Goal: Task Accomplishment & Management: Manage account settings

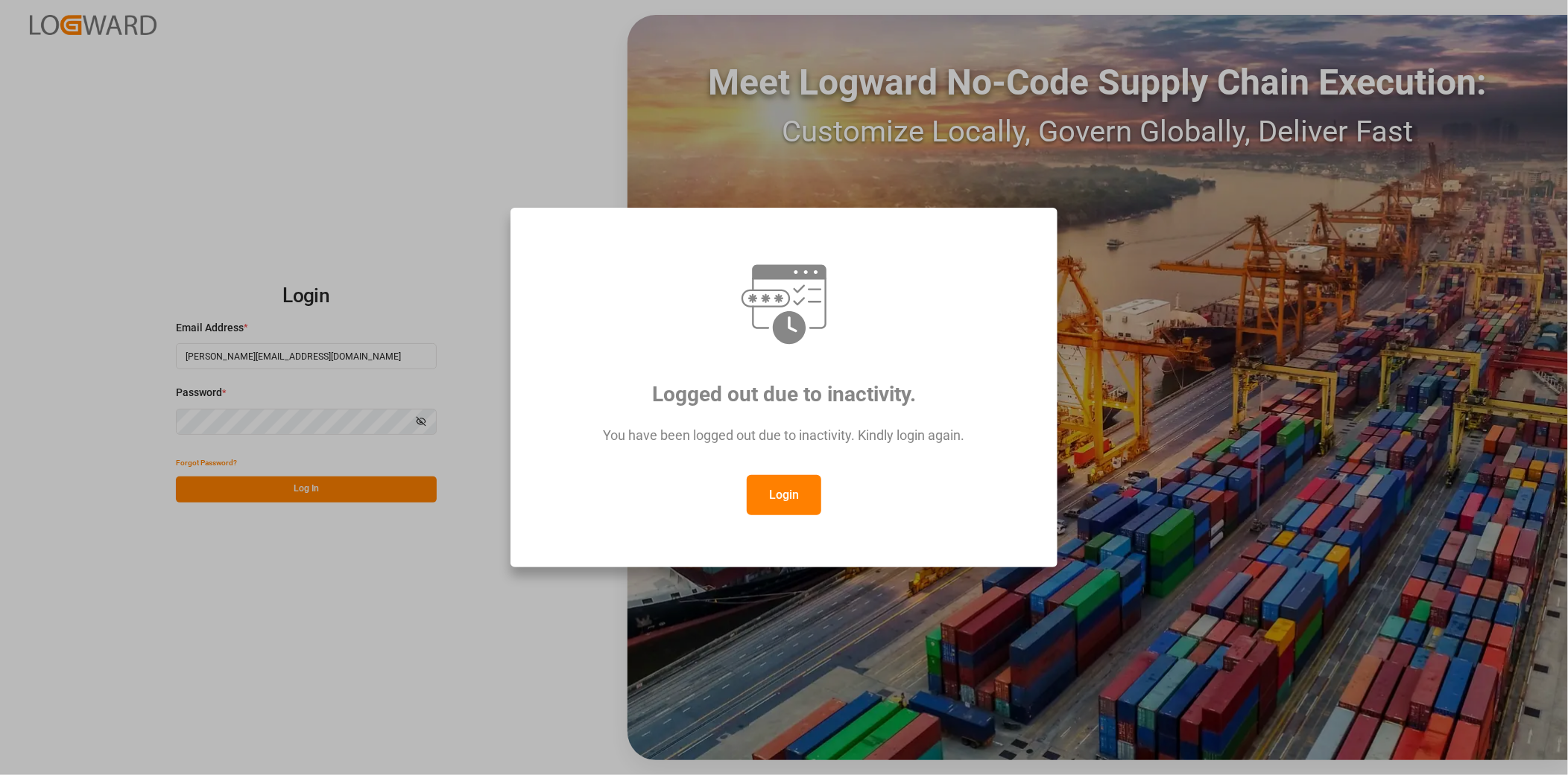
drag, startPoint x: 794, startPoint y: 497, endPoint x: 781, endPoint y: 496, distance: 13.0
click at [794, 496] on button "Login" at bounding box center [784, 495] width 75 height 40
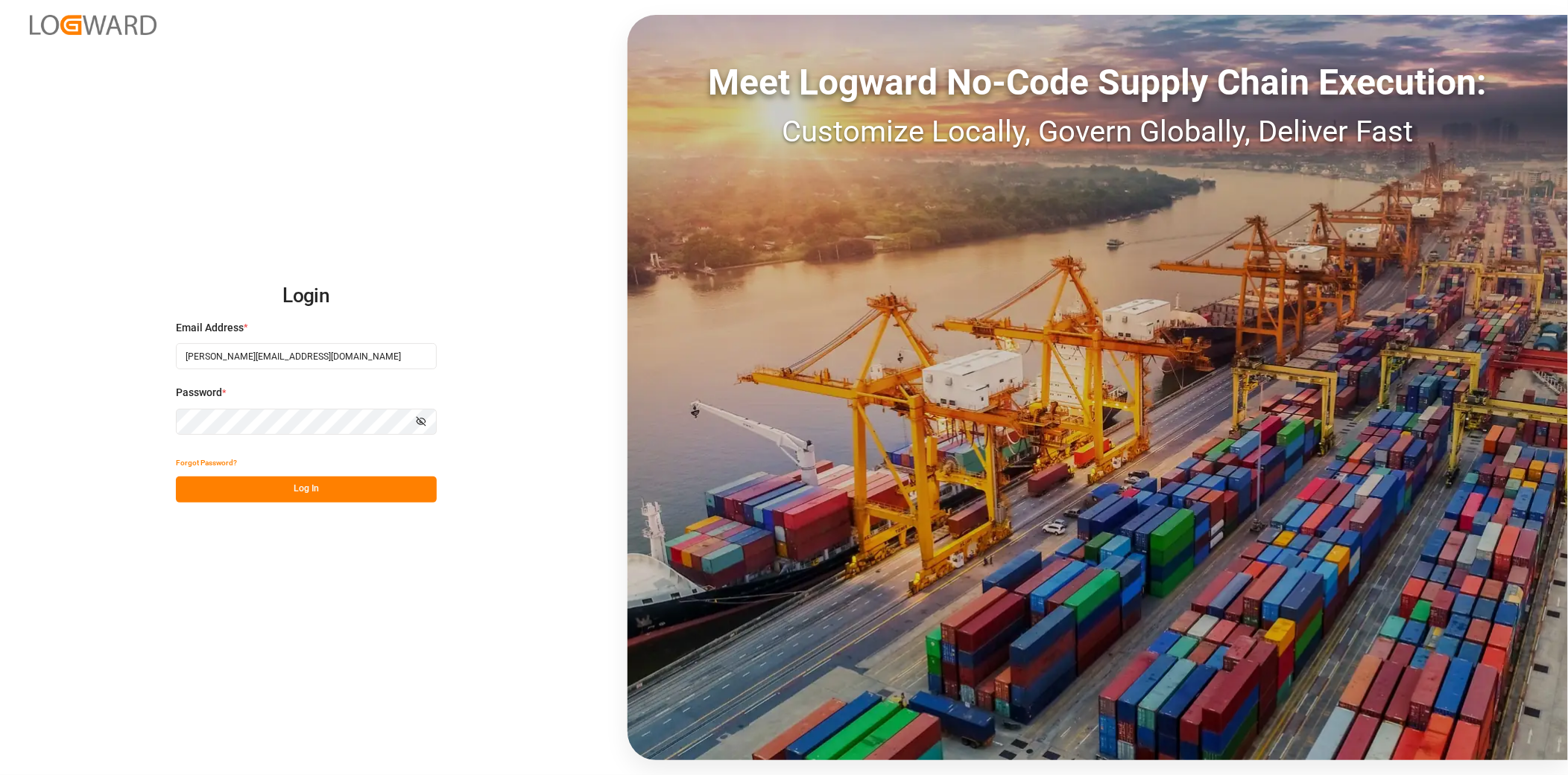
click at [392, 485] on button "Log In" at bounding box center [306, 490] width 261 height 26
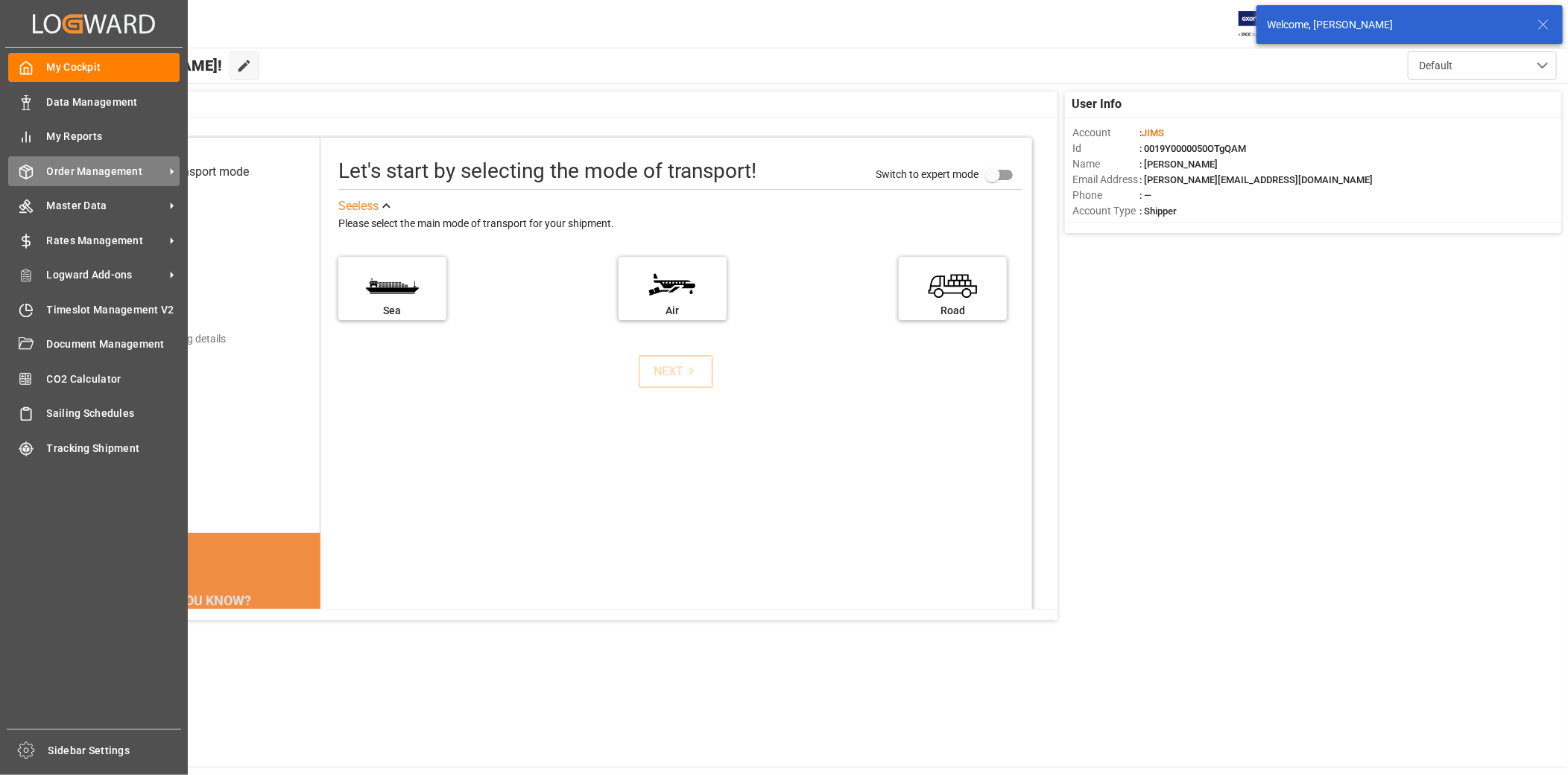
click at [146, 171] on span "Order Management" at bounding box center [105, 171] width 118 height 16
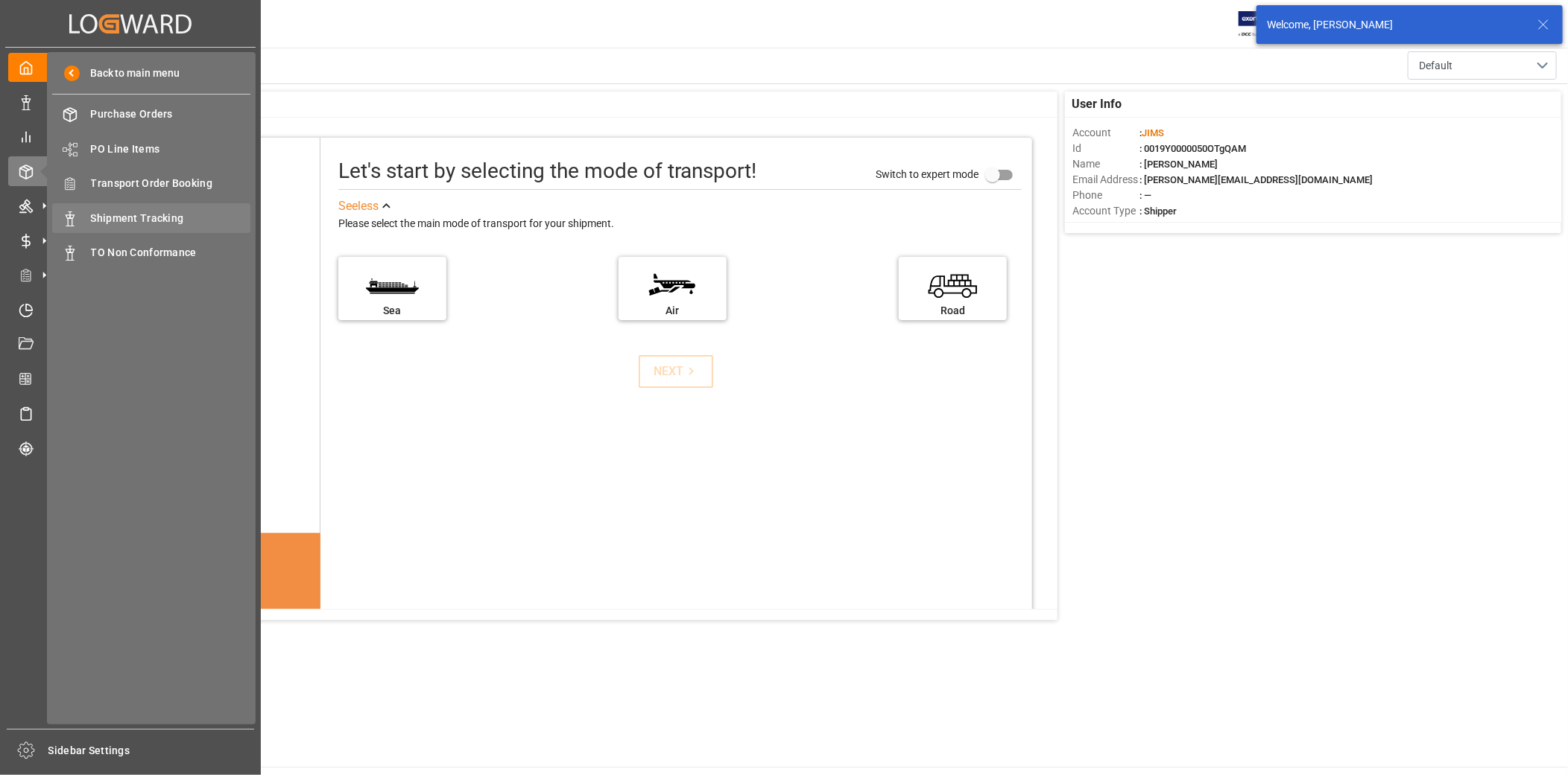
click at [155, 211] on span "Shipment Tracking" at bounding box center [171, 218] width 160 height 16
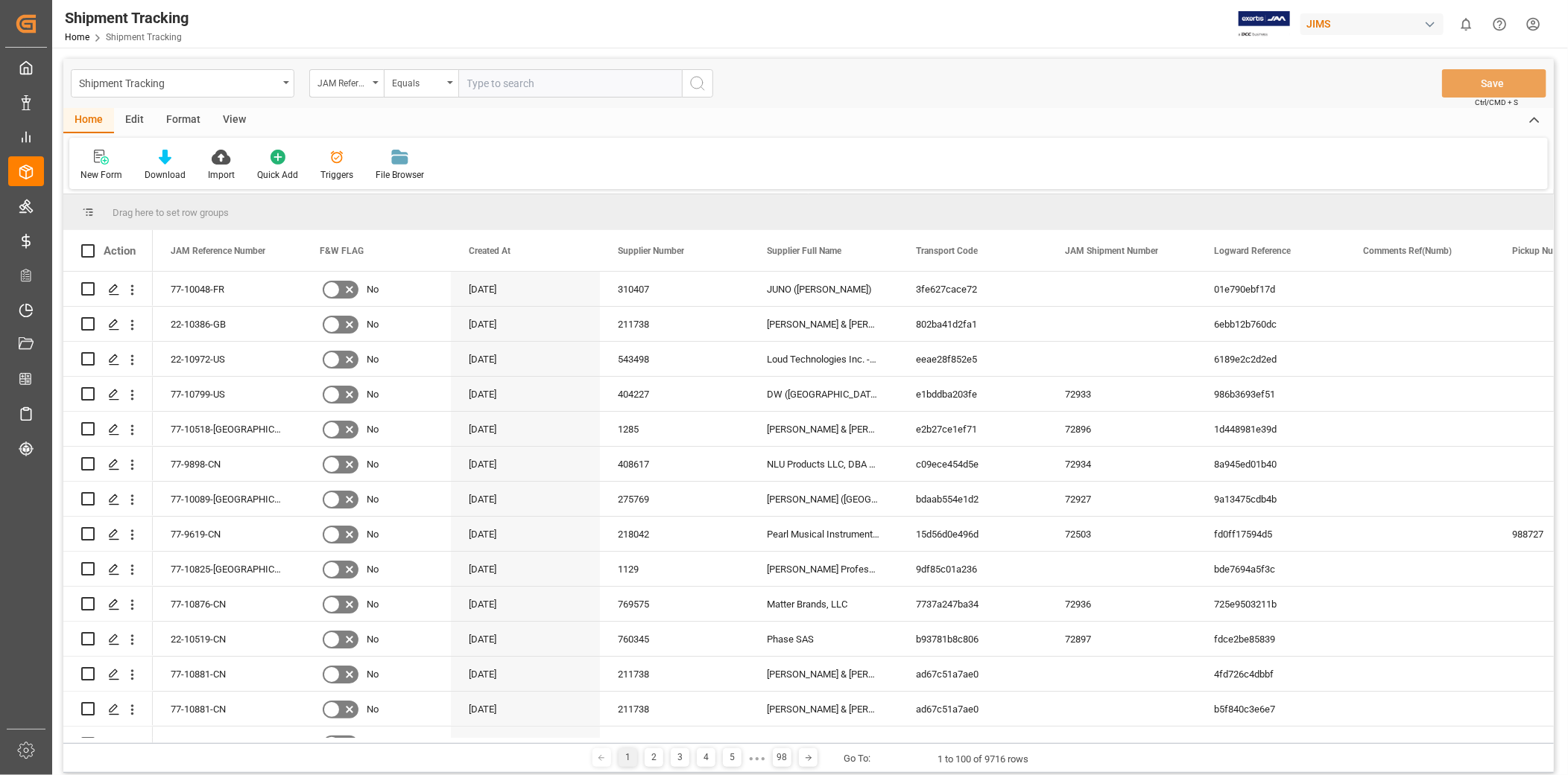
click at [242, 122] on div "View" at bounding box center [234, 120] width 45 height 25
click at [1094, 354] on div "Press SPACE to select this row." at bounding box center [1121, 359] width 149 height 35
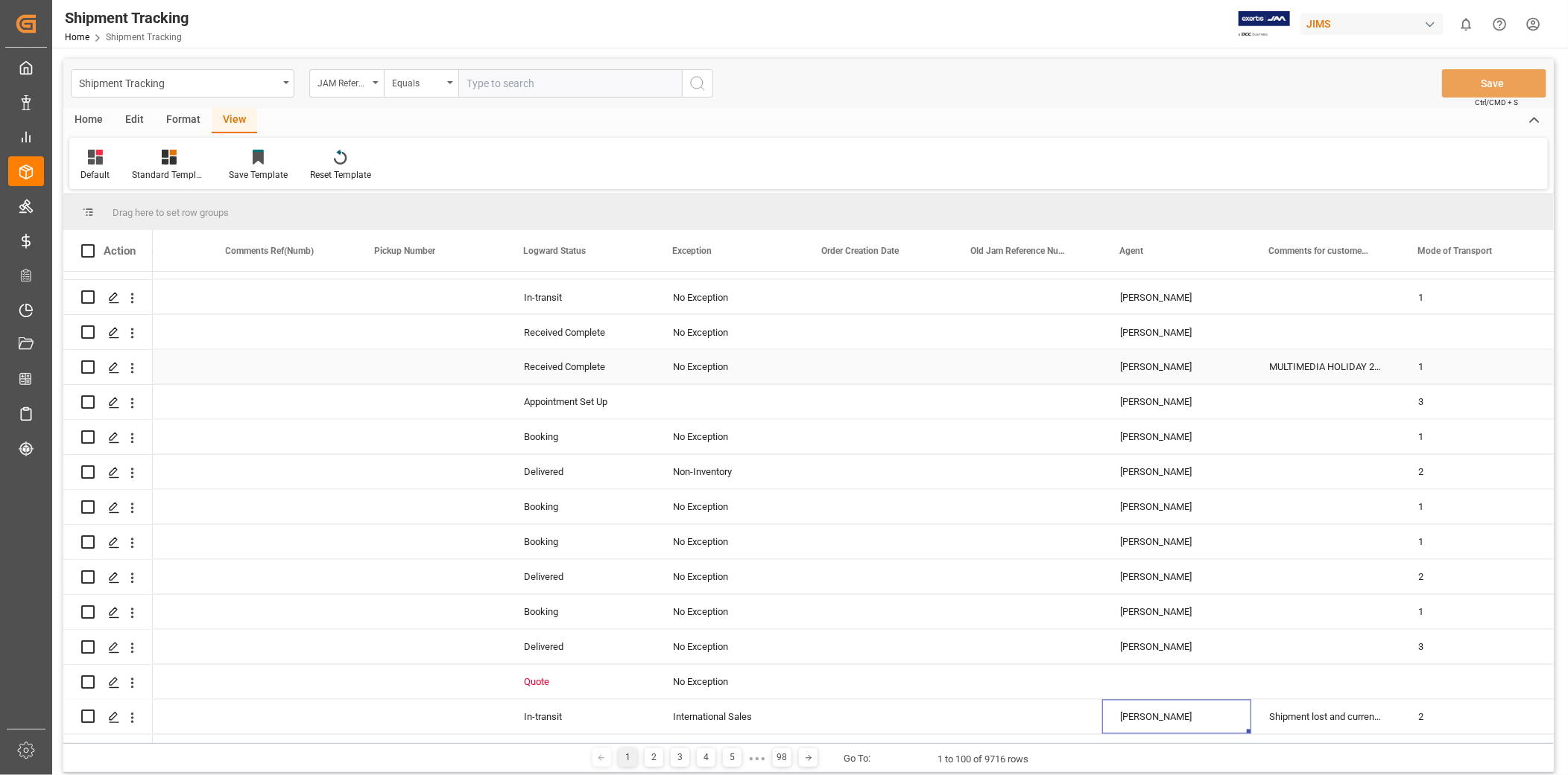
scroll to position [1707, 0]
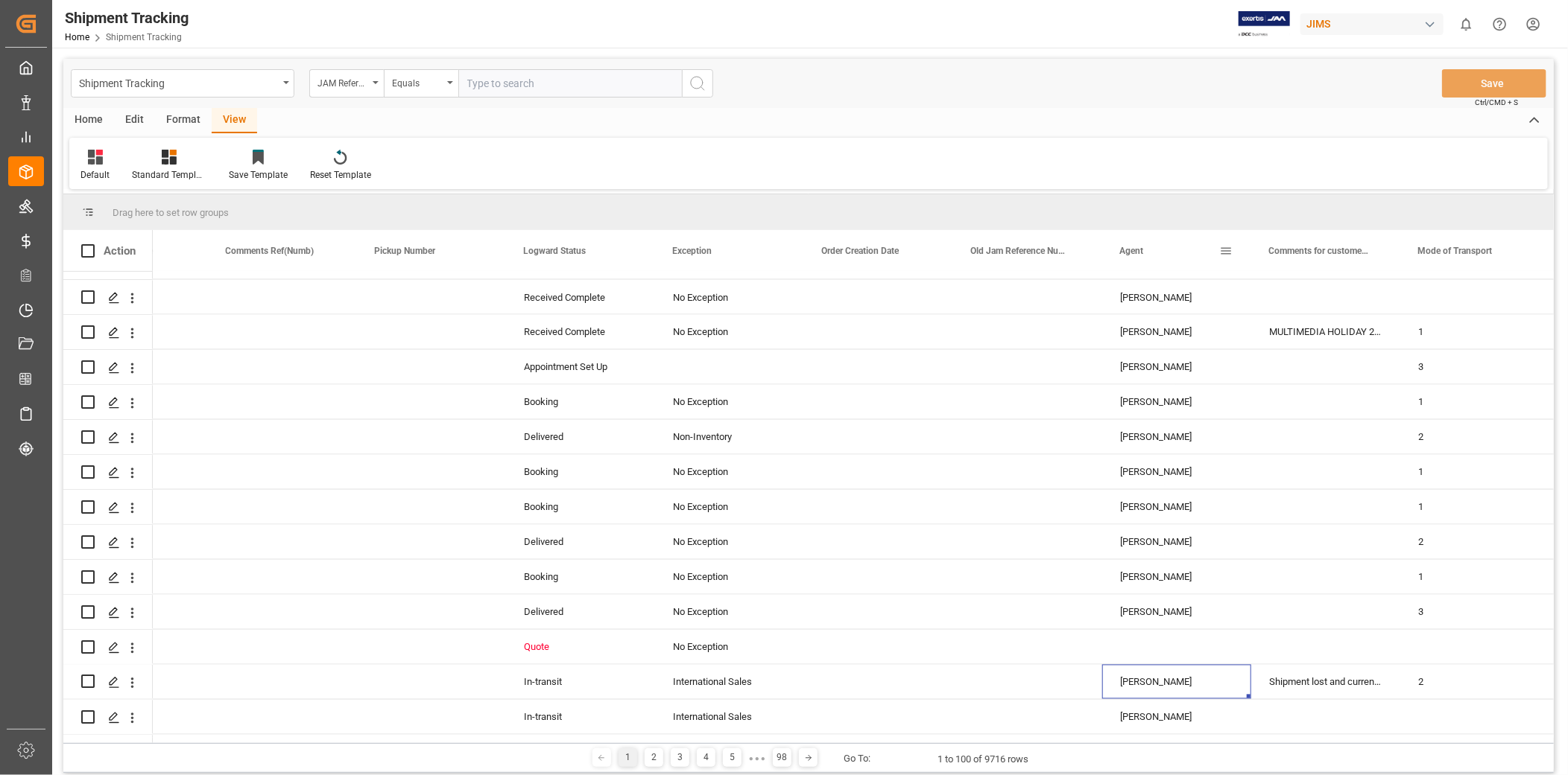
click at [1224, 256] on span at bounding box center [1226, 251] width 13 height 13
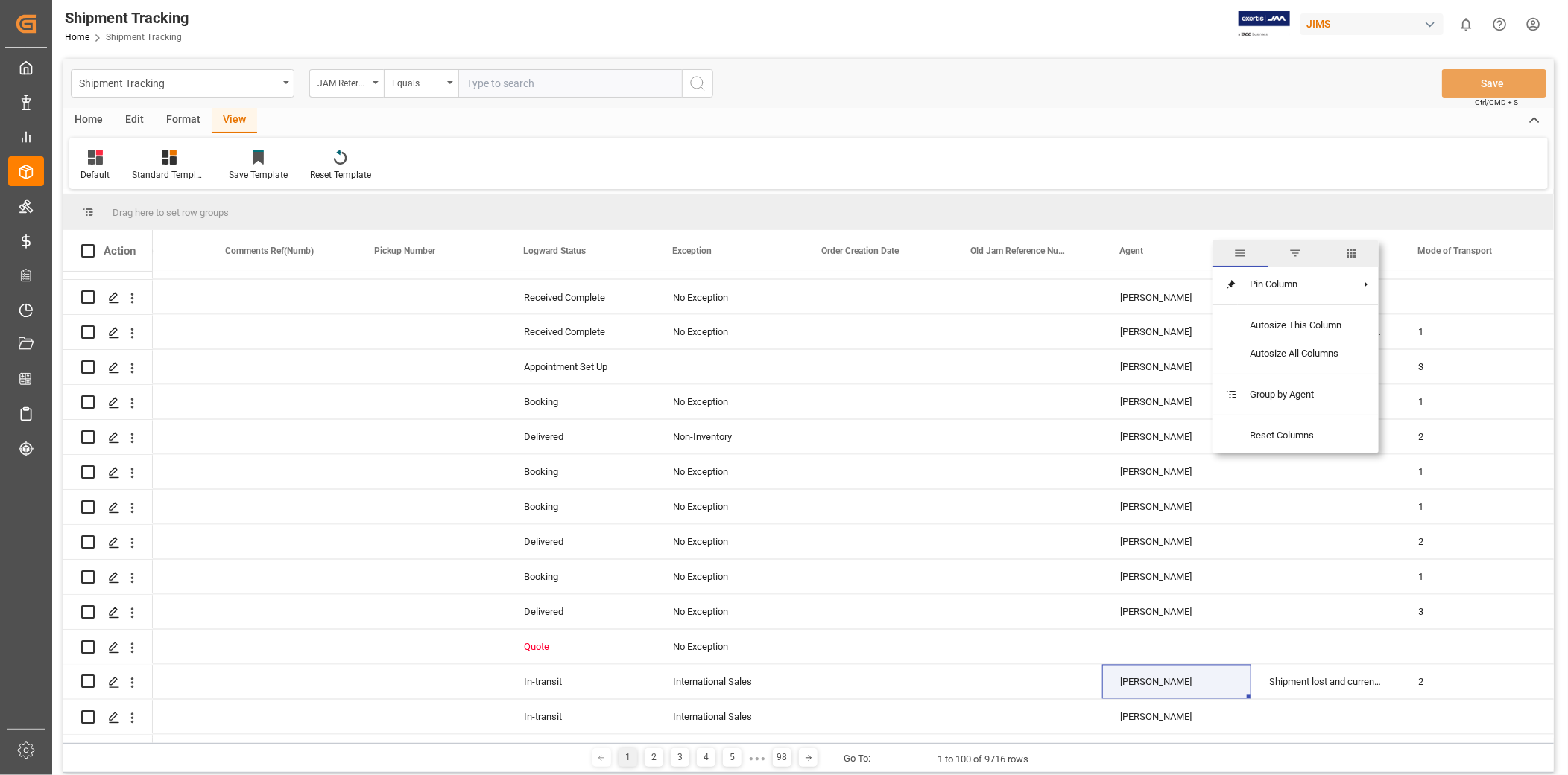
click at [1297, 256] on span "filter" at bounding box center [1296, 254] width 55 height 27
click at [1260, 330] on input "Filter Value" at bounding box center [1294, 331] width 146 height 30
type input "[PERSON_NAME]"
click at [1323, 376] on button "Apply" at bounding box center [1314, 377] width 28 height 15
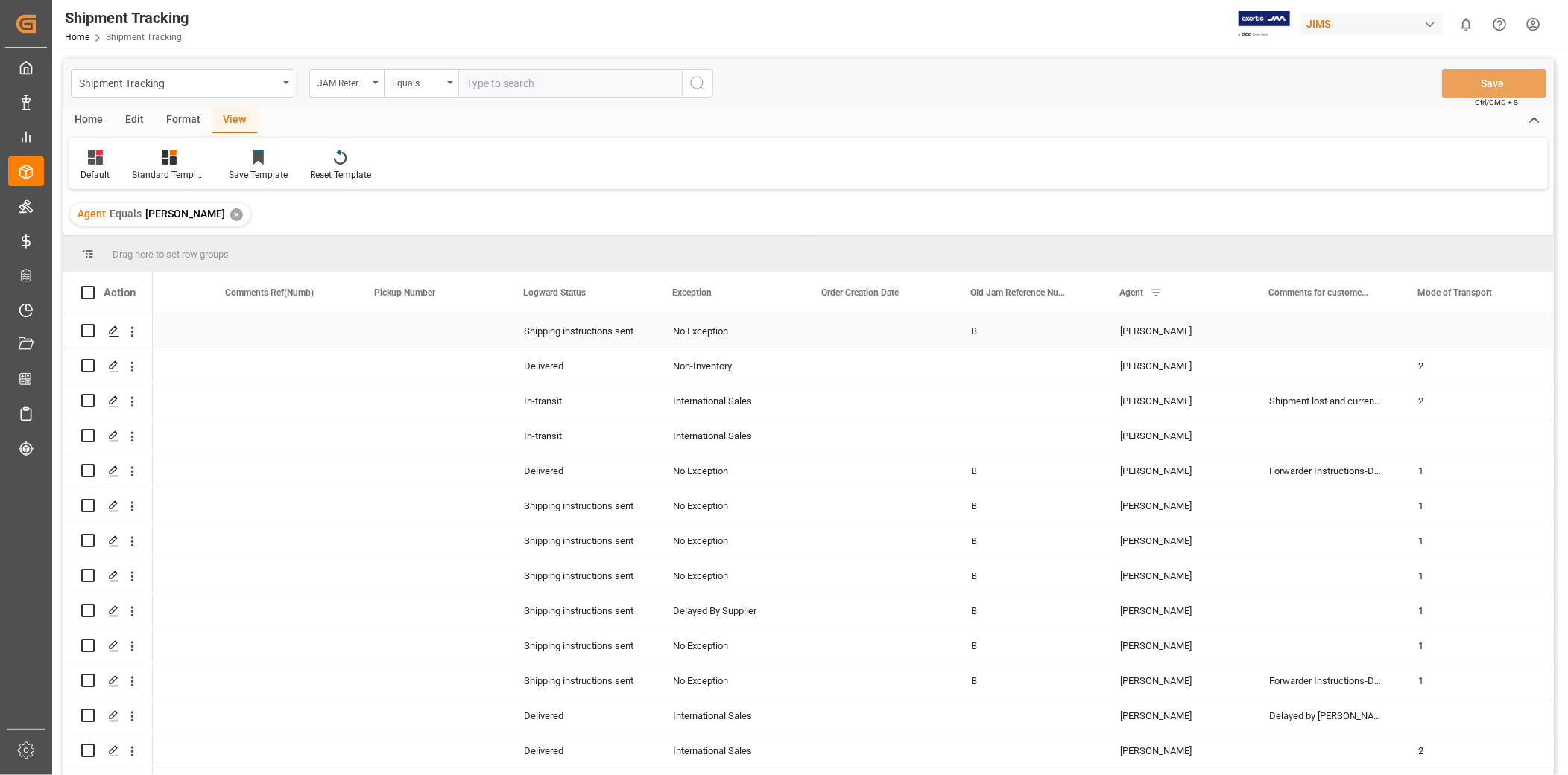
click at [723, 344] on div "No Exception" at bounding box center [729, 331] width 113 height 35
click at [569, 433] on div "In-transit" at bounding box center [580, 436] width 113 height 35
click at [634, 289] on span at bounding box center [630, 293] width 13 height 13
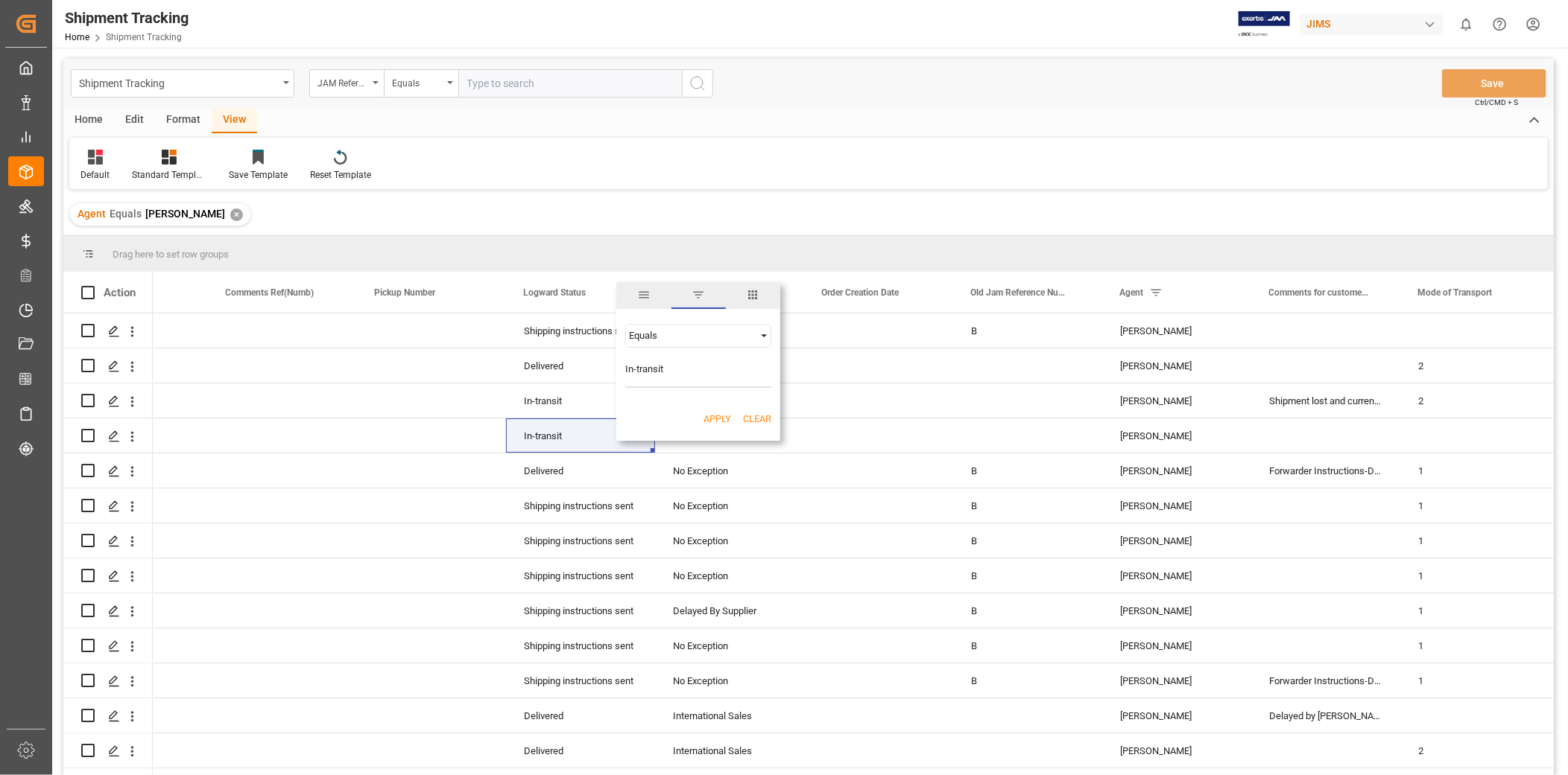
type input "In-transit"
click at [716, 419] on button "Apply" at bounding box center [718, 419] width 28 height 15
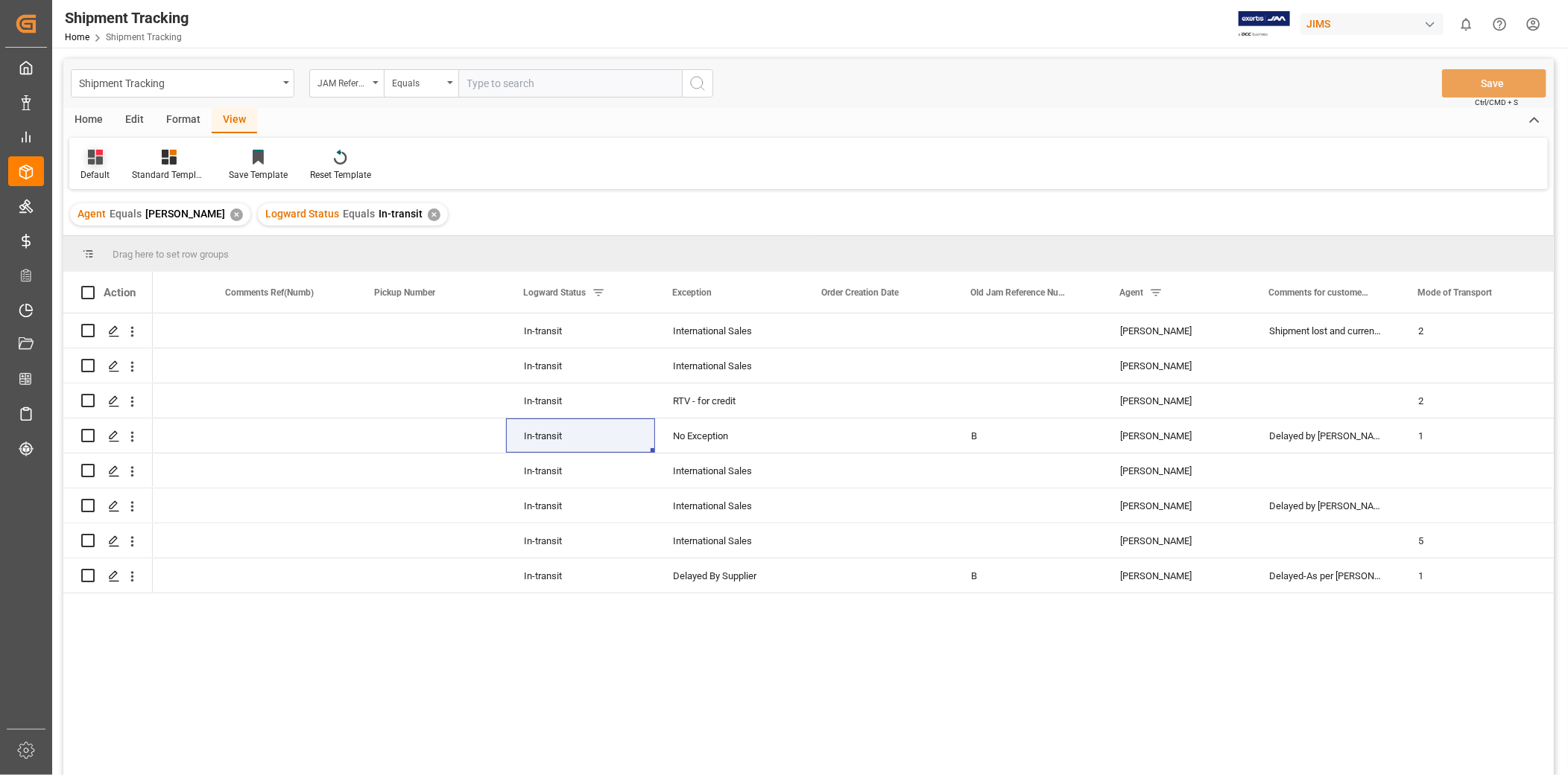
click at [88, 170] on div "Default" at bounding box center [95, 175] width 29 height 13
click at [131, 272] on div "USADROPSHIP" at bounding box center [153, 271] width 131 height 16
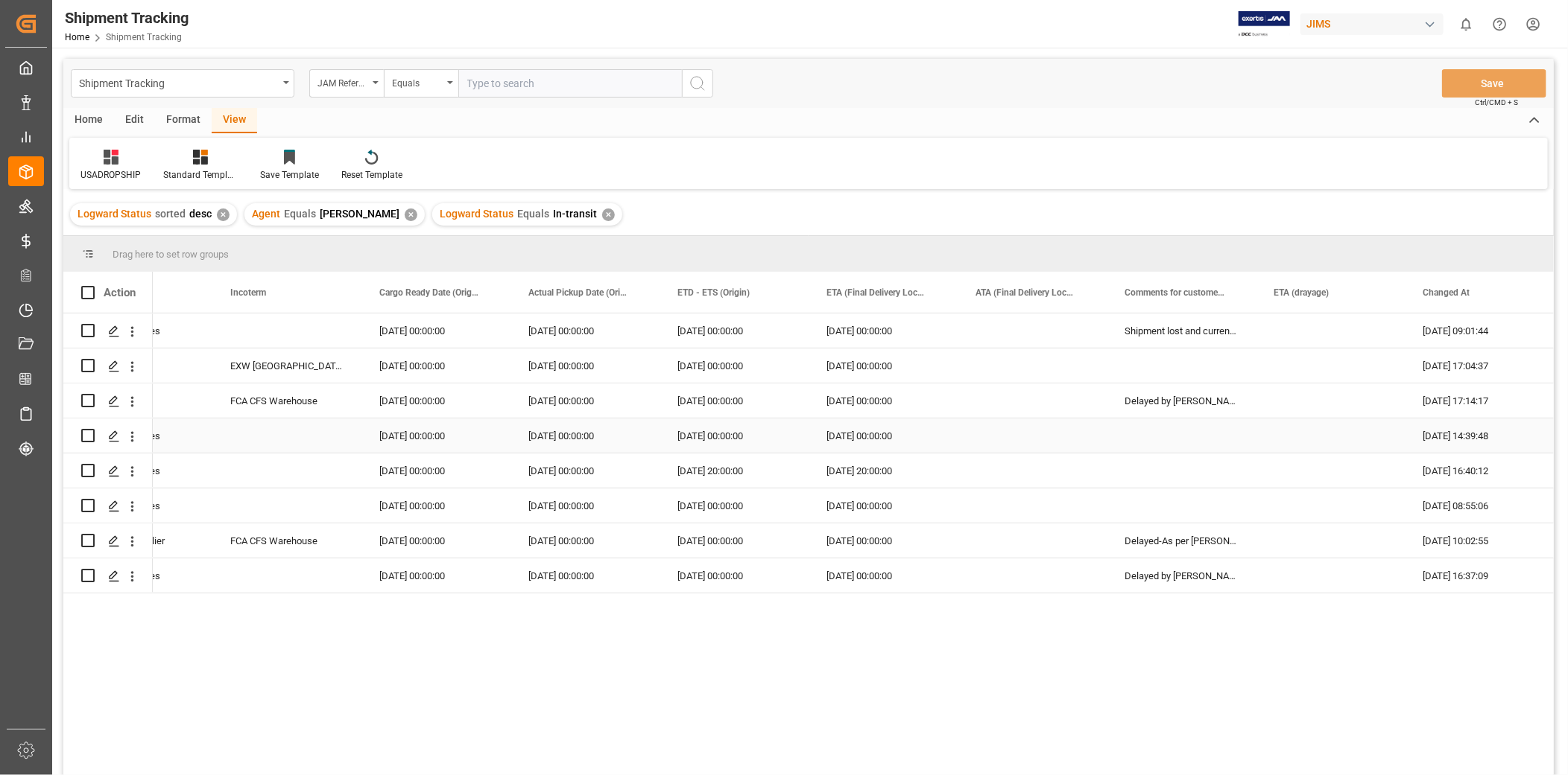
click at [748, 450] on div "[DATE] 00:00:00" at bounding box center [733, 436] width 149 height 35
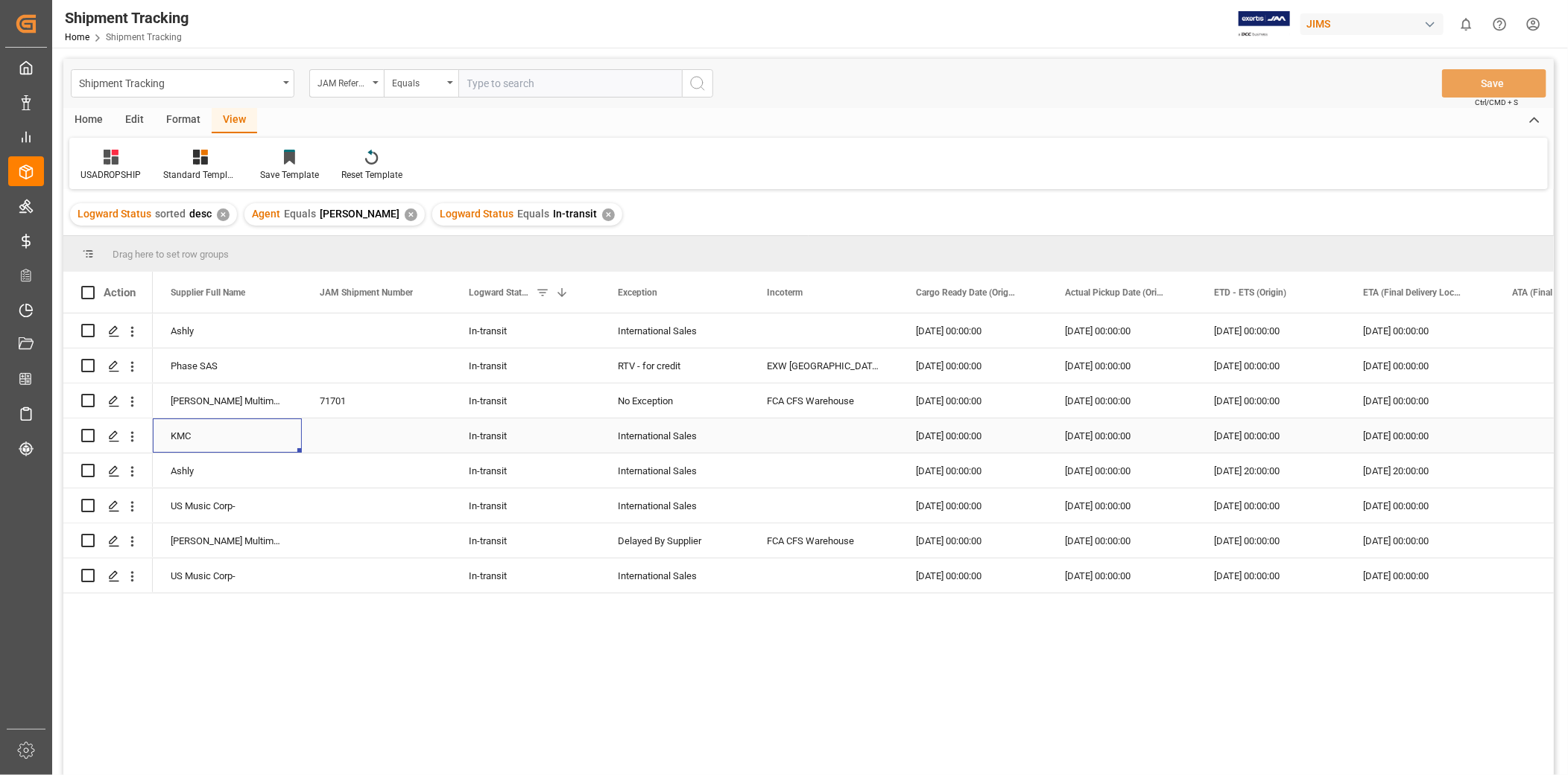
scroll to position [0, 0]
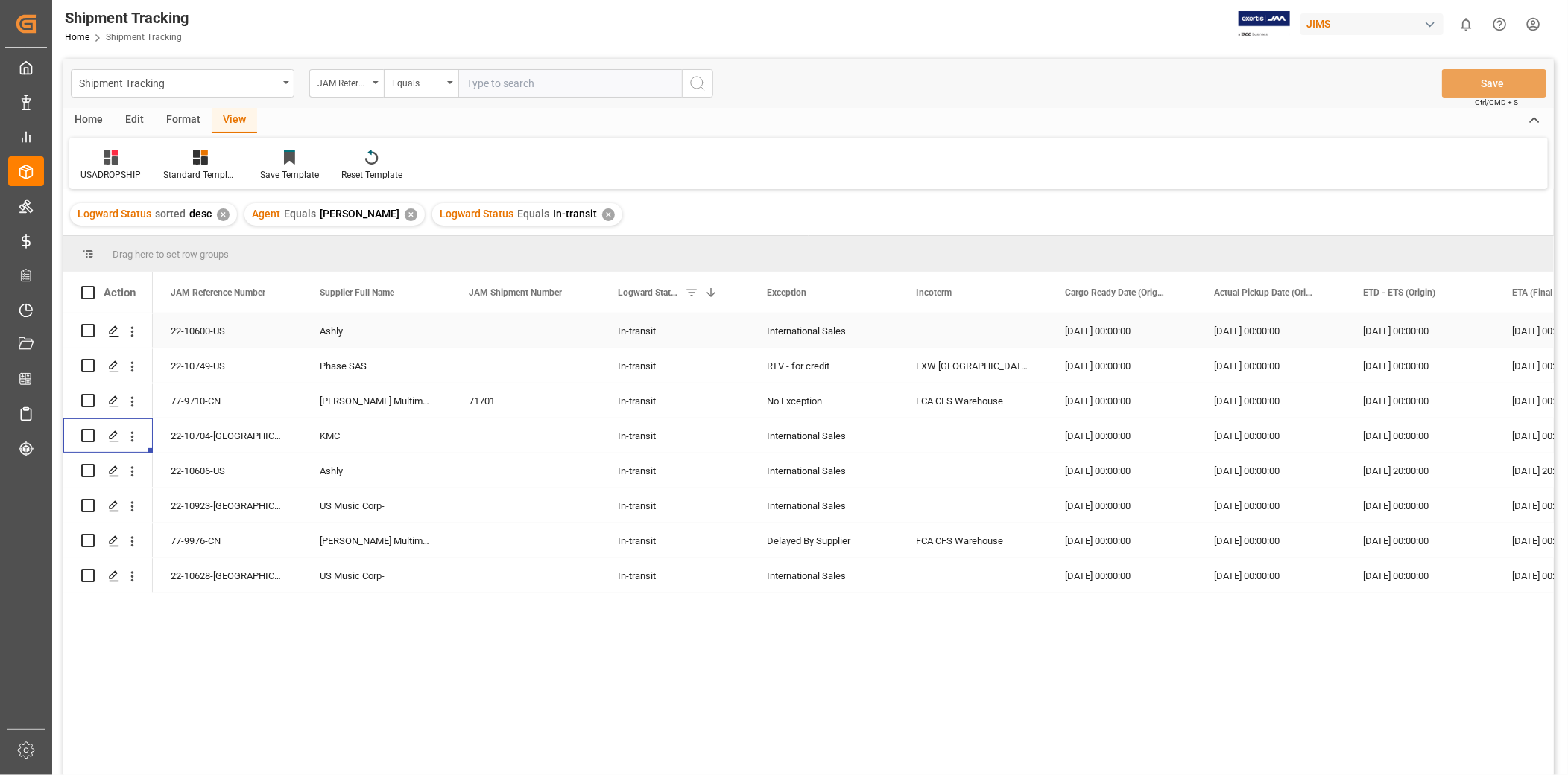
click at [195, 337] on div "22-10600-US" at bounding box center [227, 331] width 149 height 35
click at [182, 373] on div "22-10749-US" at bounding box center [227, 366] width 149 height 35
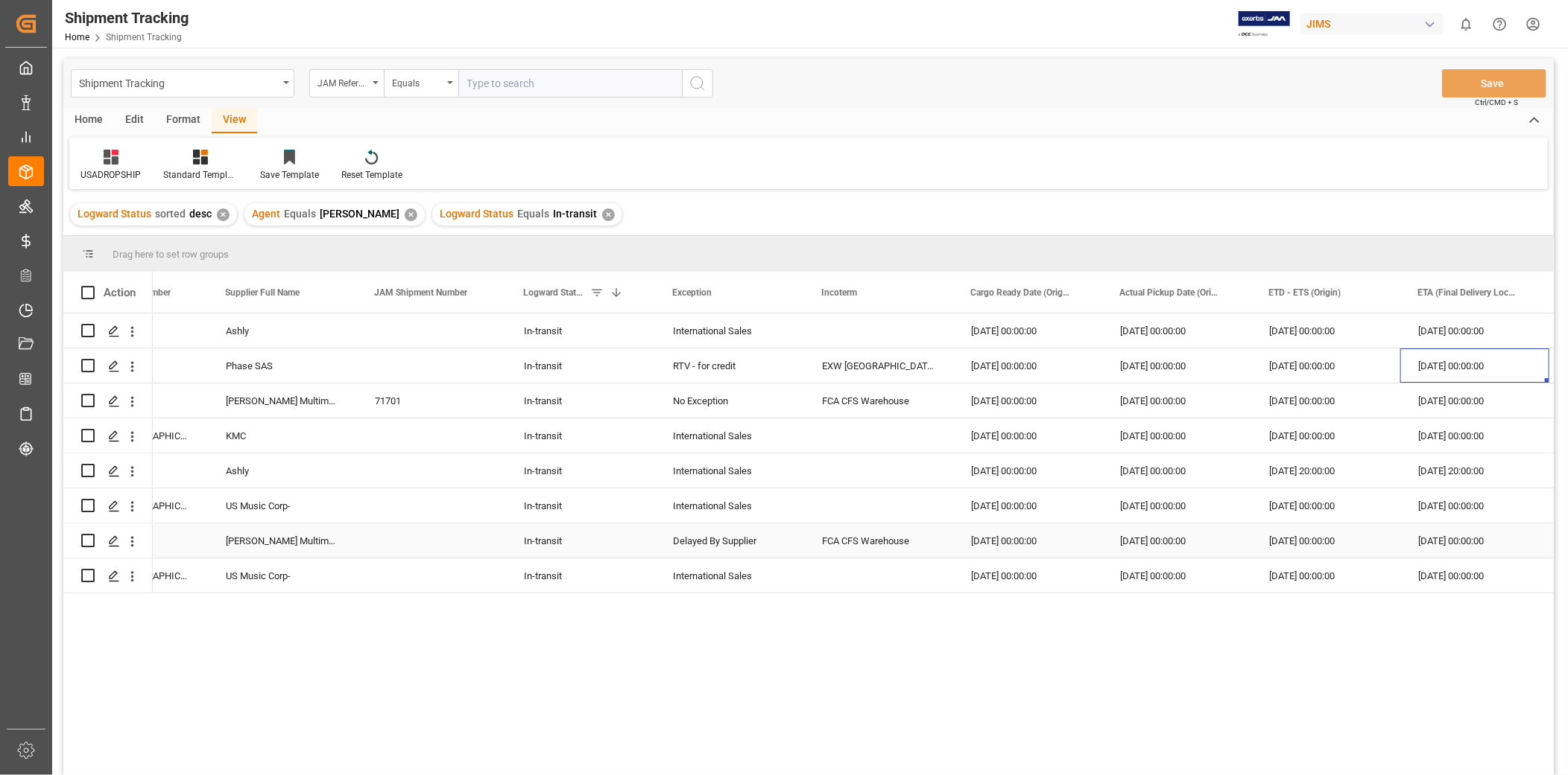
click at [891, 540] on div "FCA CFS Warehouse" at bounding box center [878, 541] width 149 height 35
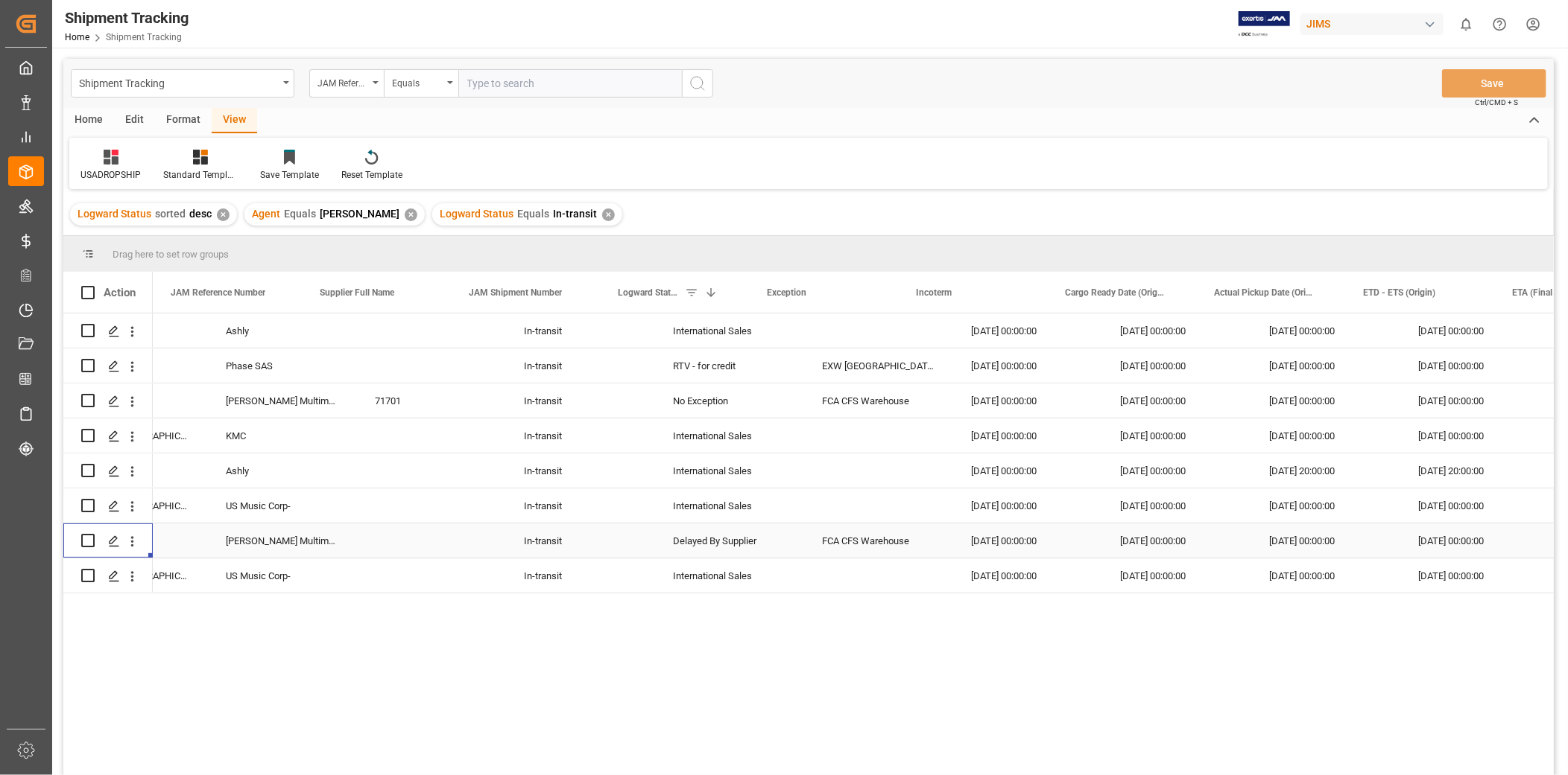
scroll to position [0, 0]
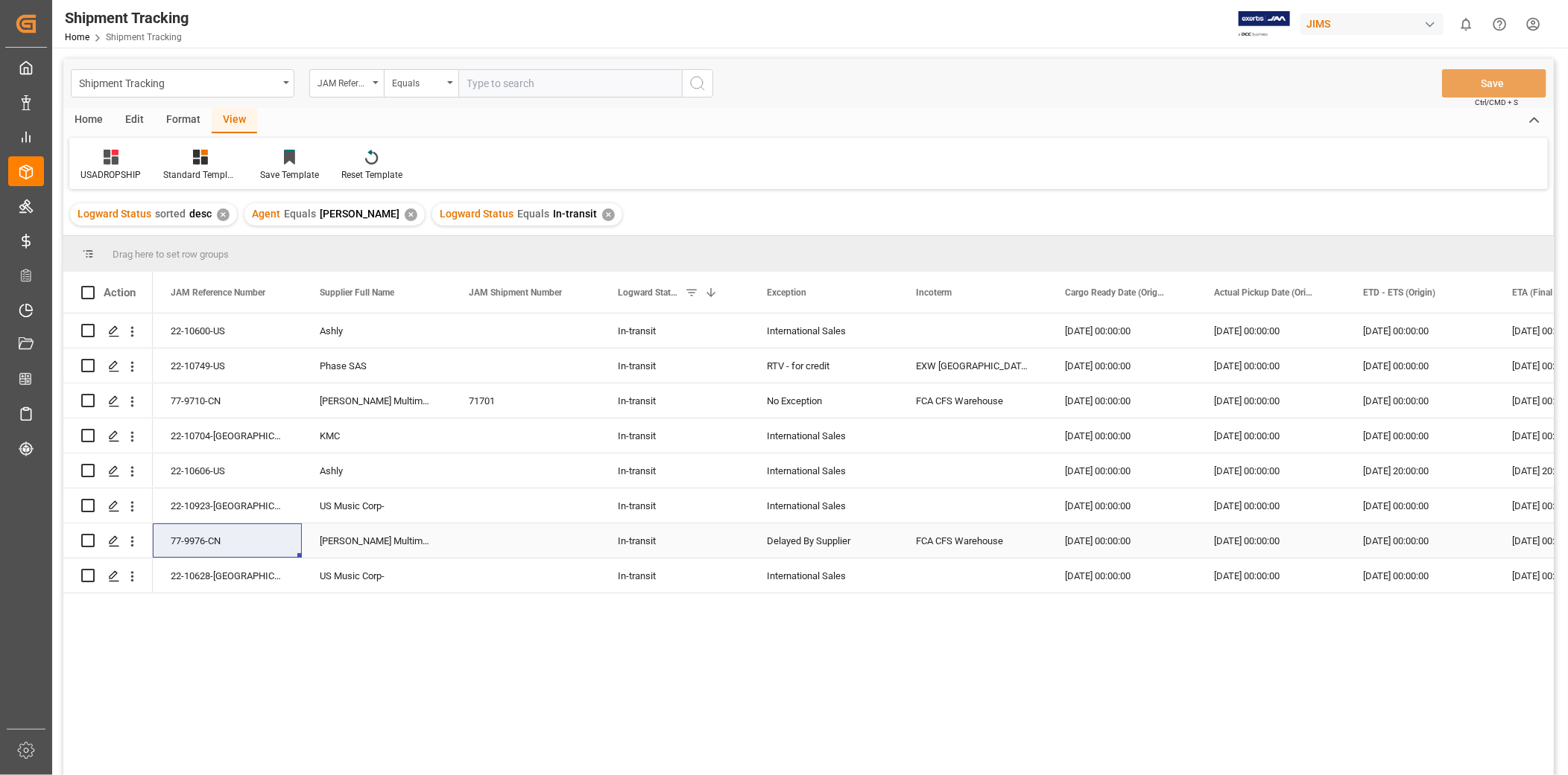
click at [226, 542] on div "77-9976-CN" at bounding box center [227, 541] width 149 height 35
click at [240, 546] on div "77-9976-CN" at bounding box center [227, 541] width 149 height 35
click at [330, 542] on div "[PERSON_NAME] Multimedia [GEOGRAPHIC_DATA]" at bounding box center [376, 541] width 149 height 35
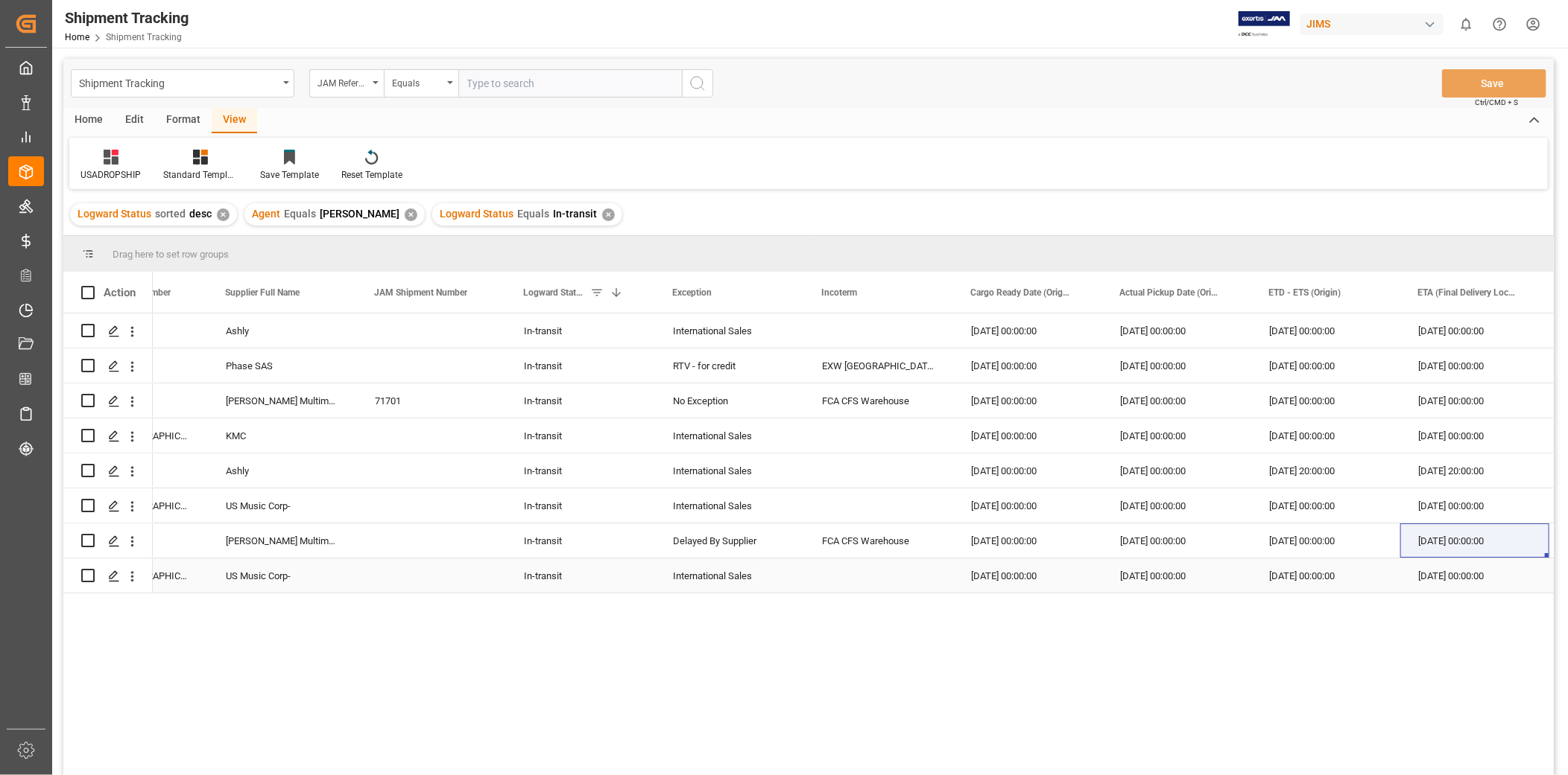
click at [388, 574] on div "Press SPACE to select this row." at bounding box center [431, 576] width 149 height 35
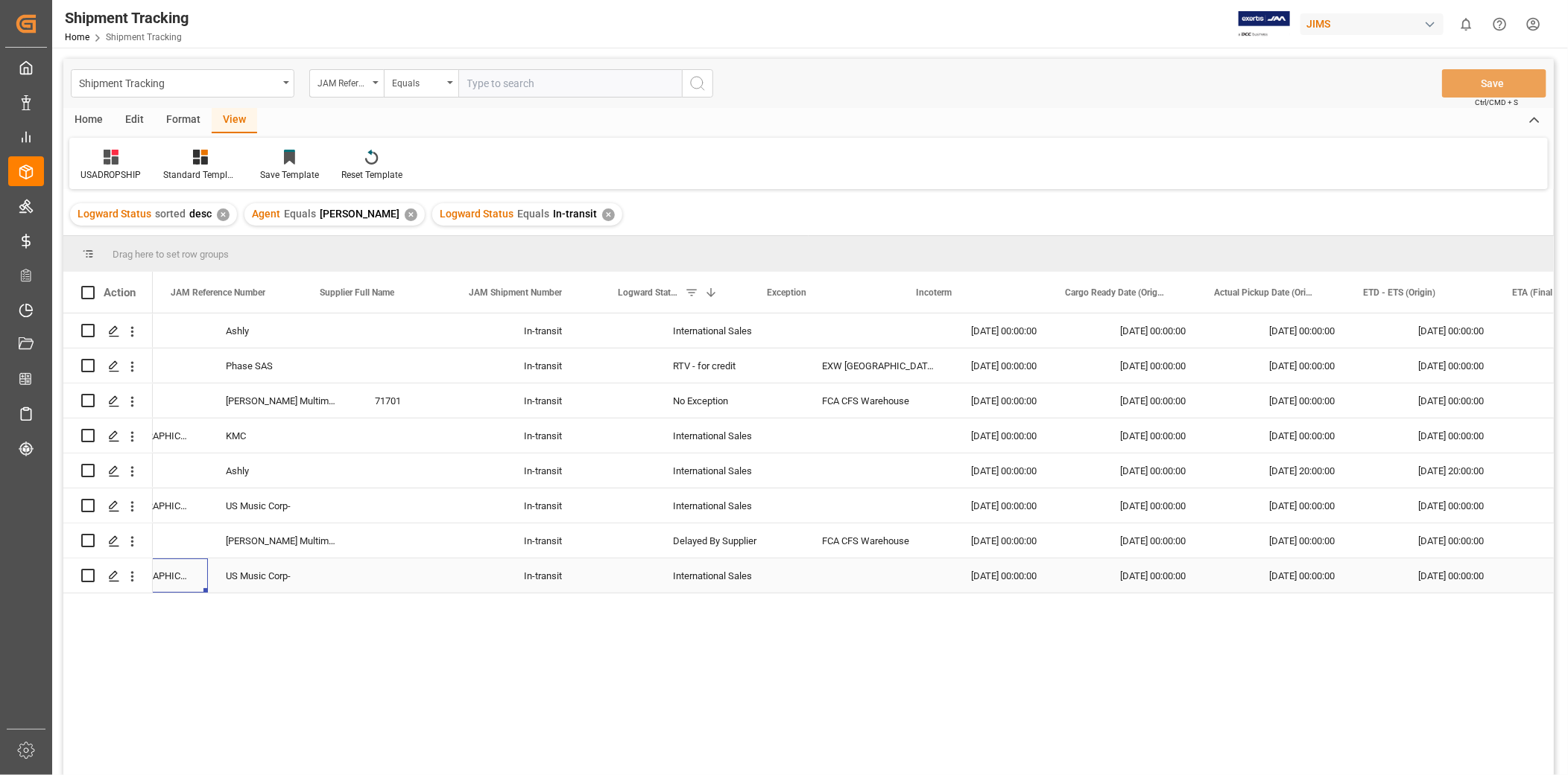
scroll to position [0, 0]
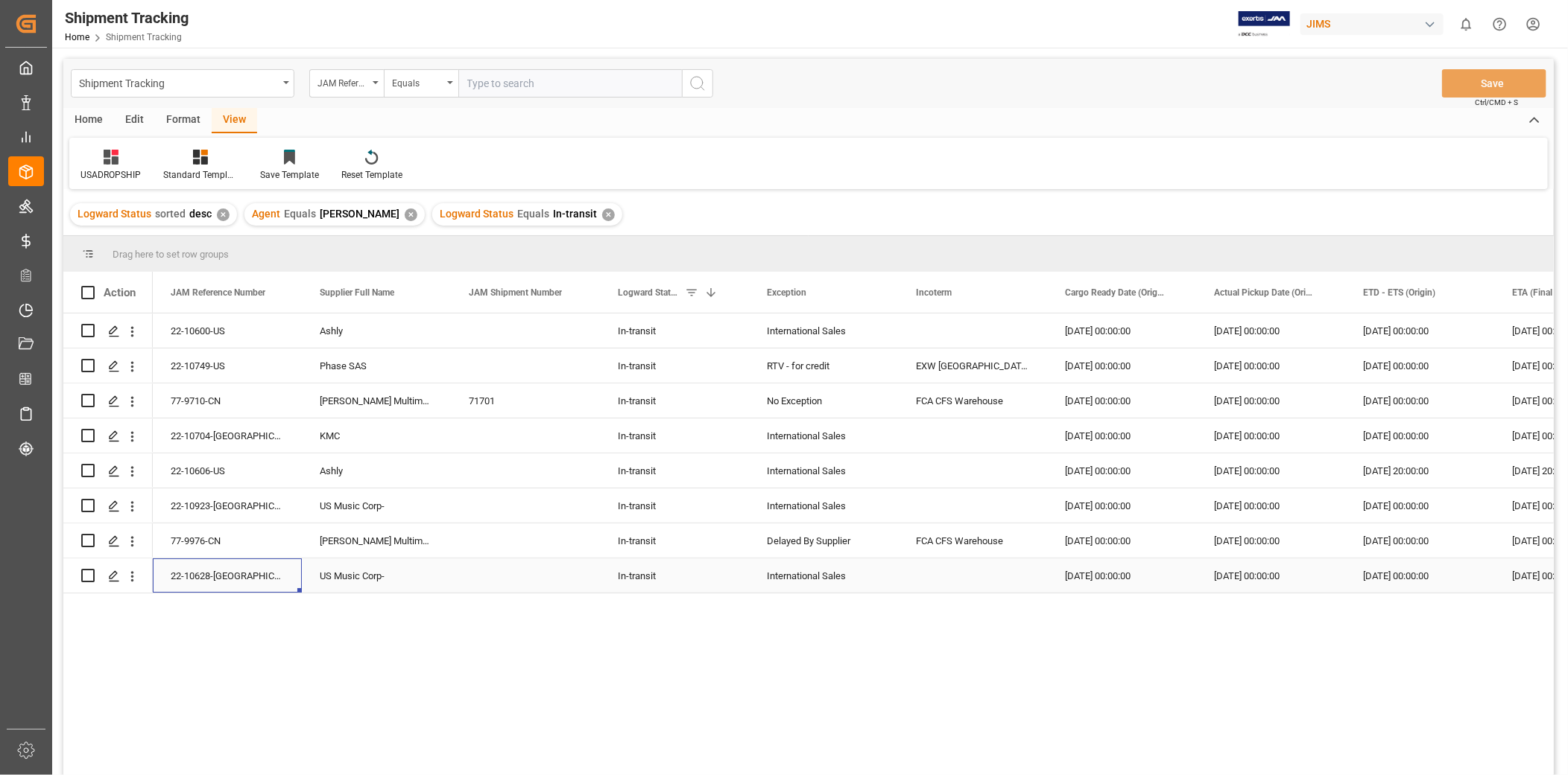
click at [225, 584] on div "22-10628-[GEOGRAPHIC_DATA]" at bounding box center [227, 576] width 149 height 35
click at [211, 499] on div "22-10923-[GEOGRAPHIC_DATA]" at bounding box center [227, 506] width 149 height 35
click at [247, 467] on div "22-10606-US" at bounding box center [227, 471] width 149 height 35
click at [243, 465] on div "22-10606-US" at bounding box center [227, 471] width 149 height 35
click at [668, 477] on div "In-transit" at bounding box center [674, 472] width 113 height 35
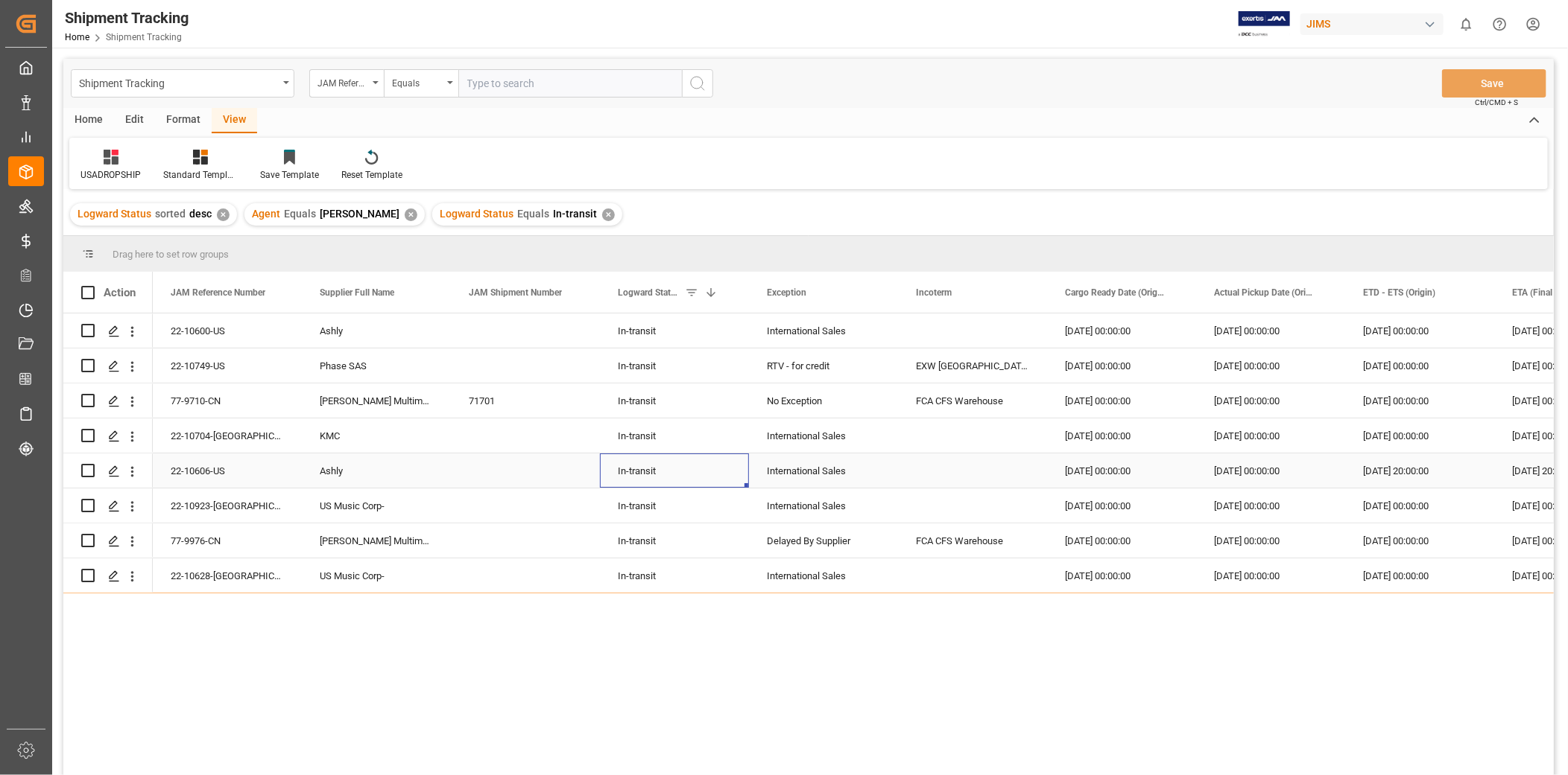
click at [833, 475] on div "International Sales" at bounding box center [824, 472] width 113 height 35
click at [860, 473] on div "International Sales" at bounding box center [824, 472] width 113 height 35
click at [865, 477] on icon "open menu" at bounding box center [871, 481] width 18 height 18
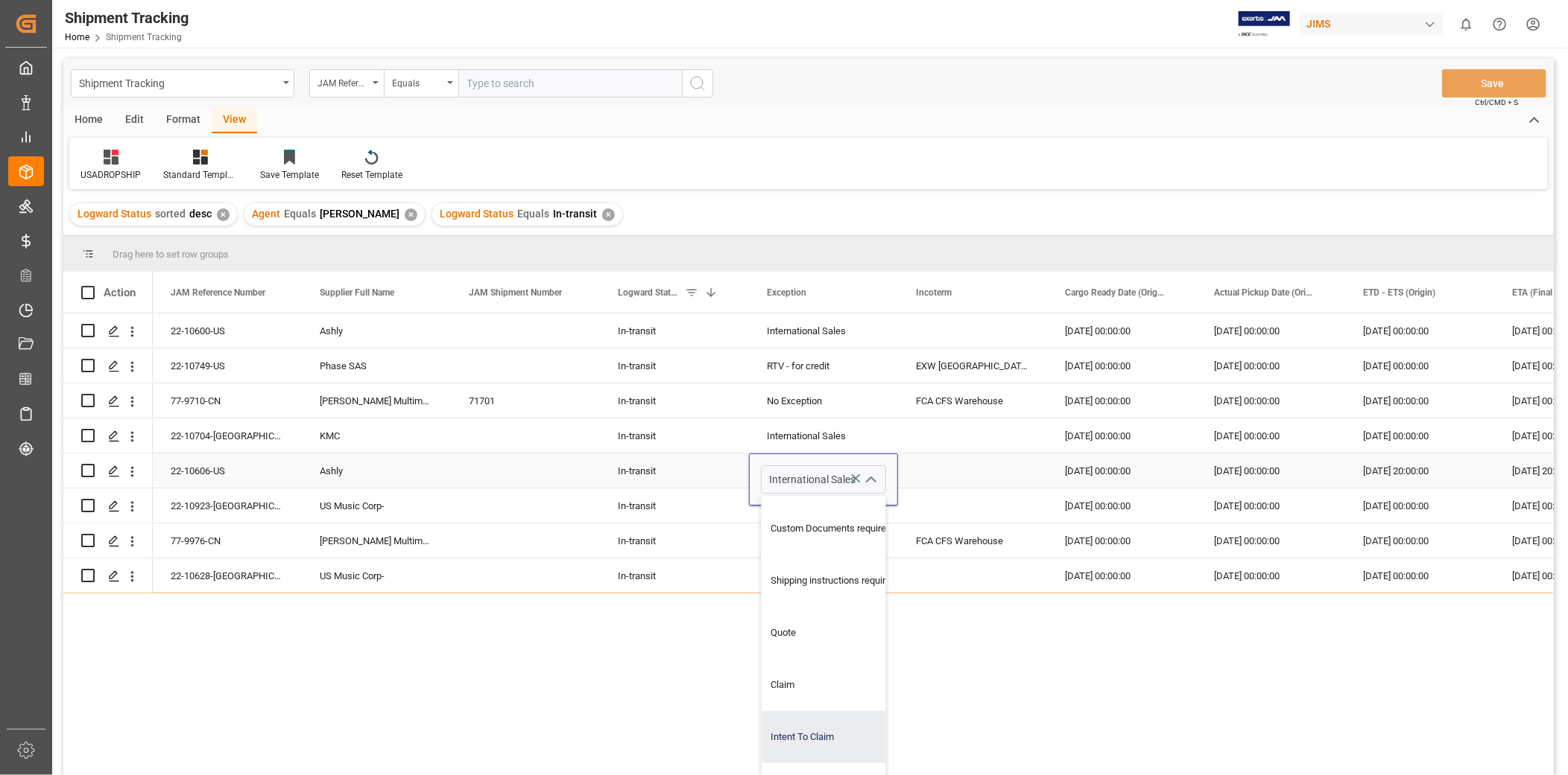
click at [835, 741] on div "Intent To Claim" at bounding box center [833, 737] width 143 height 52
type input "Intent To Claim"
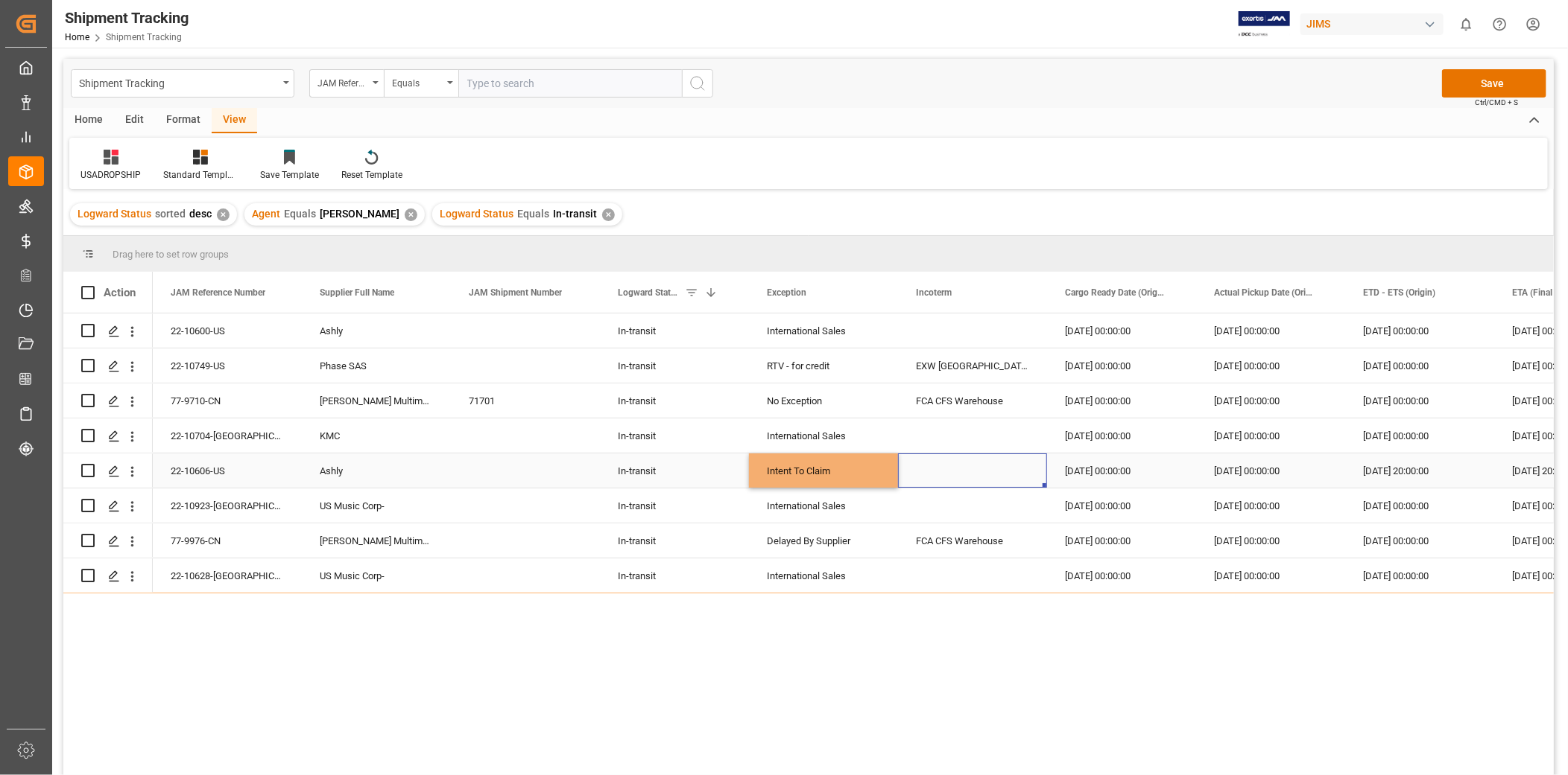
click at [983, 482] on div "Press SPACE to select this row." at bounding box center [972, 471] width 149 height 35
click at [1520, 73] on button "Save" at bounding box center [1494, 83] width 104 height 28
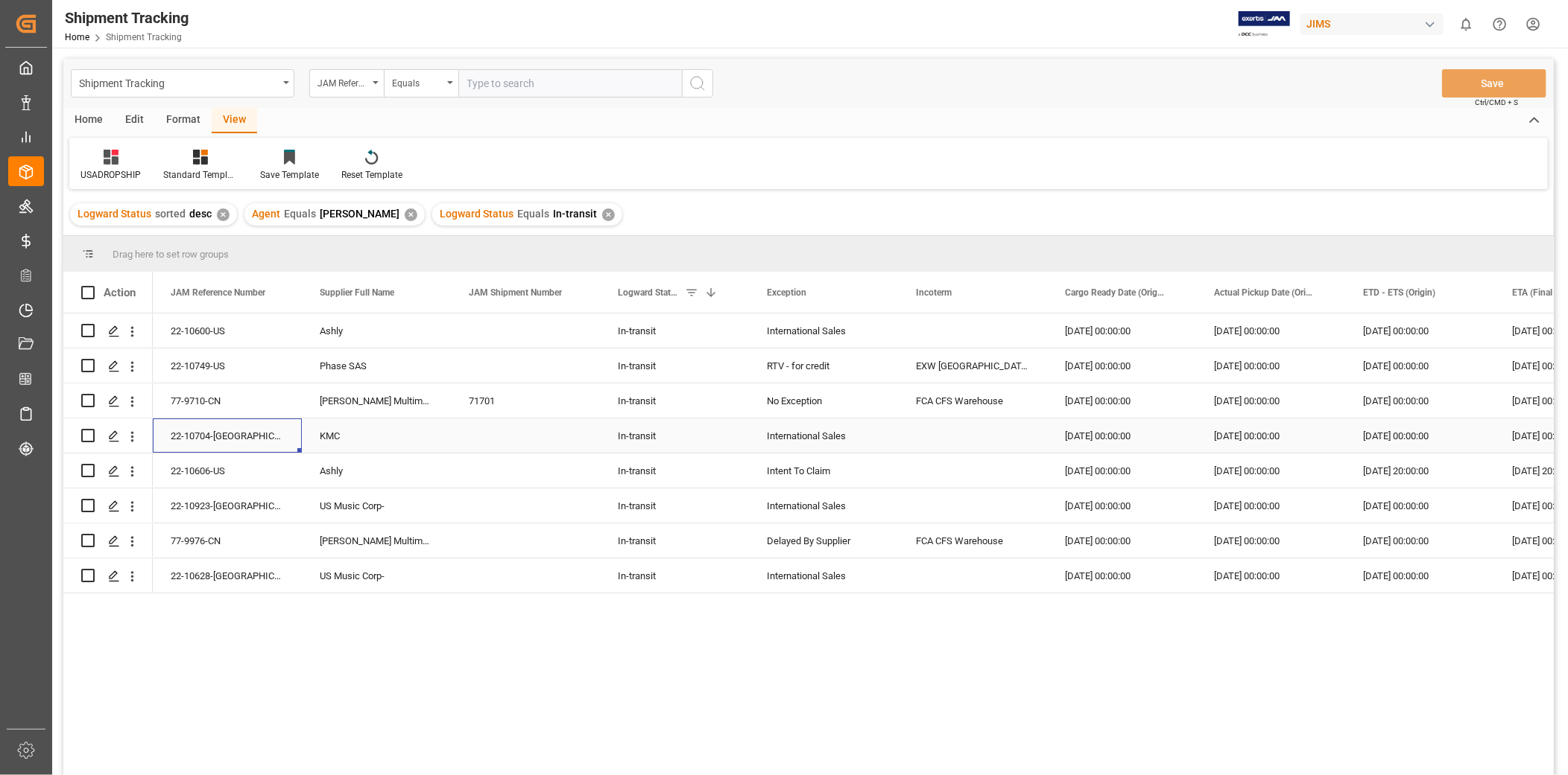
click at [257, 425] on div "22-10704-[GEOGRAPHIC_DATA]" at bounding box center [227, 436] width 149 height 35
click at [268, 445] on div "22-10704-[GEOGRAPHIC_DATA]" at bounding box center [227, 436] width 149 height 35
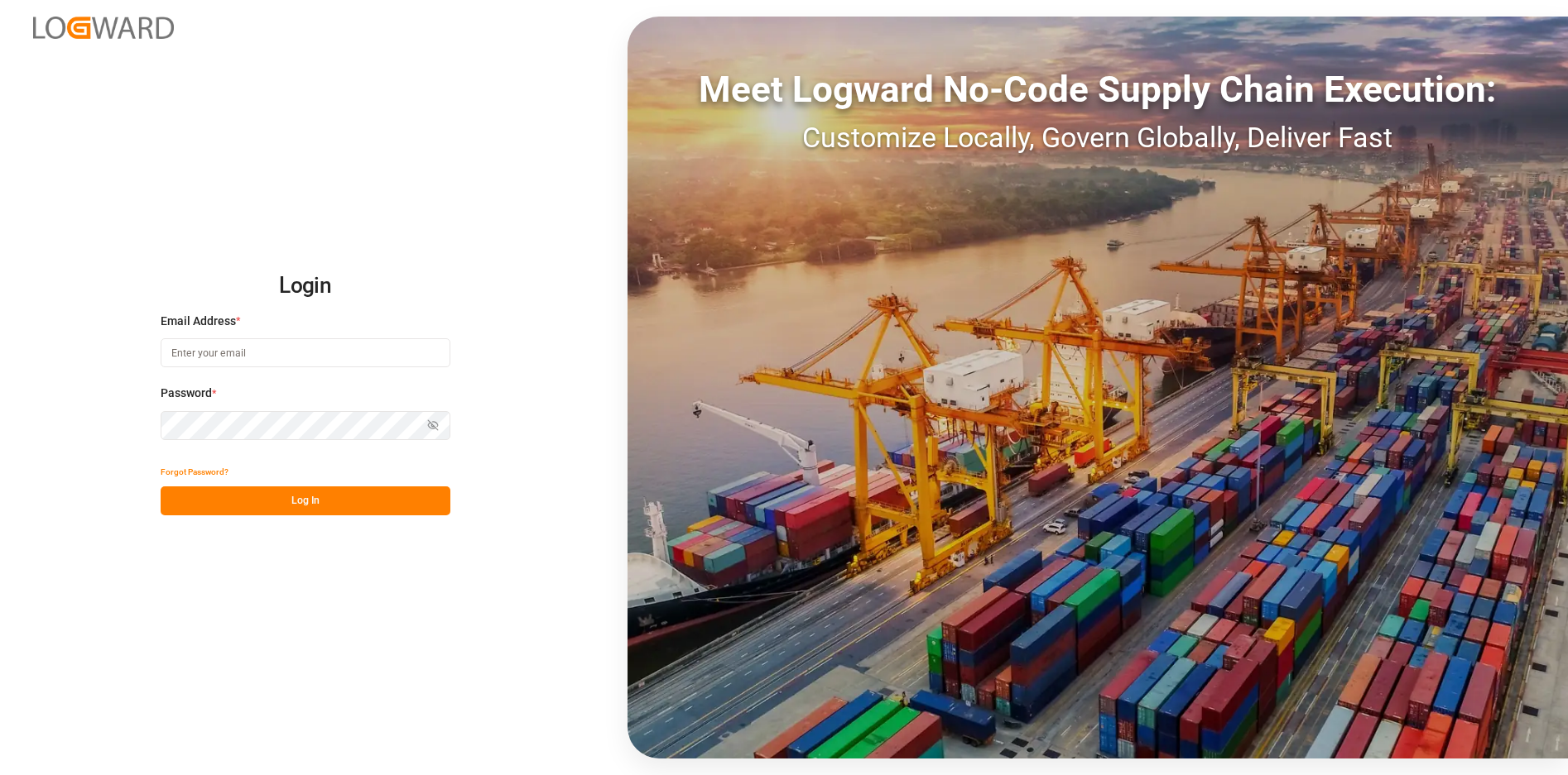
type input "[PERSON_NAME][EMAIL_ADDRESS][DOMAIN_NAME]"
click at [275, 507] on button "Log In" at bounding box center [305, 501] width 289 height 29
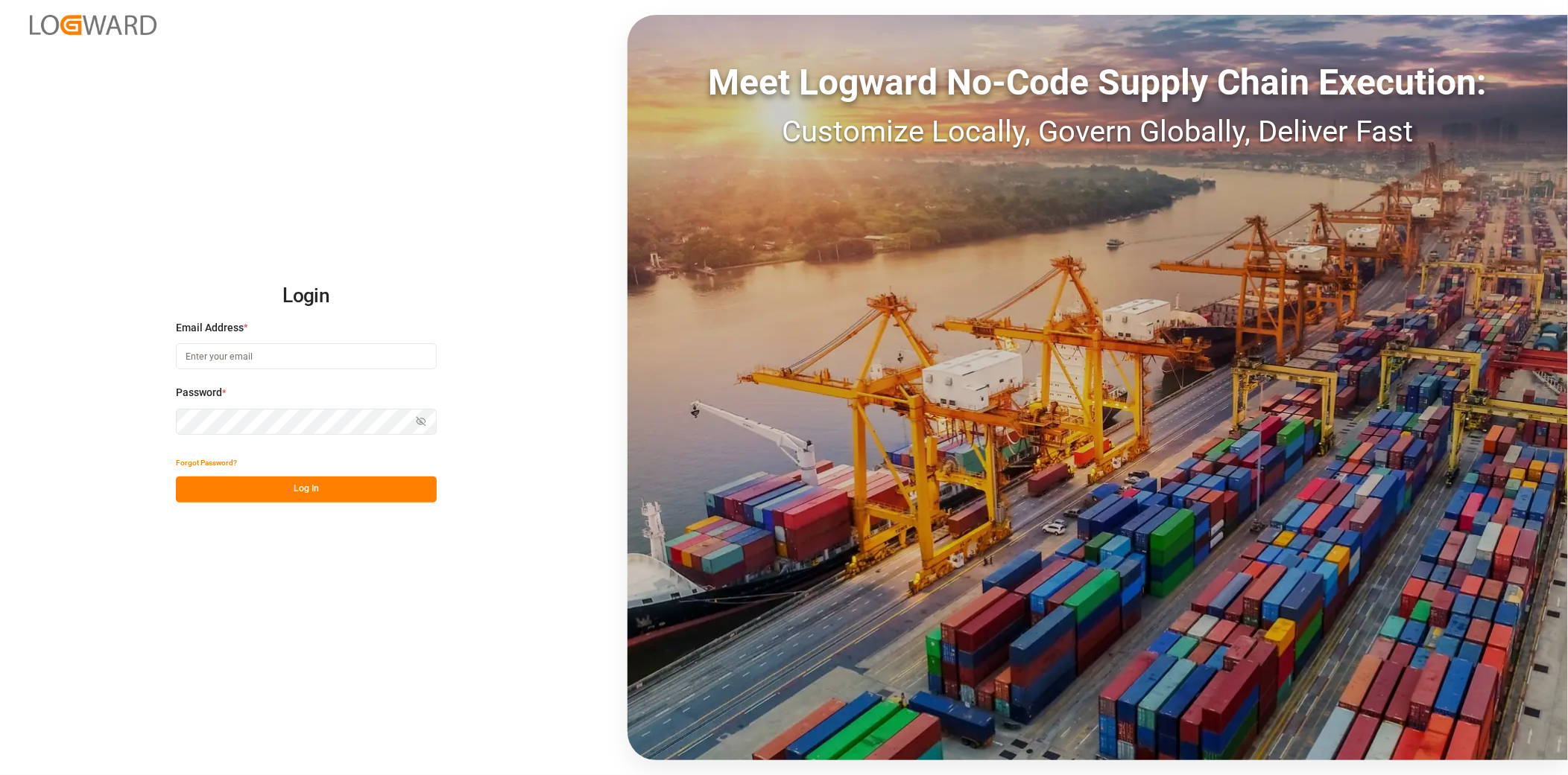
type input "[PERSON_NAME][EMAIL_ADDRESS][DOMAIN_NAME]"
click at [299, 491] on button "Log In" at bounding box center [306, 490] width 261 height 26
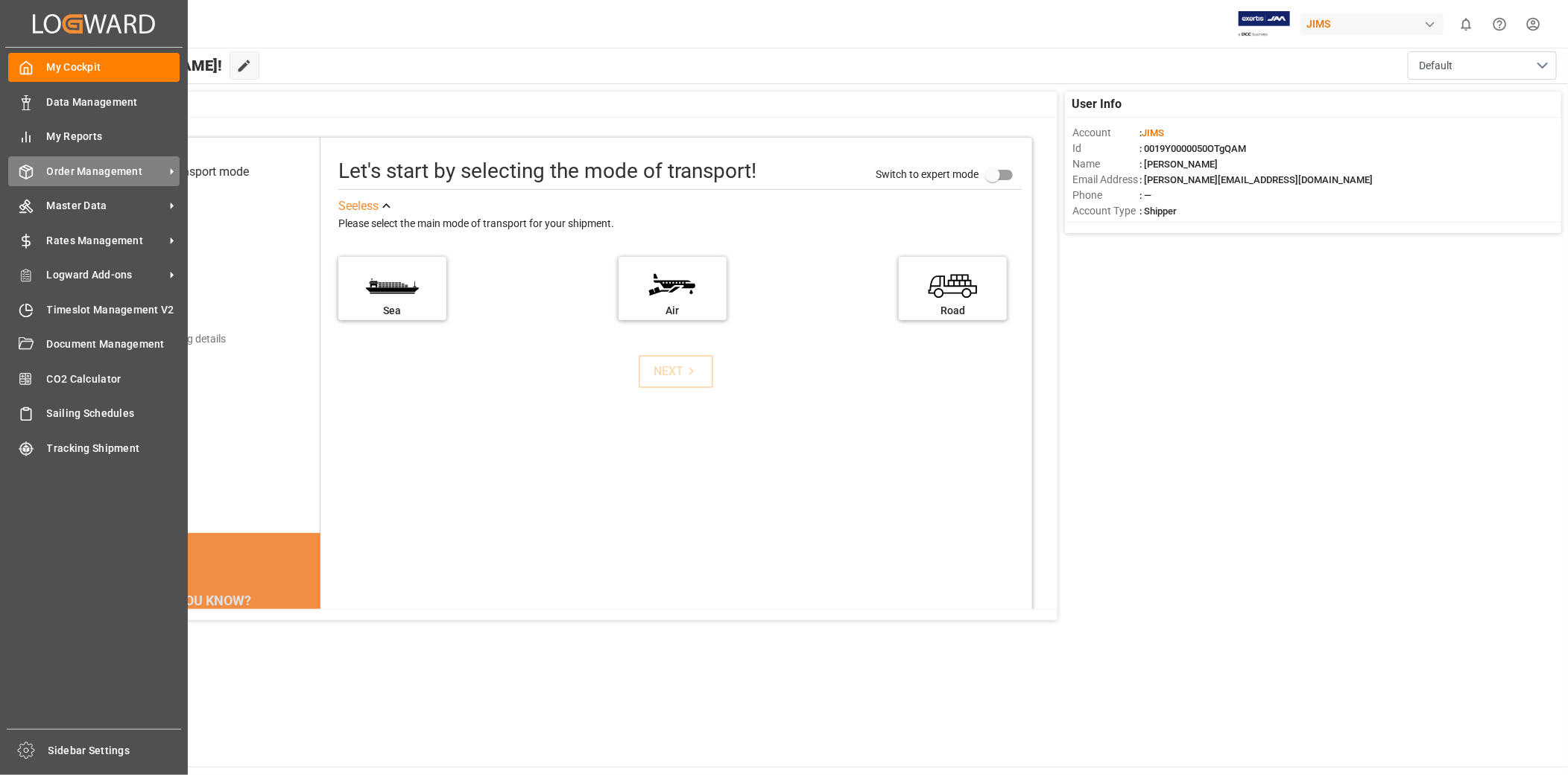
click at [150, 170] on span "Order Management" at bounding box center [105, 171] width 118 height 16
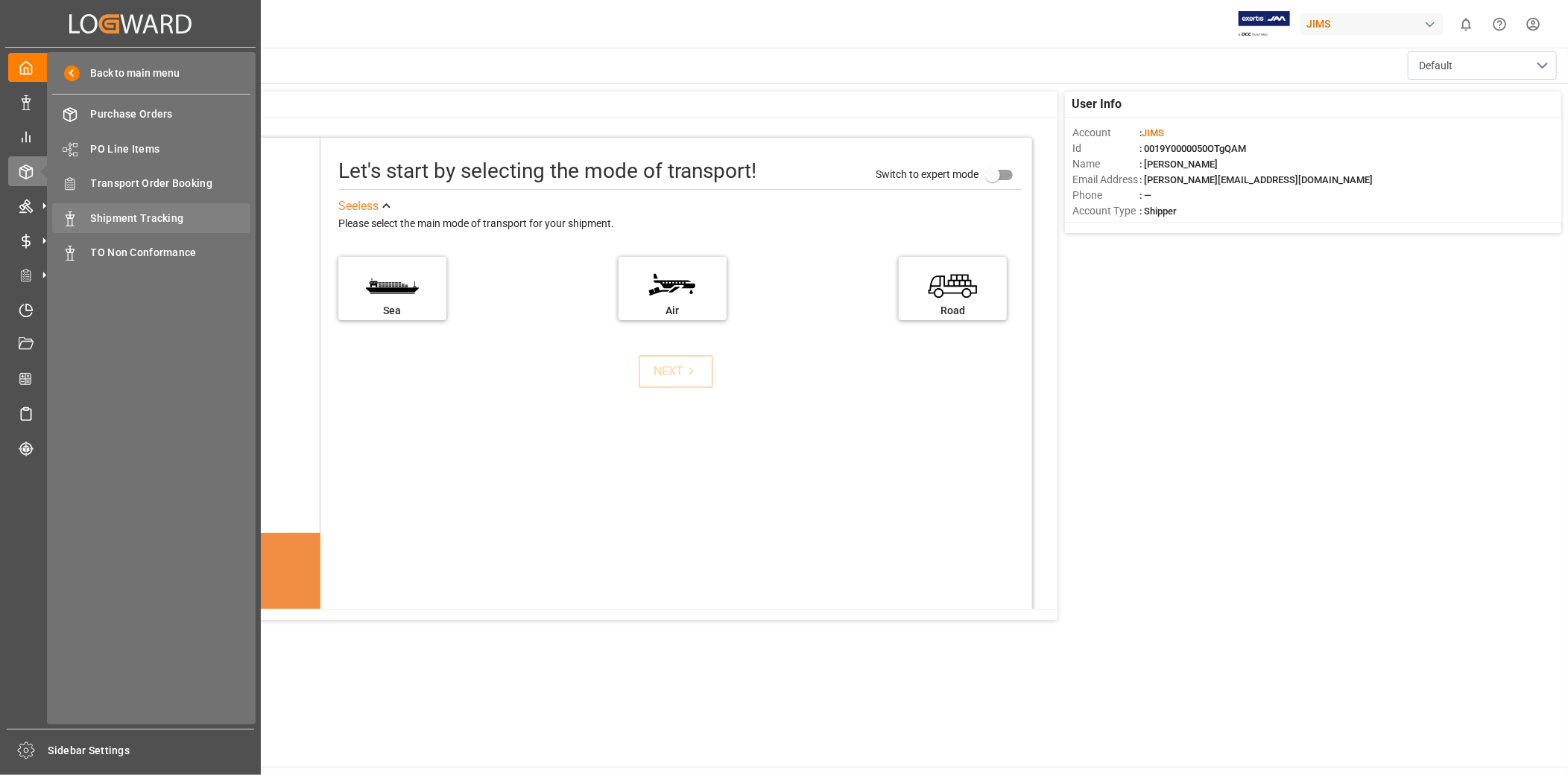
click at [187, 210] on span "Shipment Tracking" at bounding box center [171, 218] width 160 height 16
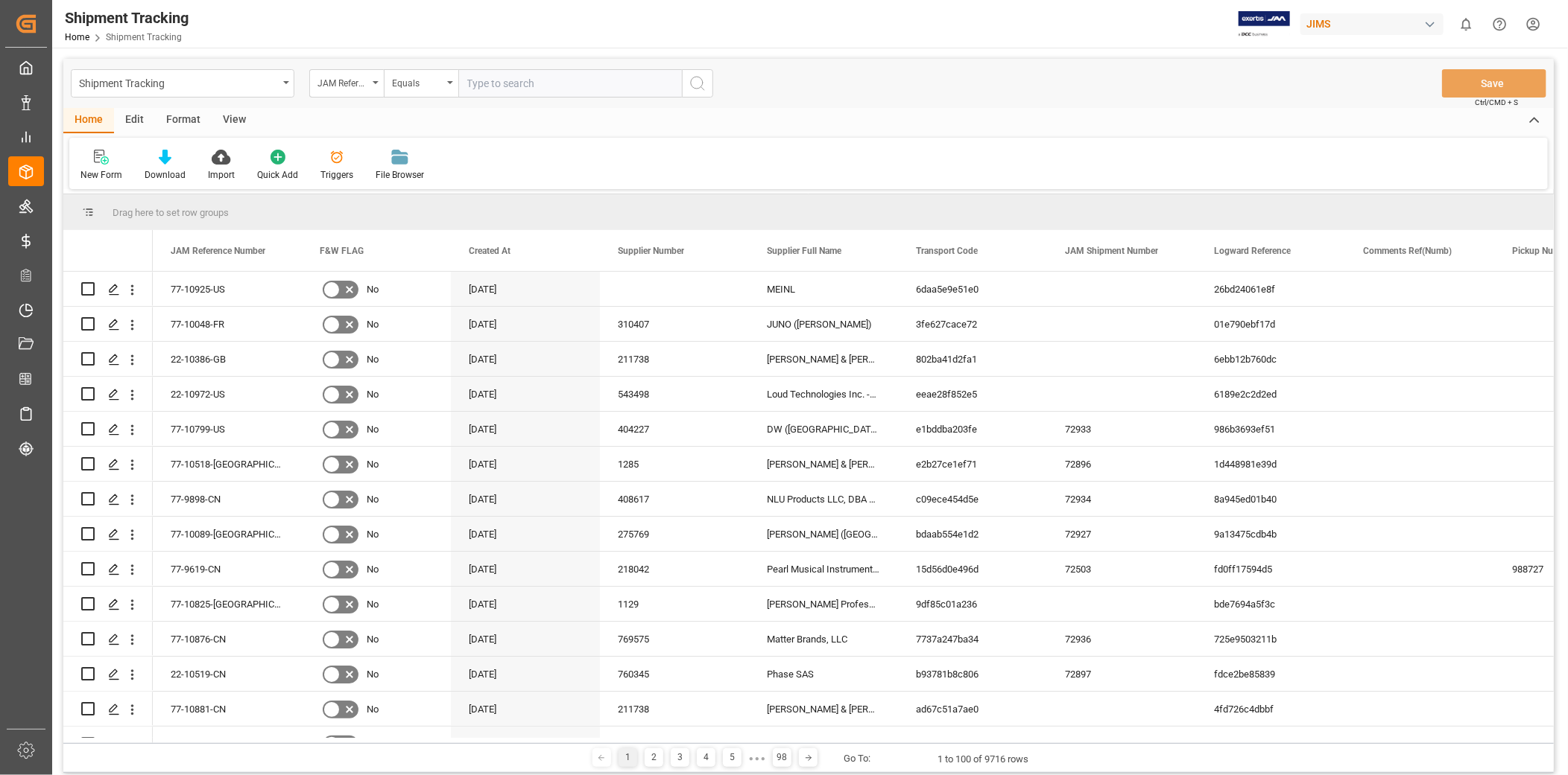
click at [555, 85] on input "text" at bounding box center [570, 83] width 224 height 28
type input "22-10628-[GEOGRAPHIC_DATA]"
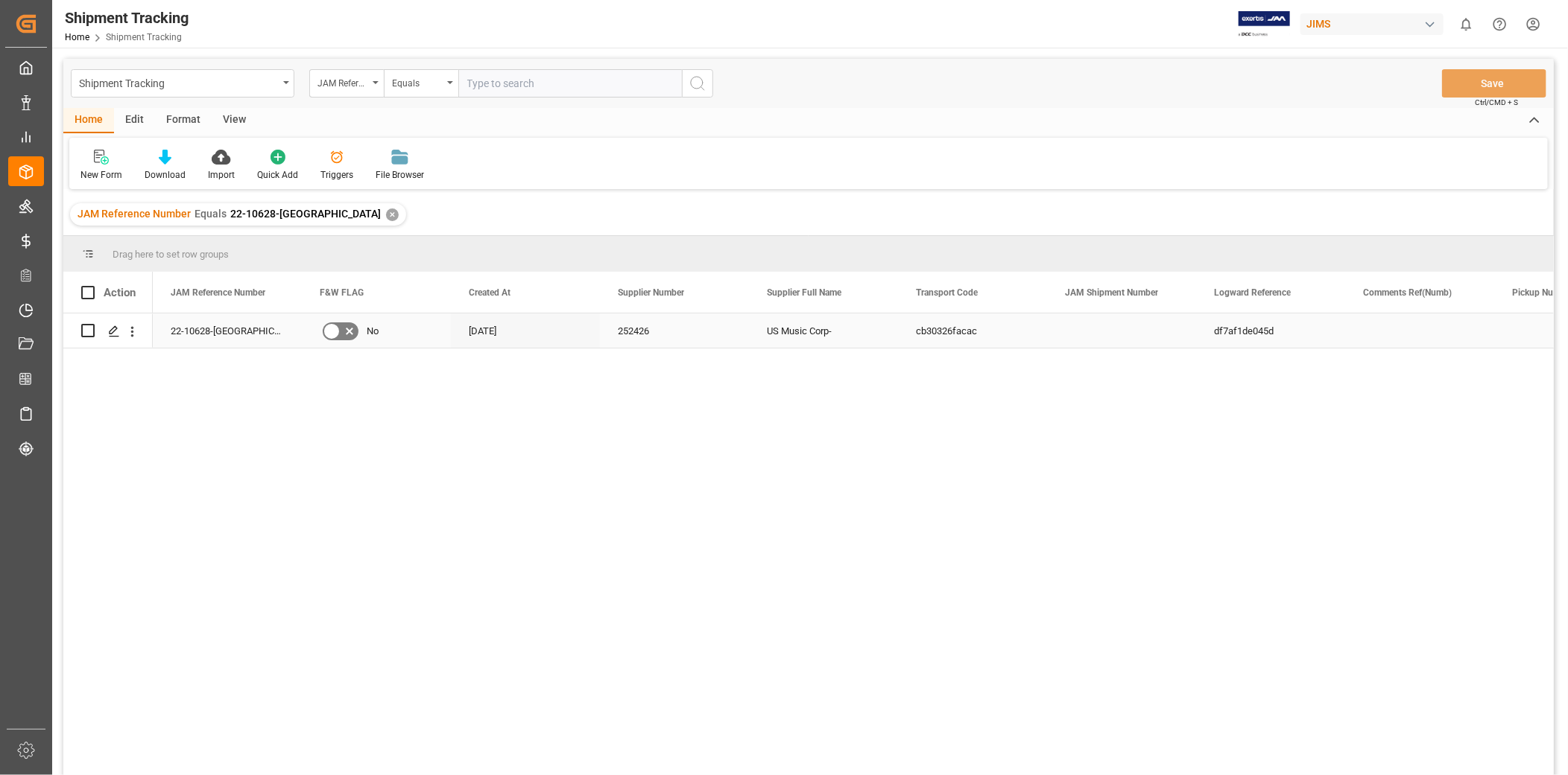
click at [691, 337] on div "252426" at bounding box center [674, 331] width 149 height 35
click at [234, 125] on div "View" at bounding box center [234, 120] width 45 height 25
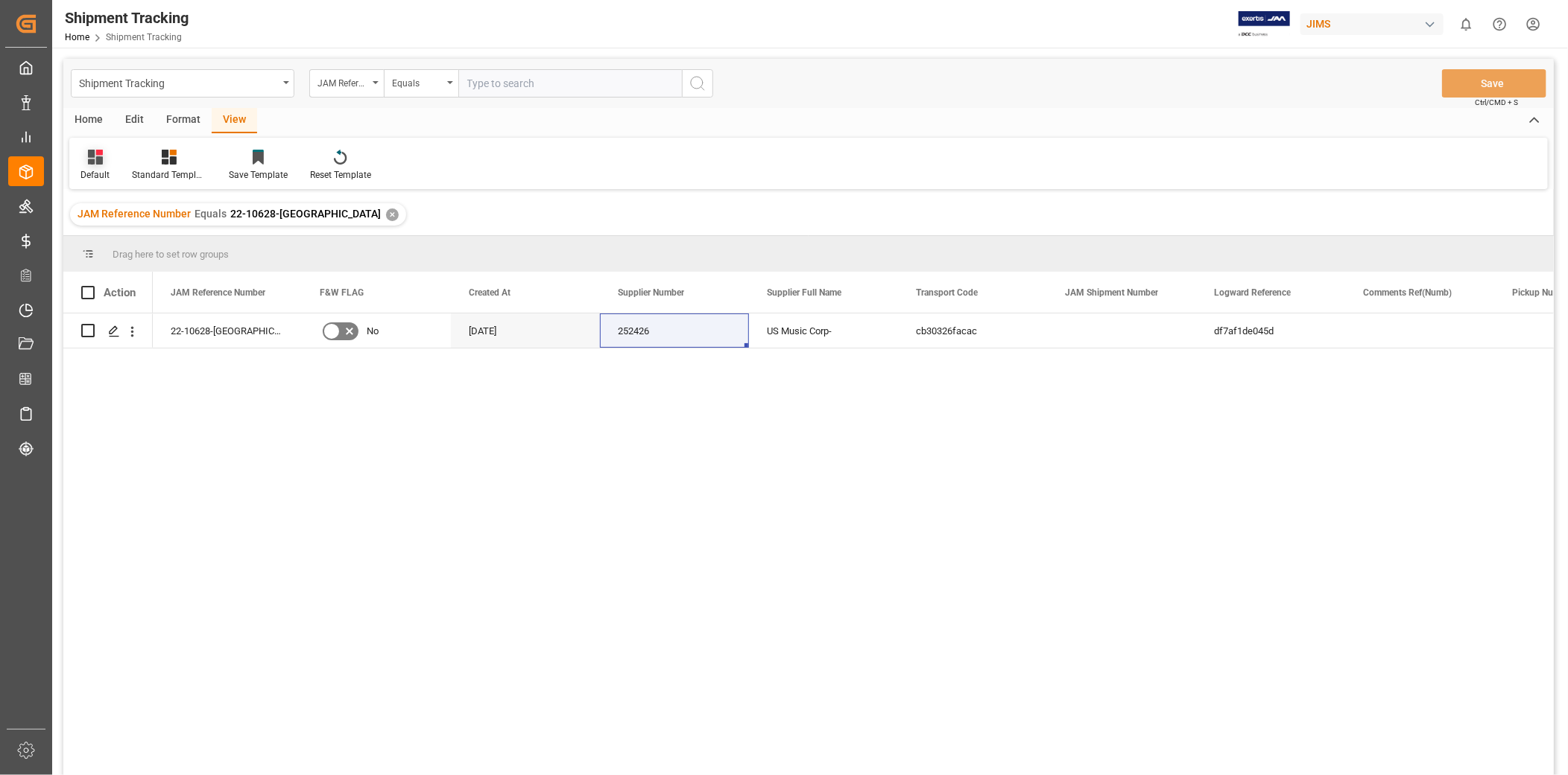
click at [106, 173] on div "Default" at bounding box center [95, 175] width 29 height 13
click at [140, 243] on div "Master Tracking" at bounding box center [153, 241] width 131 height 16
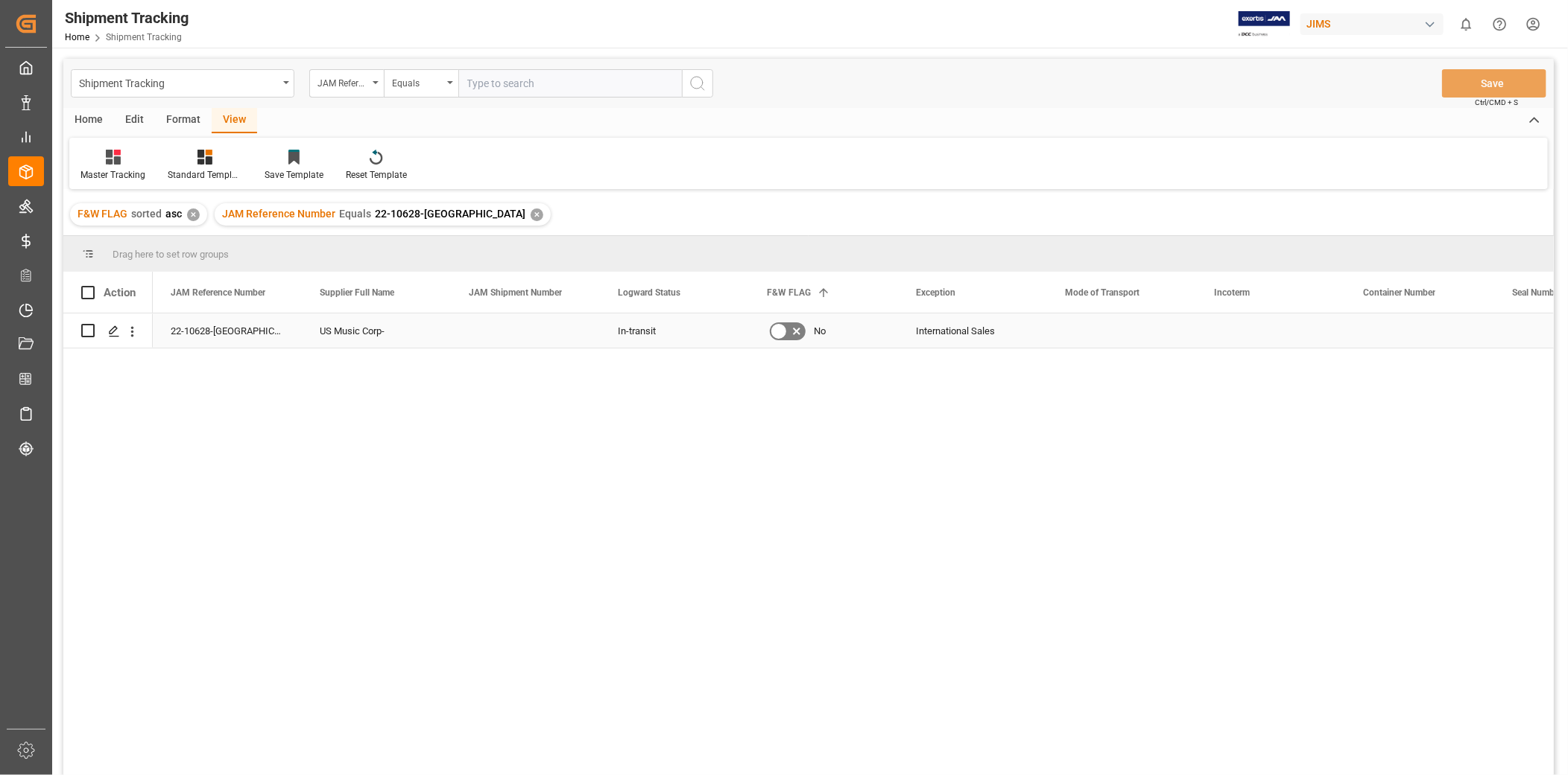
click at [1078, 333] on div "Press SPACE to select this row." at bounding box center [1121, 331] width 149 height 35
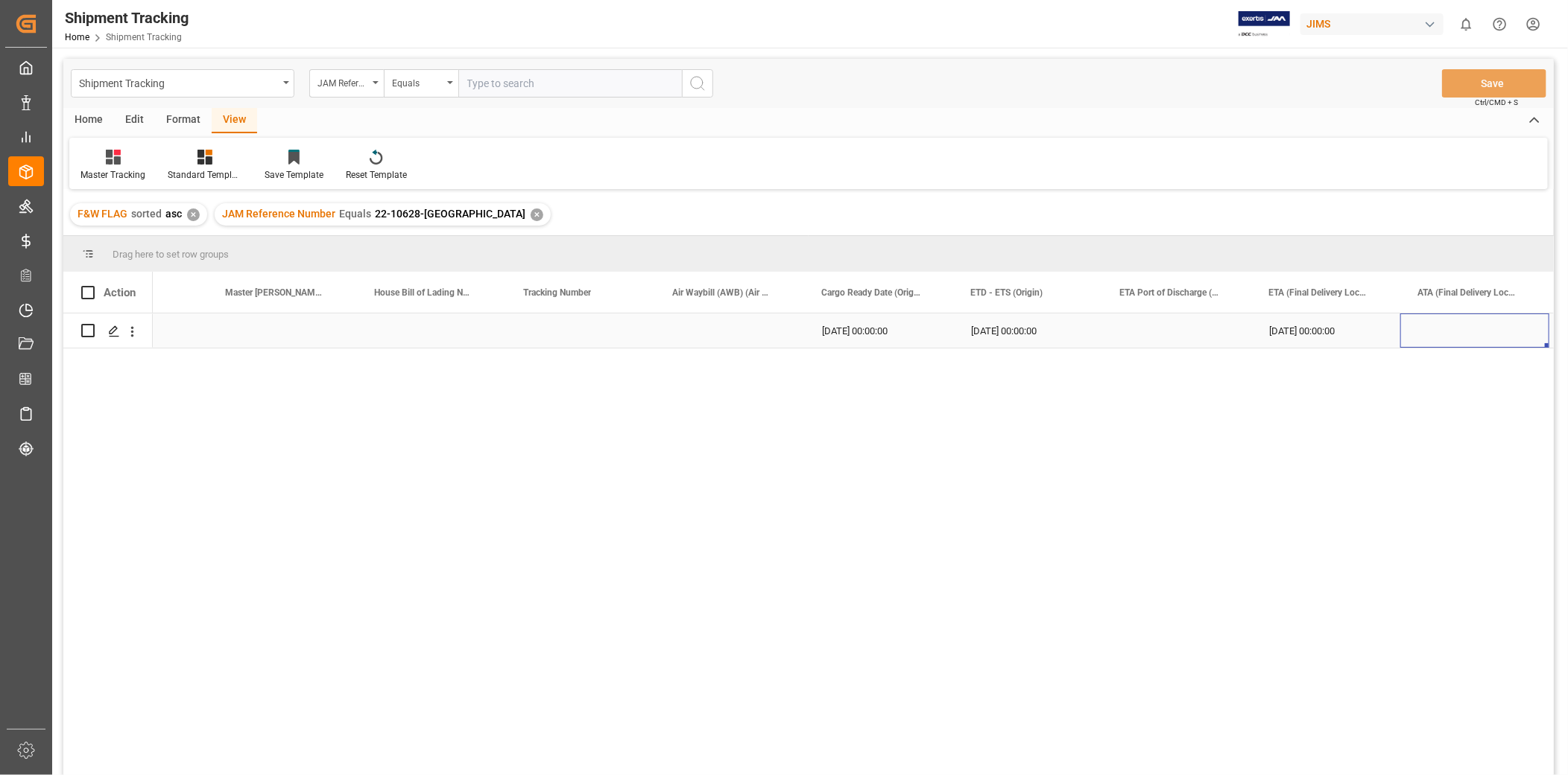
scroll to position [0, 1733]
click at [1142, 331] on div "[DATE] 00:00:00" at bounding box center [1176, 331] width 149 height 35
click at [1145, 330] on div "[DATE] 00:00:00" at bounding box center [1176, 331] width 149 height 35
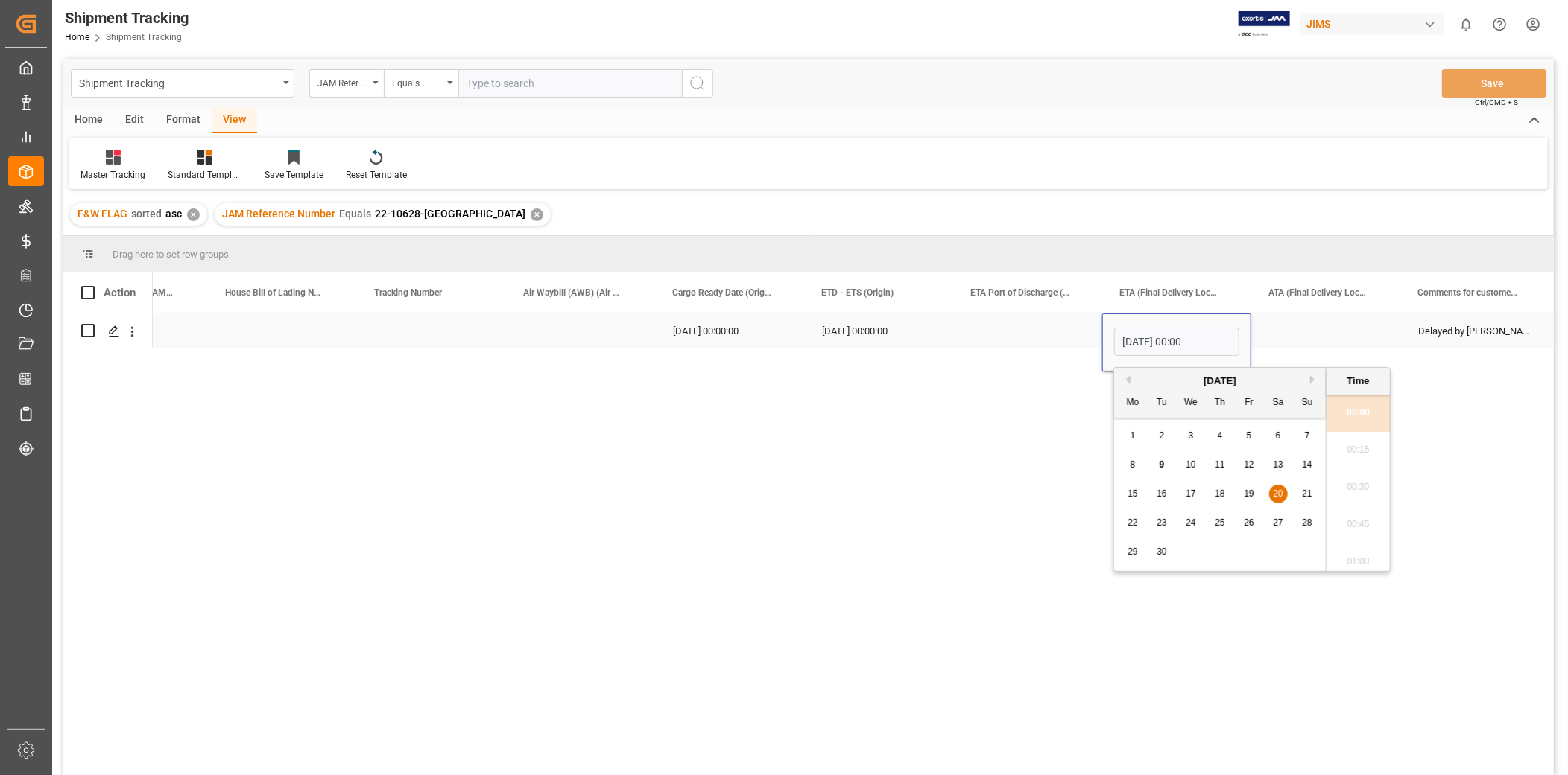
scroll to position [1531, 0]
click at [1312, 381] on button "Next Month" at bounding box center [1314, 380] width 9 height 9
click at [1140, 524] on div "20" at bounding box center [1133, 524] width 19 height 18
type input "[DATE] 00:00"
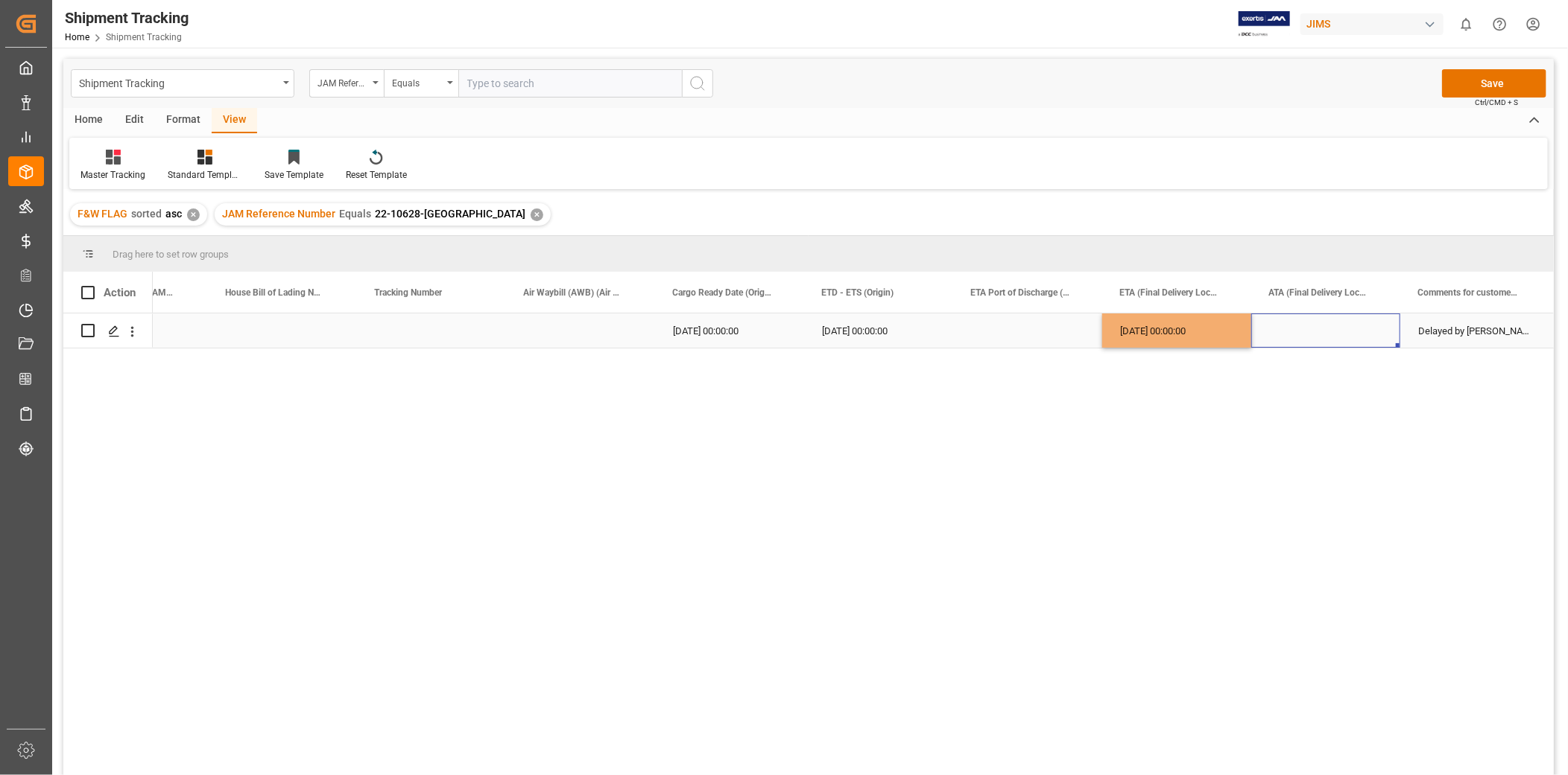
click at [1284, 316] on div "Press SPACE to select this row." at bounding box center [1325, 331] width 149 height 35
click at [1485, 84] on button "Save" at bounding box center [1494, 83] width 104 height 28
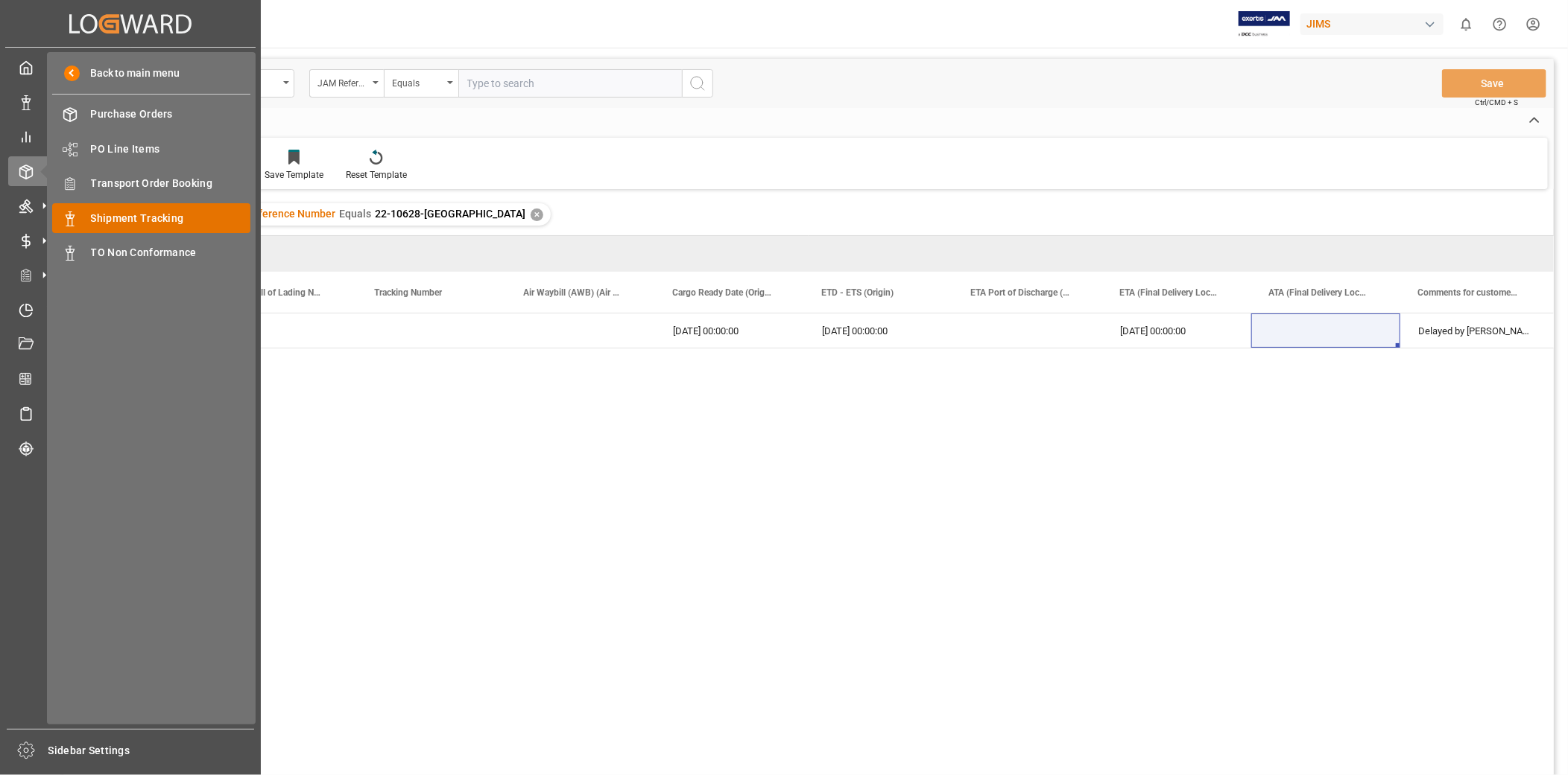
click at [169, 212] on span "Shipment Tracking" at bounding box center [171, 218] width 160 height 16
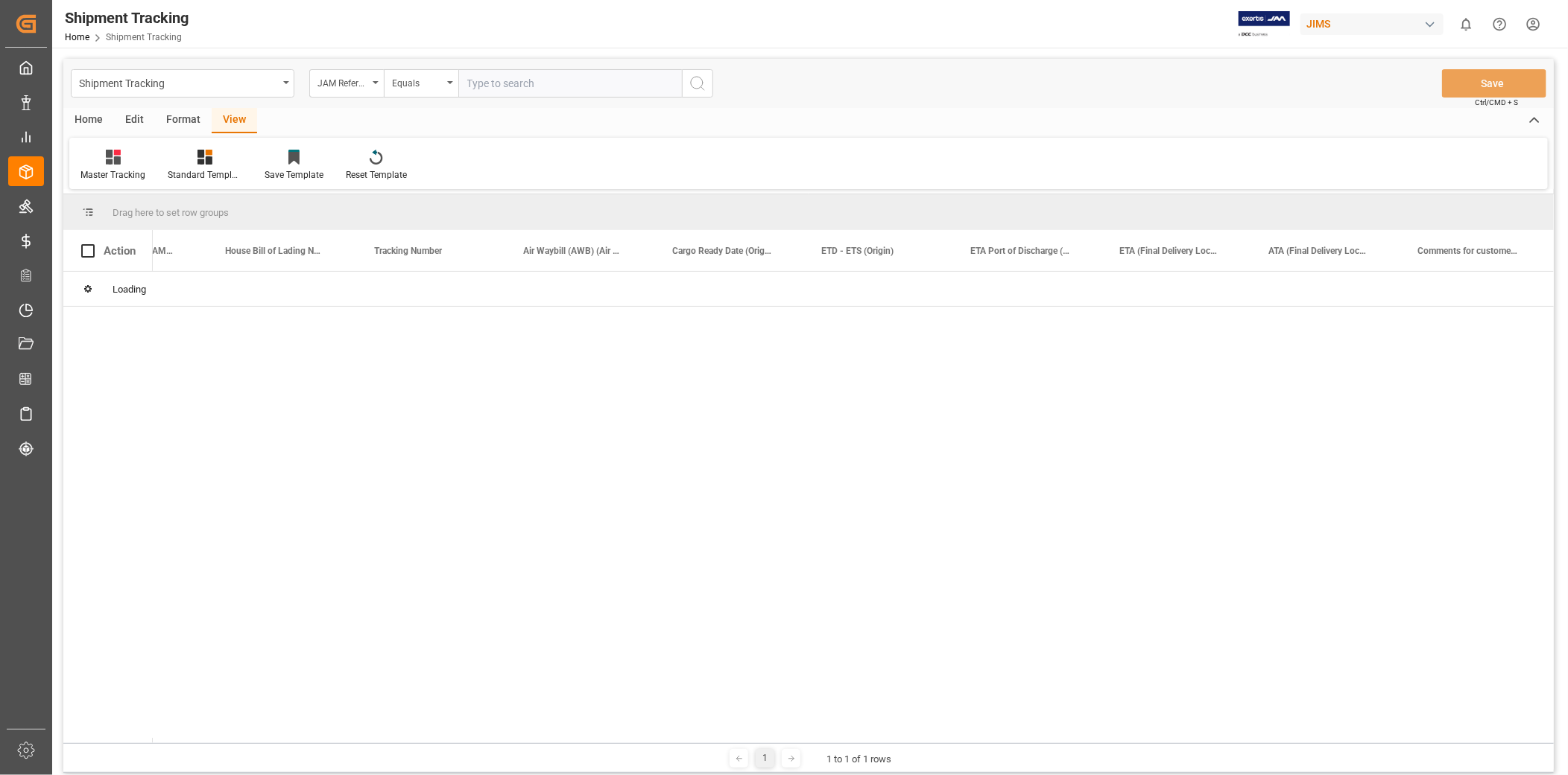
click at [513, 84] on input "text" at bounding box center [570, 83] width 224 height 28
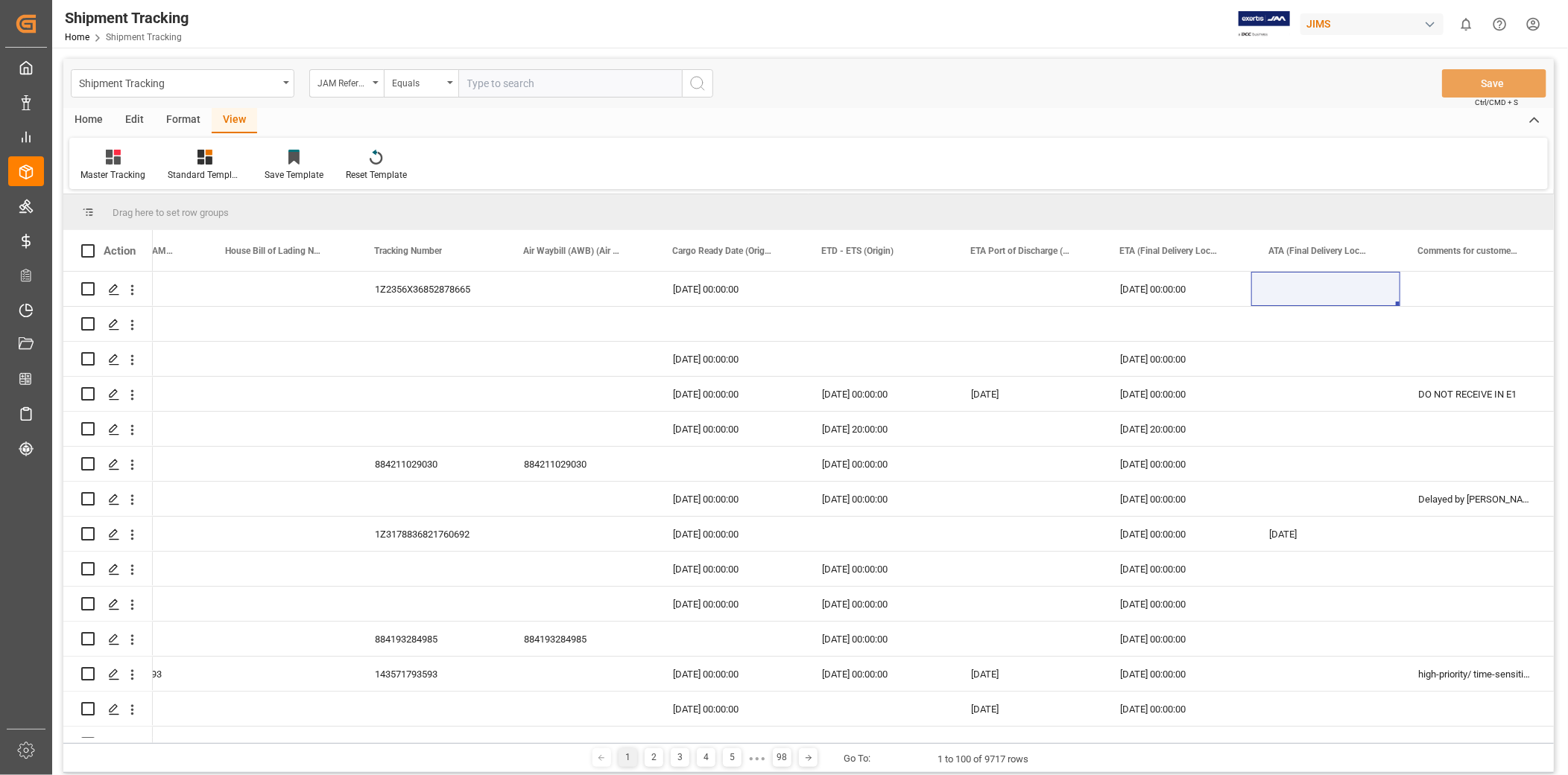
paste input "22-10704-[GEOGRAPHIC_DATA]"
type input "22-10704-[GEOGRAPHIC_DATA]"
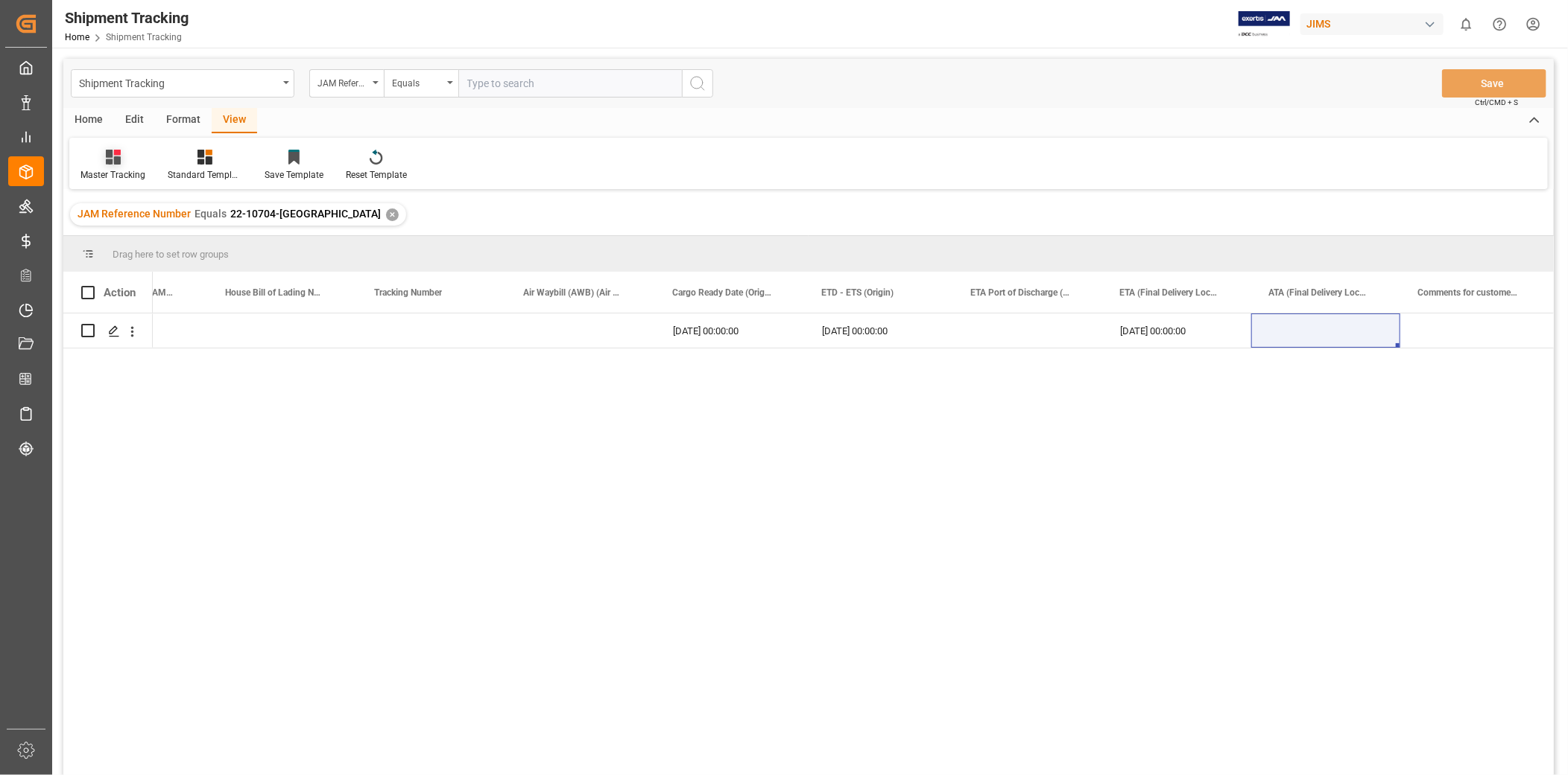
click at [117, 156] on icon at bounding box center [113, 157] width 15 height 15
click at [132, 247] on div "Master Tracking" at bounding box center [156, 241] width 131 height 16
click at [966, 339] on div "Press SPACE to select this row." at bounding box center [1027, 331] width 149 height 35
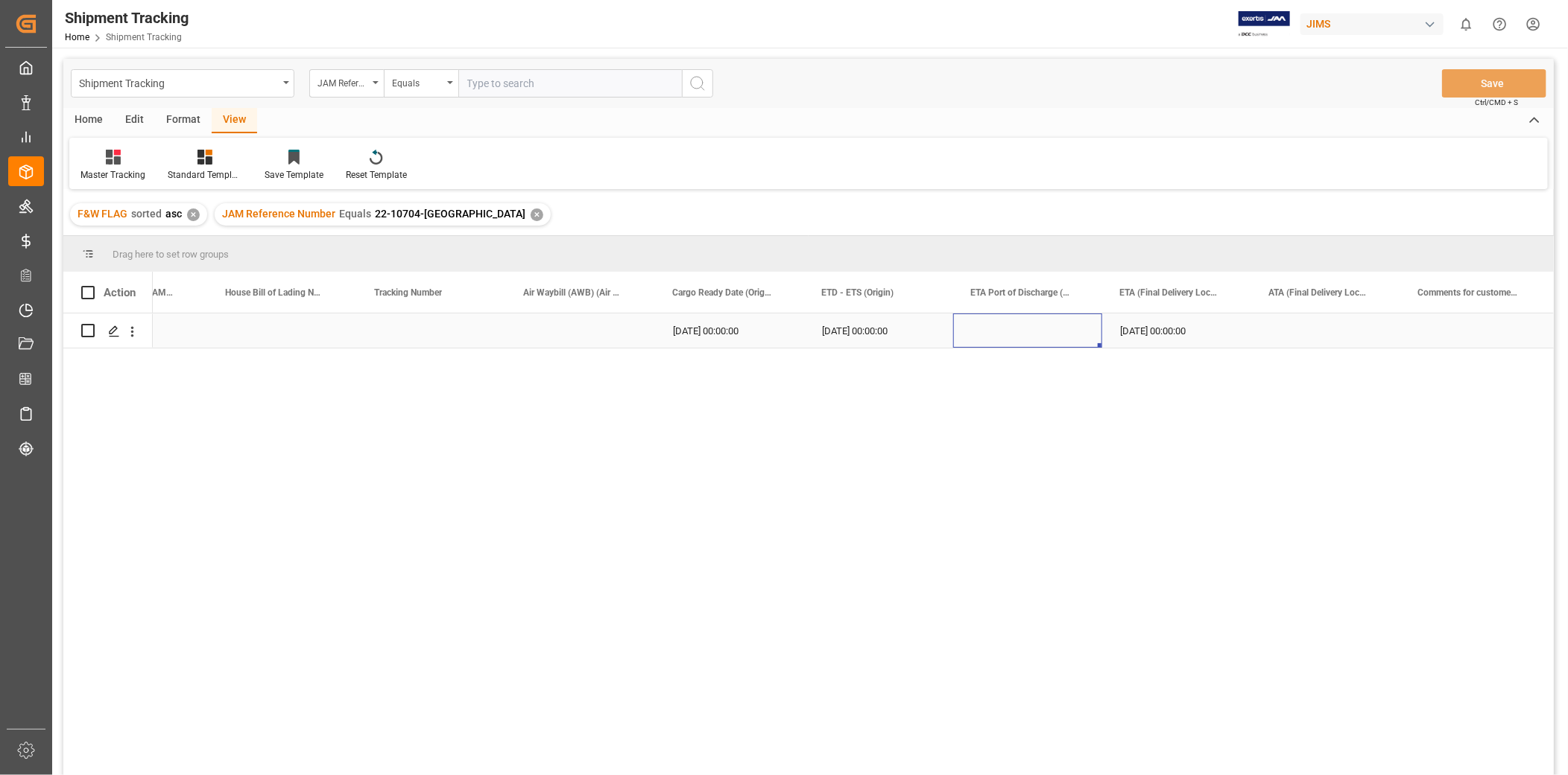
click at [608, 330] on div "Press SPACE to select this row." at bounding box center [580, 331] width 149 height 35
click at [608, 330] on input "Press SPACE to select this row." at bounding box center [580, 339] width 125 height 28
click at [450, 333] on div "Press SPACE to select this row." at bounding box center [431, 331] width 149 height 35
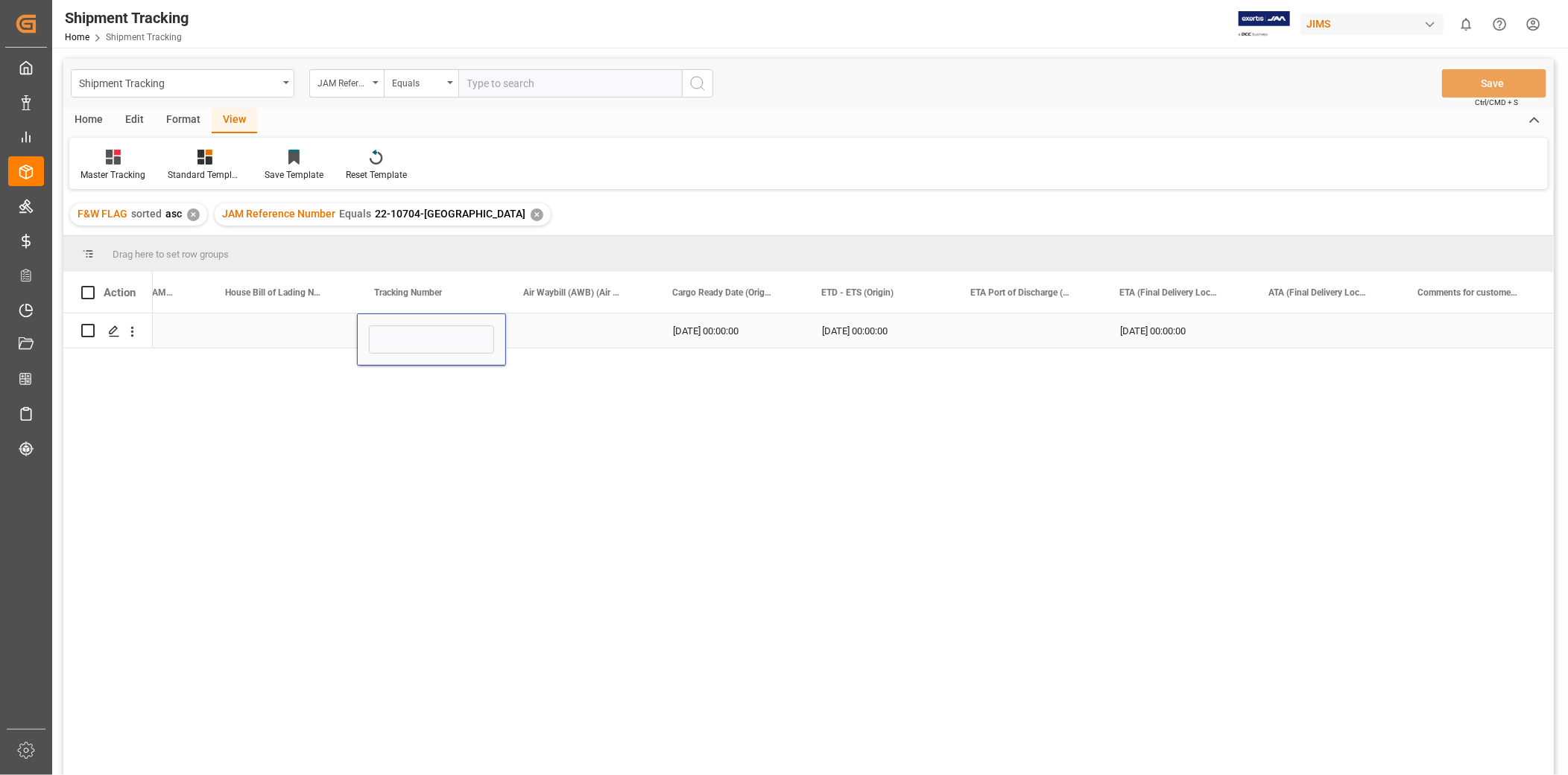
click at [450, 333] on input "Press SPACE to select this row." at bounding box center [432, 339] width 125 height 28
type input "818119734745"
click at [575, 340] on div "Press SPACE to select this row." at bounding box center [580, 331] width 149 height 35
click at [1467, 76] on button "Save" at bounding box center [1494, 83] width 104 height 28
click at [1176, 330] on div "[DATE] 00:00:00" at bounding box center [1176, 331] width 149 height 35
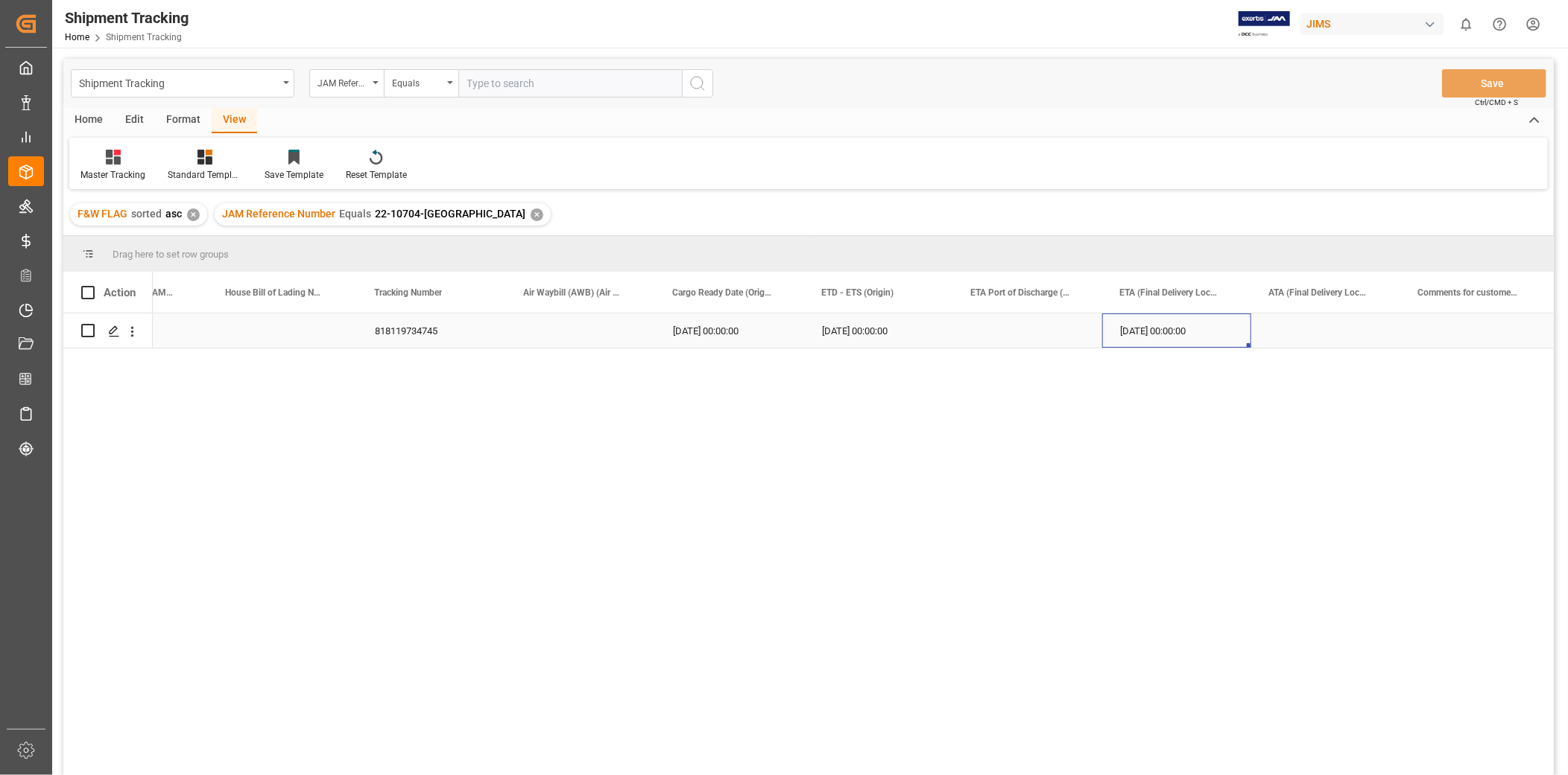
click at [762, 337] on div "[DATE] 00:00:00" at bounding box center [729, 331] width 149 height 35
click at [890, 346] on div "[DATE] 00:00:00" at bounding box center [878, 331] width 149 height 35
click at [112, 171] on div "Master Tracking" at bounding box center [113, 175] width 65 height 13
click at [143, 269] on div "USADROPSHIP" at bounding box center [156, 271] width 131 height 16
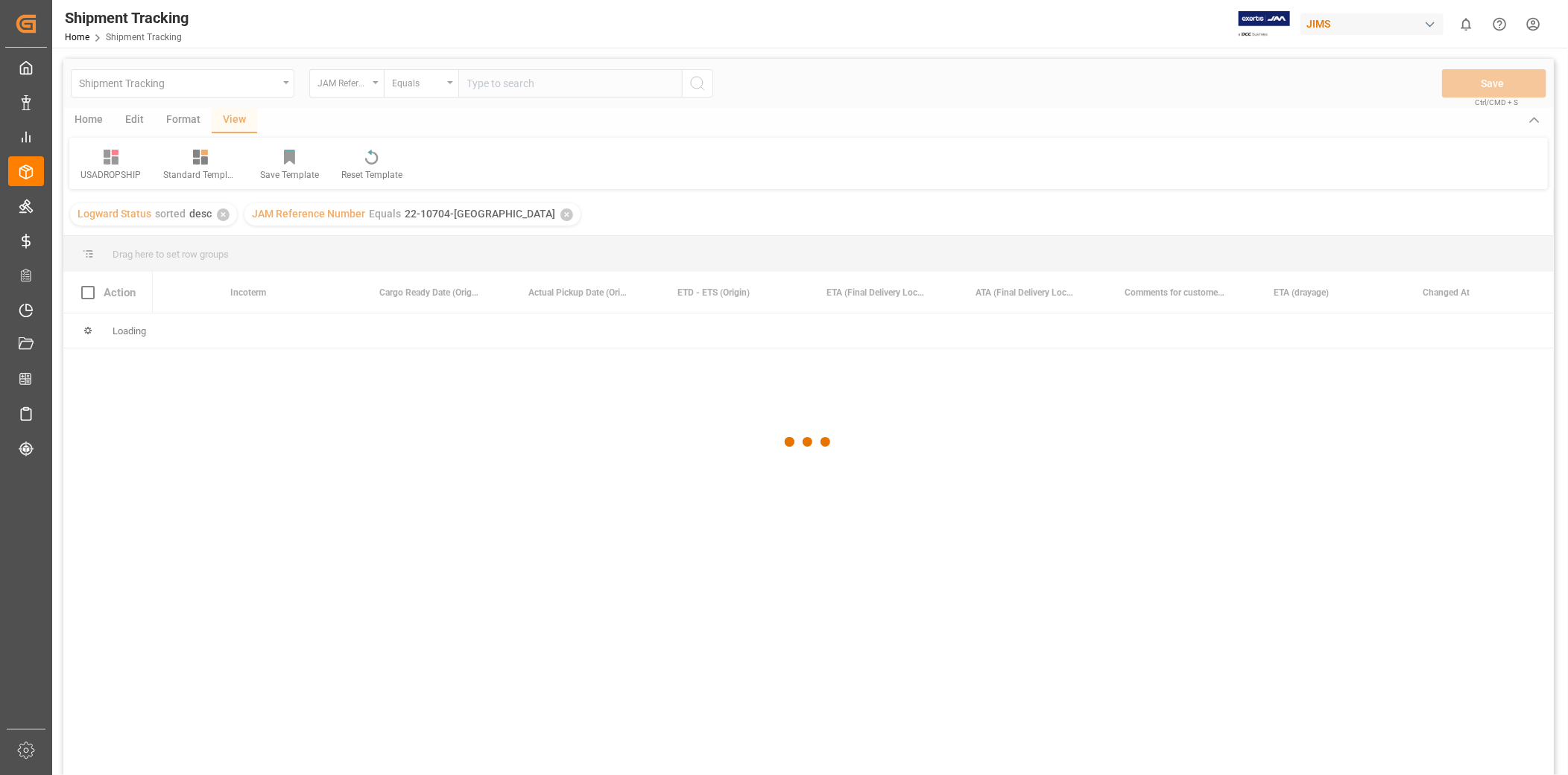
scroll to position [0, 686]
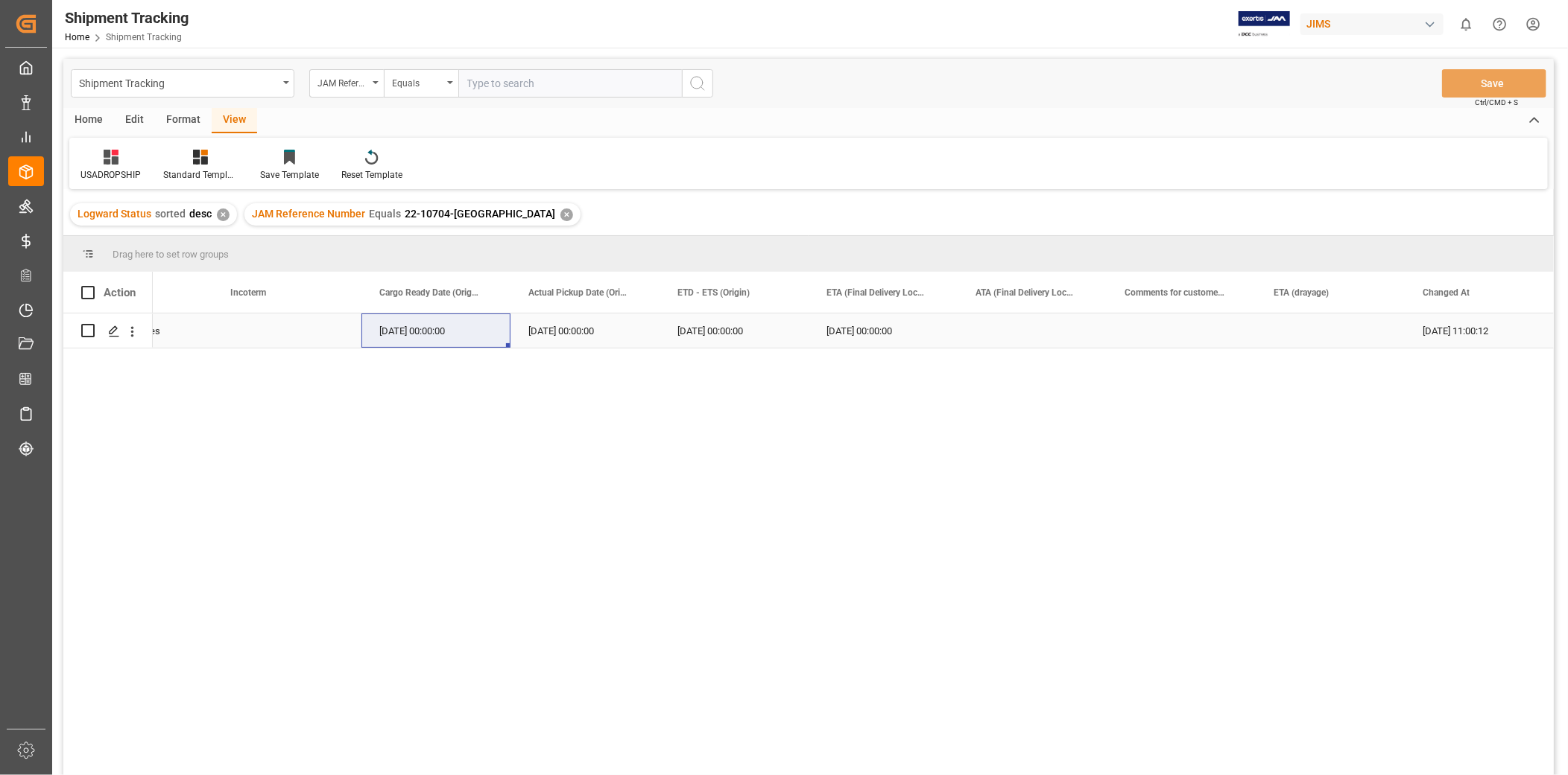
click at [983, 332] on div "Press SPACE to select this row." at bounding box center [1032, 331] width 149 height 35
click at [596, 330] on div "[DATE] 00:00:00" at bounding box center [585, 331] width 149 height 35
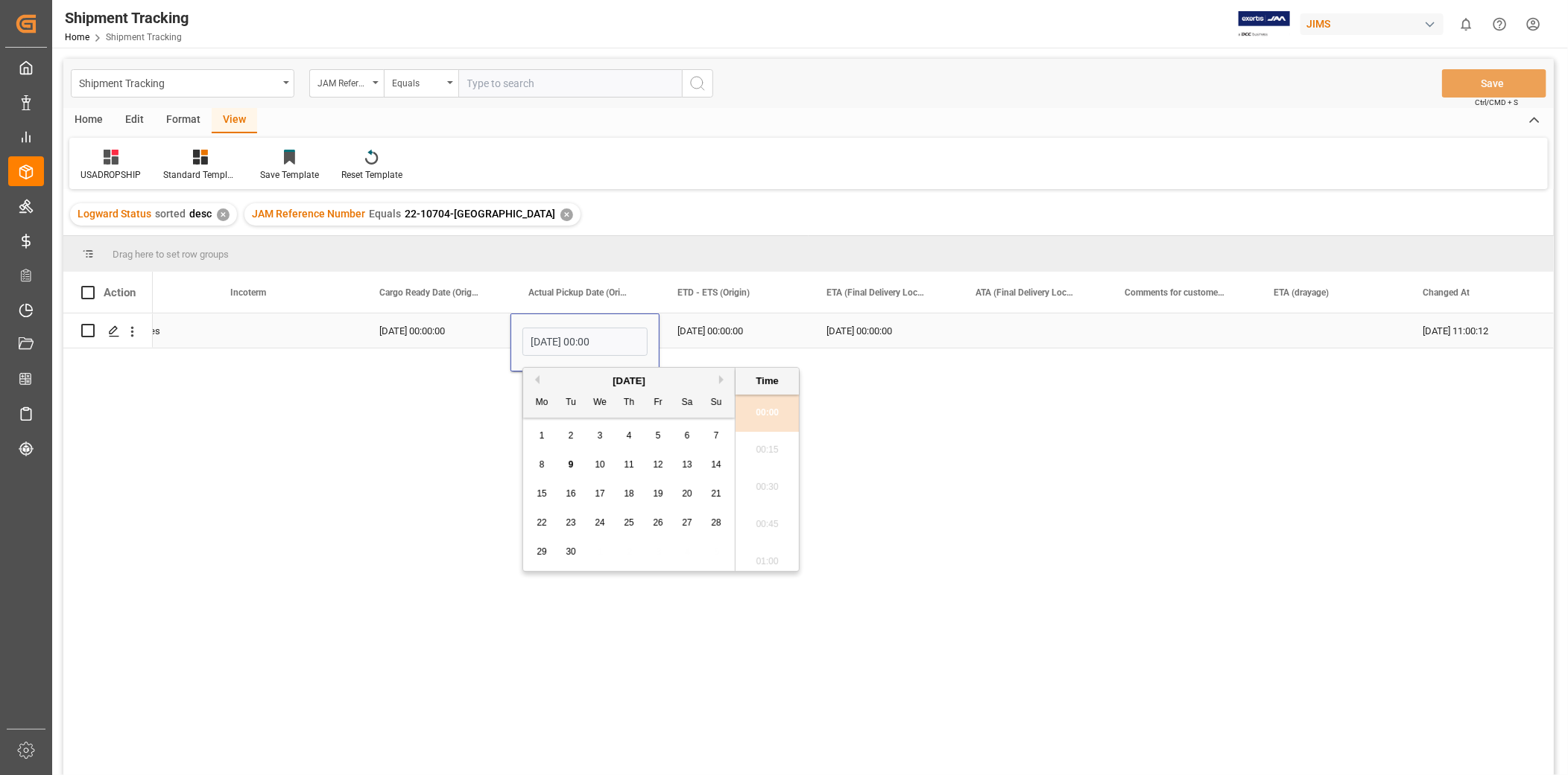
scroll to position [1569, 0]
click at [576, 435] on div "2" at bounding box center [571, 436] width 19 height 18
type input "[DATE] 00:00"
click at [705, 335] on div "[DATE] 00:00:00" at bounding box center [733, 331] width 149 height 35
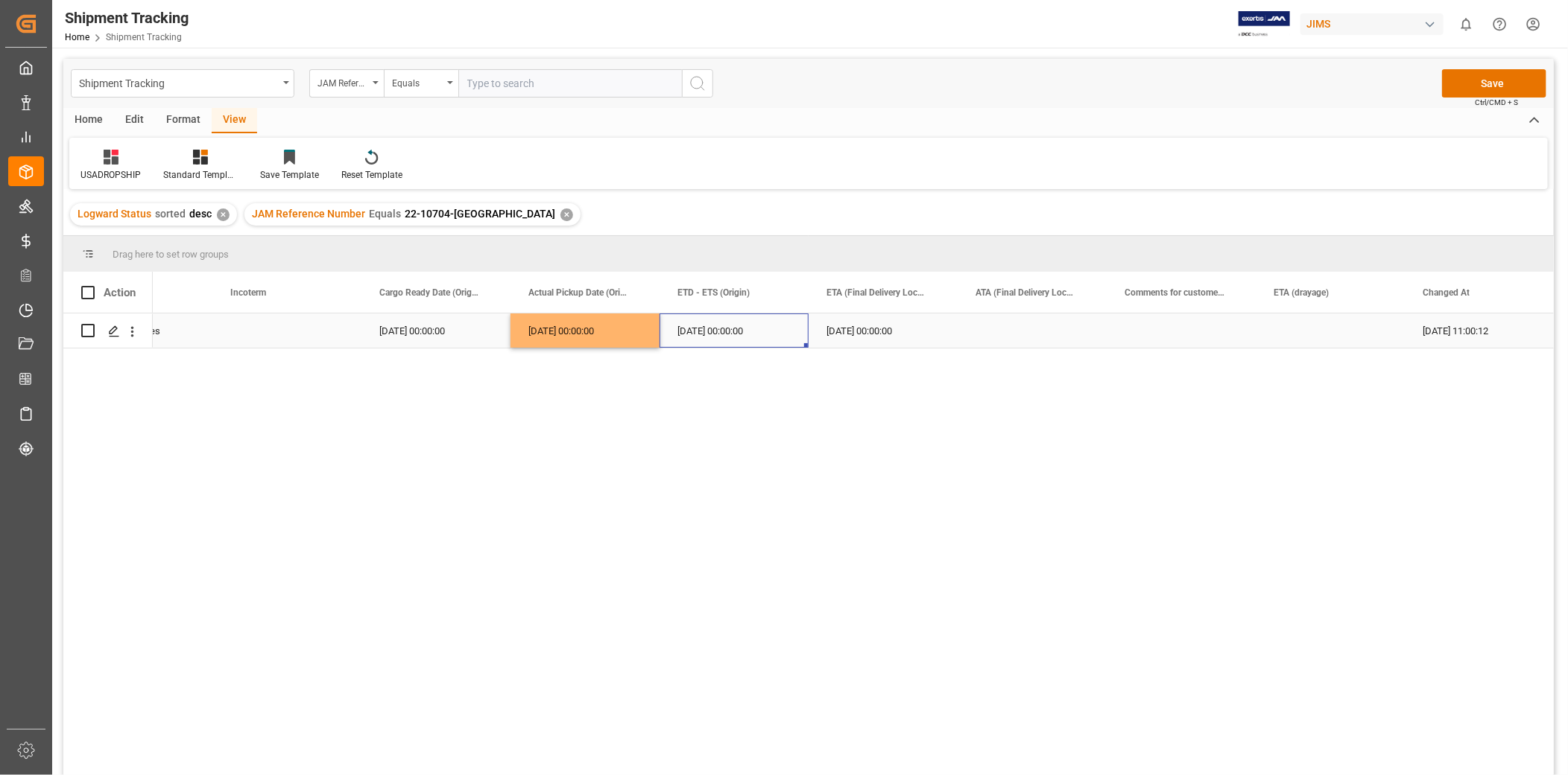
click at [562, 330] on div "[DATE] 00:00:00" at bounding box center [585, 331] width 149 height 35
click at [703, 332] on div "[DATE] 00:00:00" at bounding box center [733, 331] width 149 height 35
click at [863, 339] on div "[DATE] 00:00:00" at bounding box center [882, 331] width 149 height 35
click at [905, 334] on div "[DATE] 00:00:00" at bounding box center [882, 331] width 149 height 35
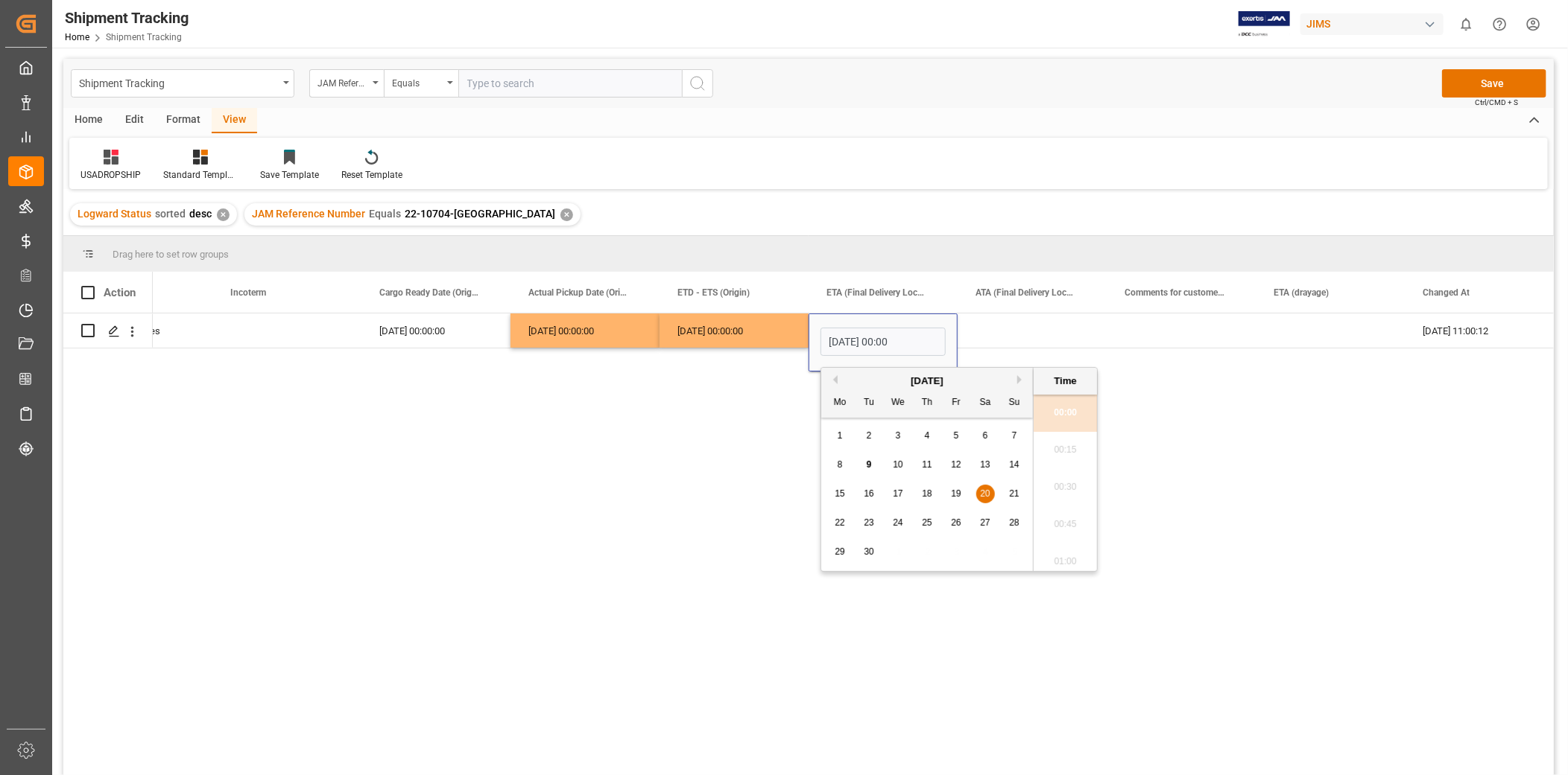
click at [844, 468] on div "8" at bounding box center [840, 466] width 19 height 18
type input "[DATE] 00:00"
click at [1018, 337] on div "Press SPACE to select this row." at bounding box center [1032, 331] width 149 height 35
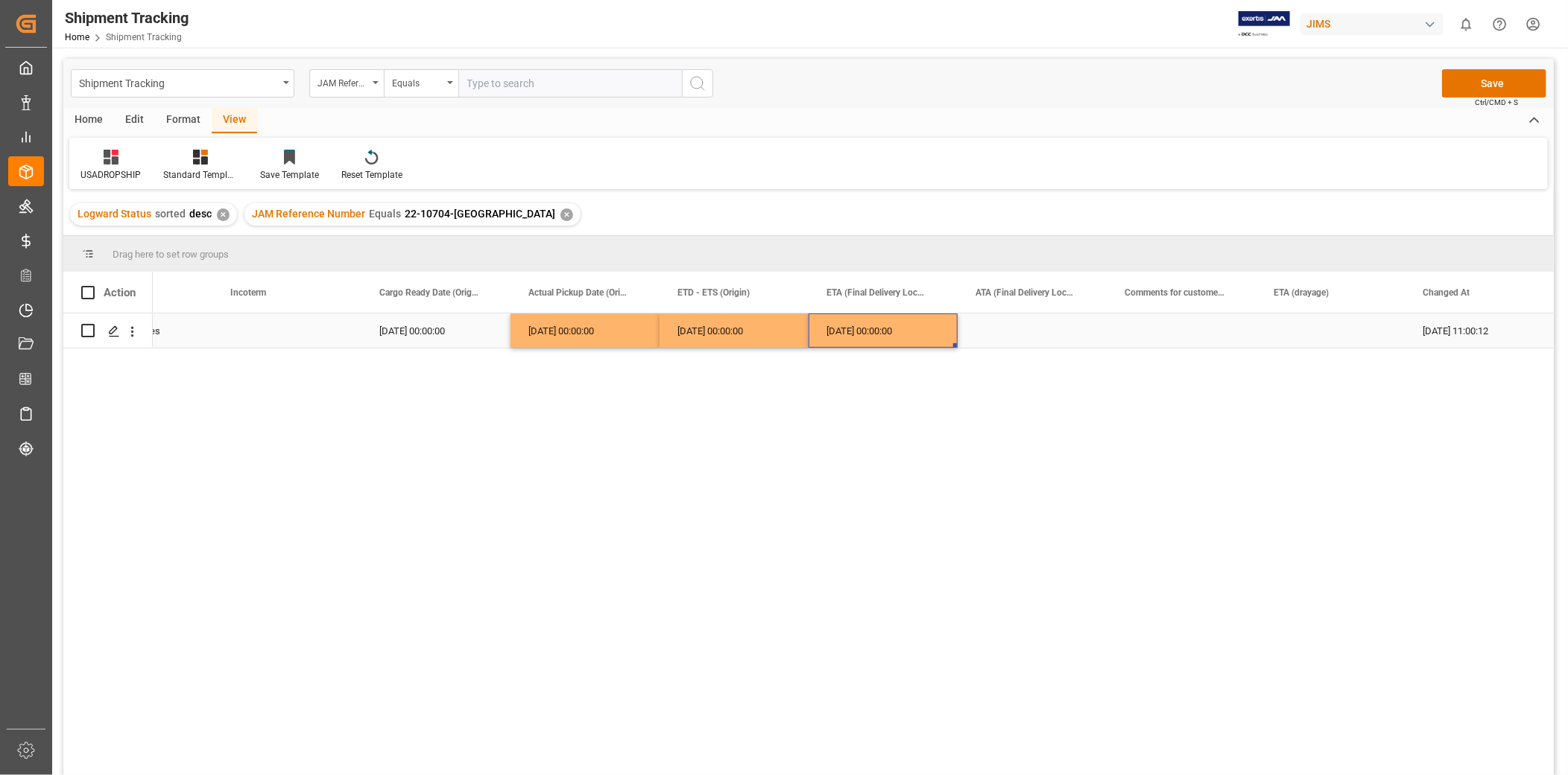
click at [895, 323] on div "[DATE] 00:00:00" at bounding box center [882, 331] width 149 height 35
click at [1027, 325] on div "Press SPACE to select this row." at bounding box center [1032, 331] width 149 height 35
click at [1494, 76] on button "Save" at bounding box center [1494, 83] width 104 height 28
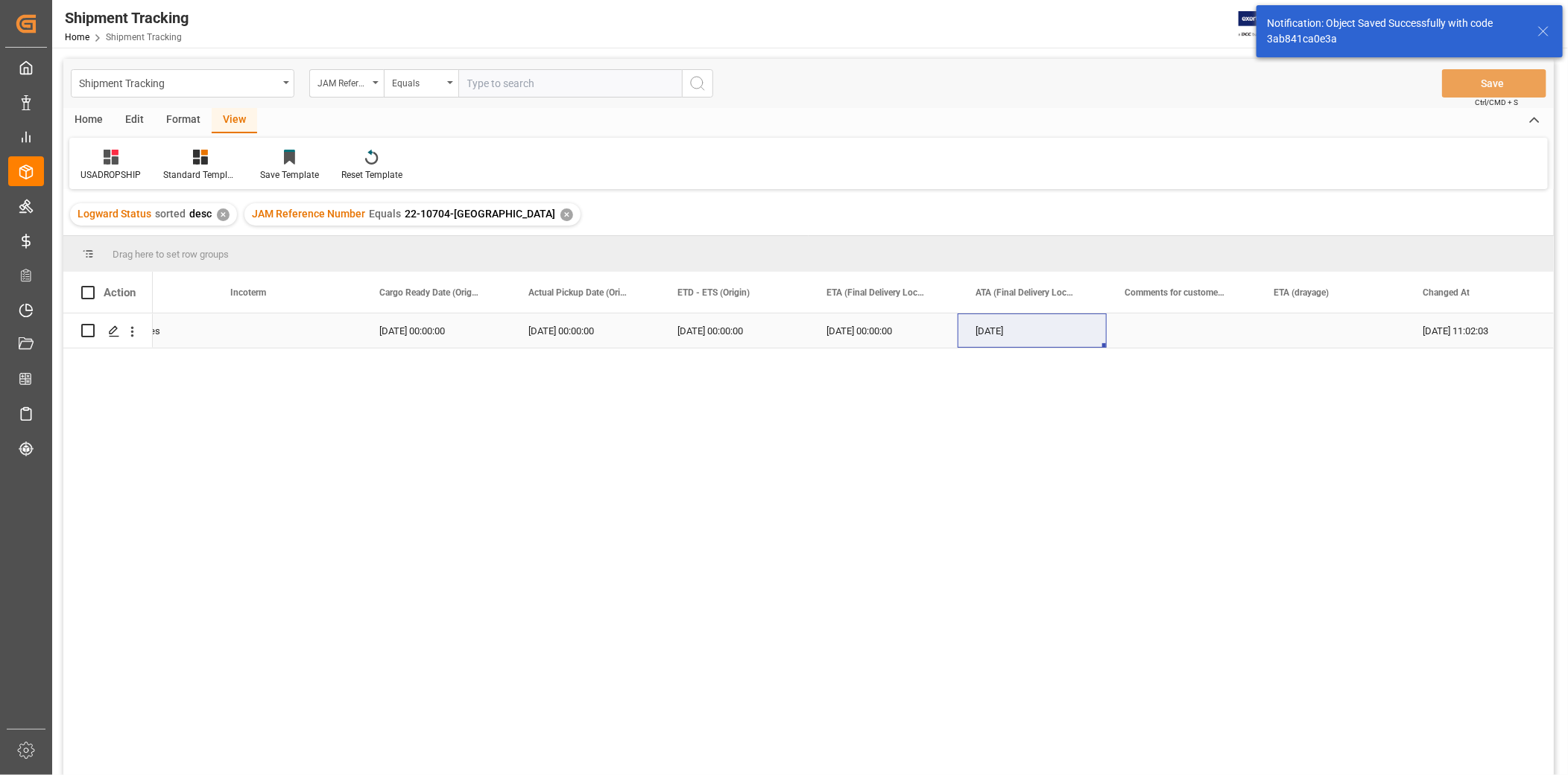
click at [1248, 323] on div "Press SPACE to select this row." at bounding box center [1181, 331] width 149 height 35
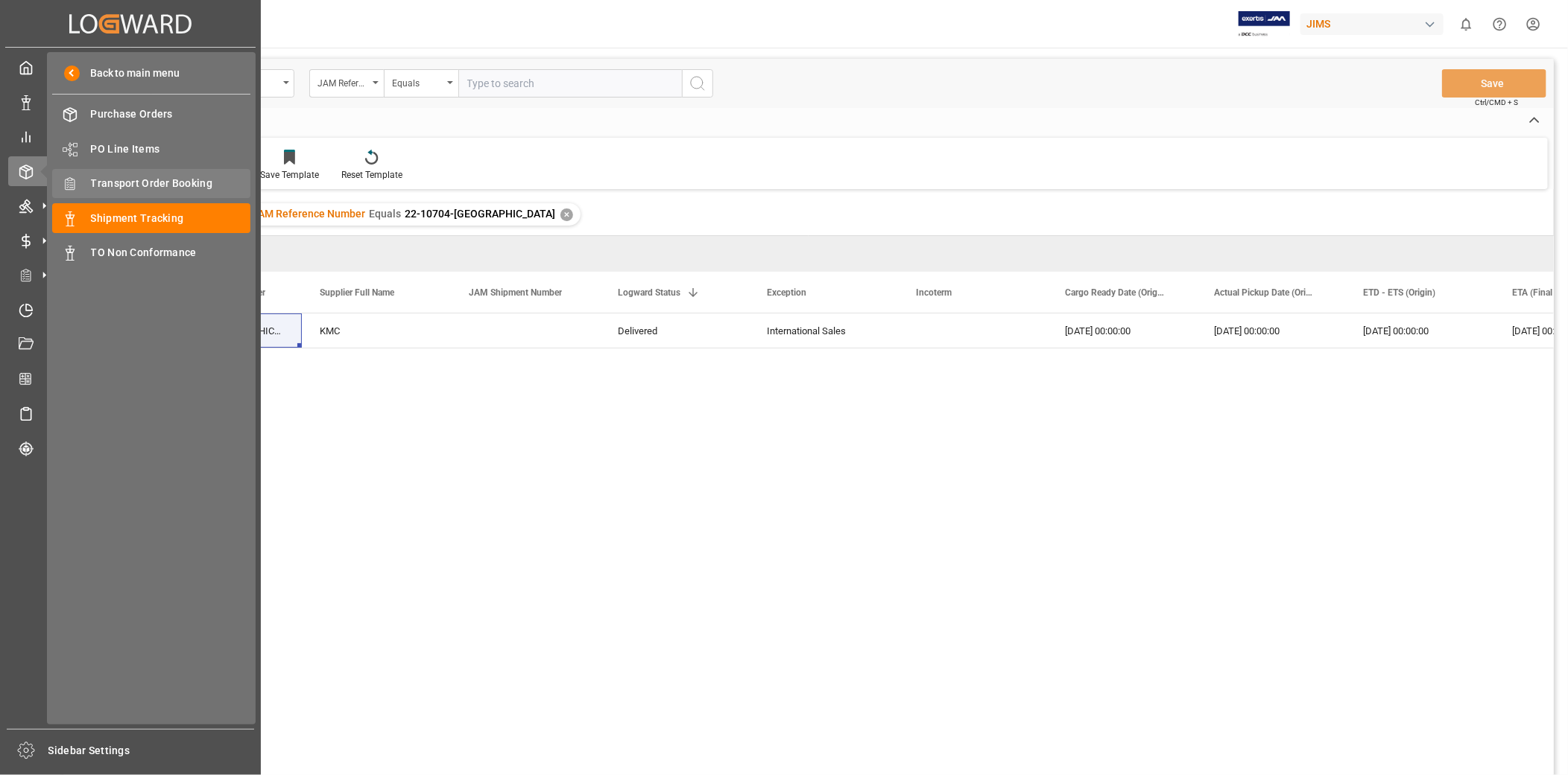
click at [138, 182] on span "Transport Order Booking" at bounding box center [171, 183] width 160 height 16
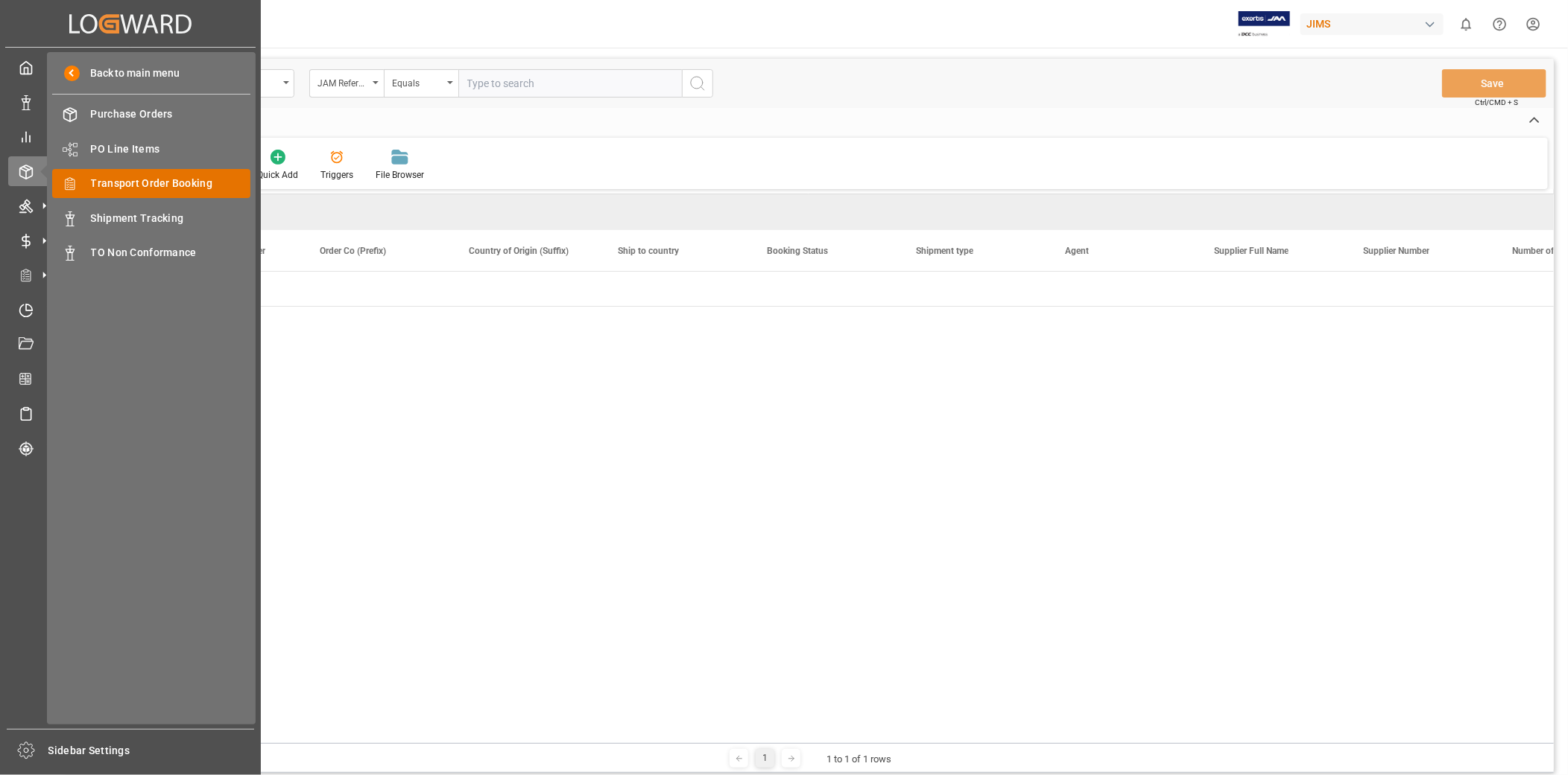
click at [138, 182] on span "Transport Order Booking" at bounding box center [171, 183] width 160 height 16
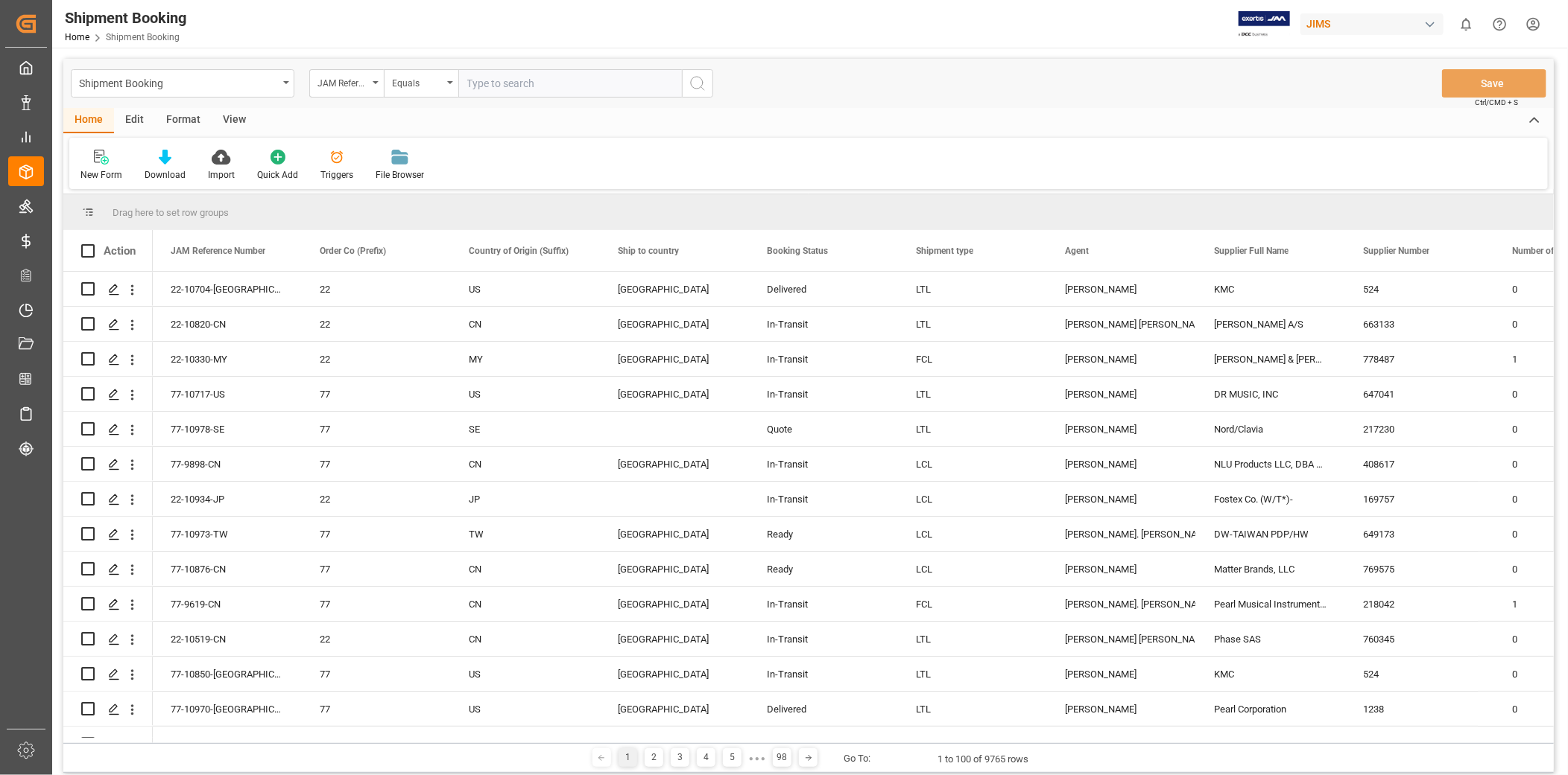
click at [489, 76] on input "text" at bounding box center [570, 83] width 224 height 28
paste input "22-10704-[GEOGRAPHIC_DATA]"
type input "22-10704-[GEOGRAPHIC_DATA]"
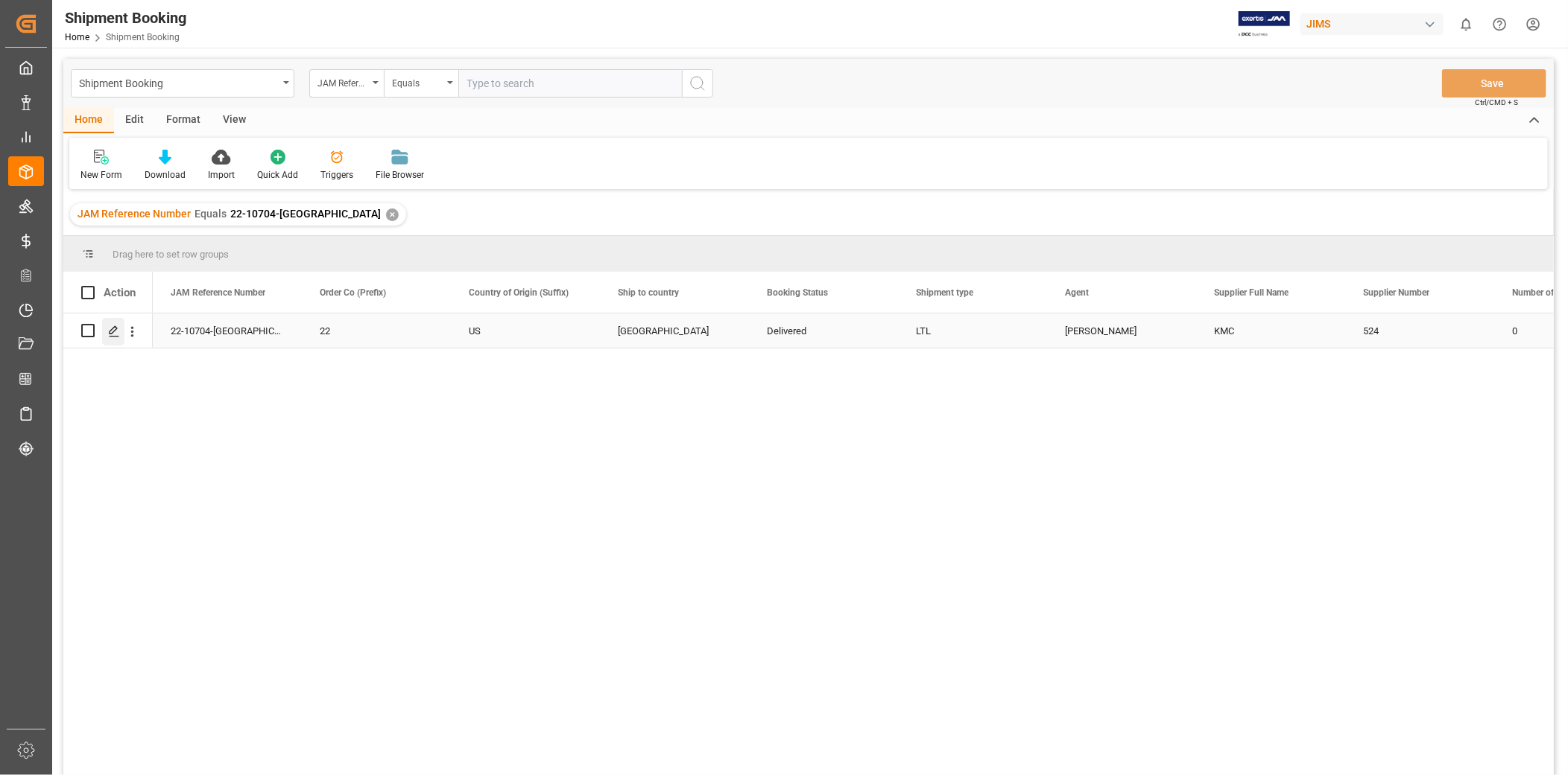
click at [123, 333] on div "Press SPACE to select this row." at bounding box center [113, 332] width 22 height 28
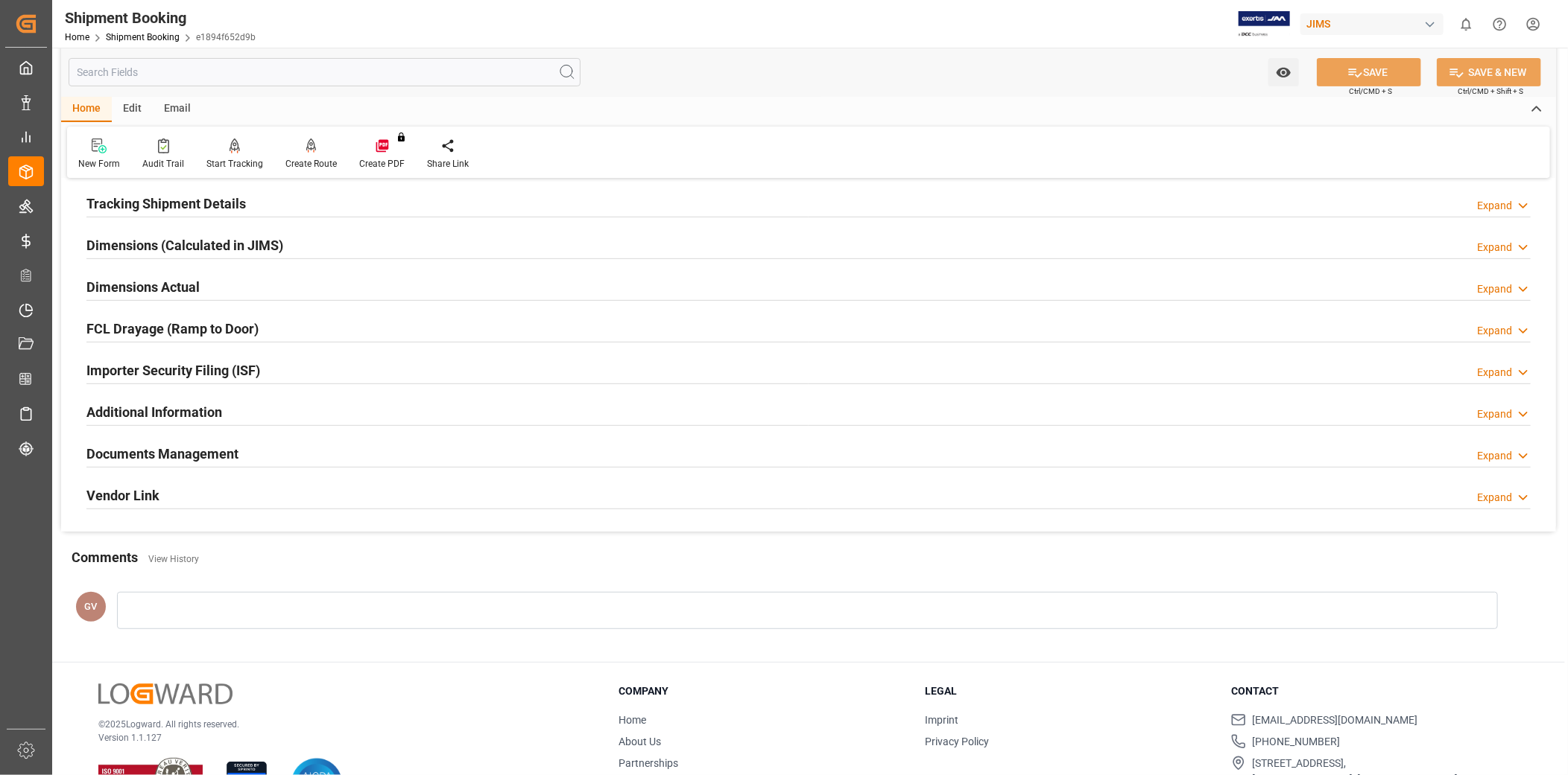
scroll to position [344, 0]
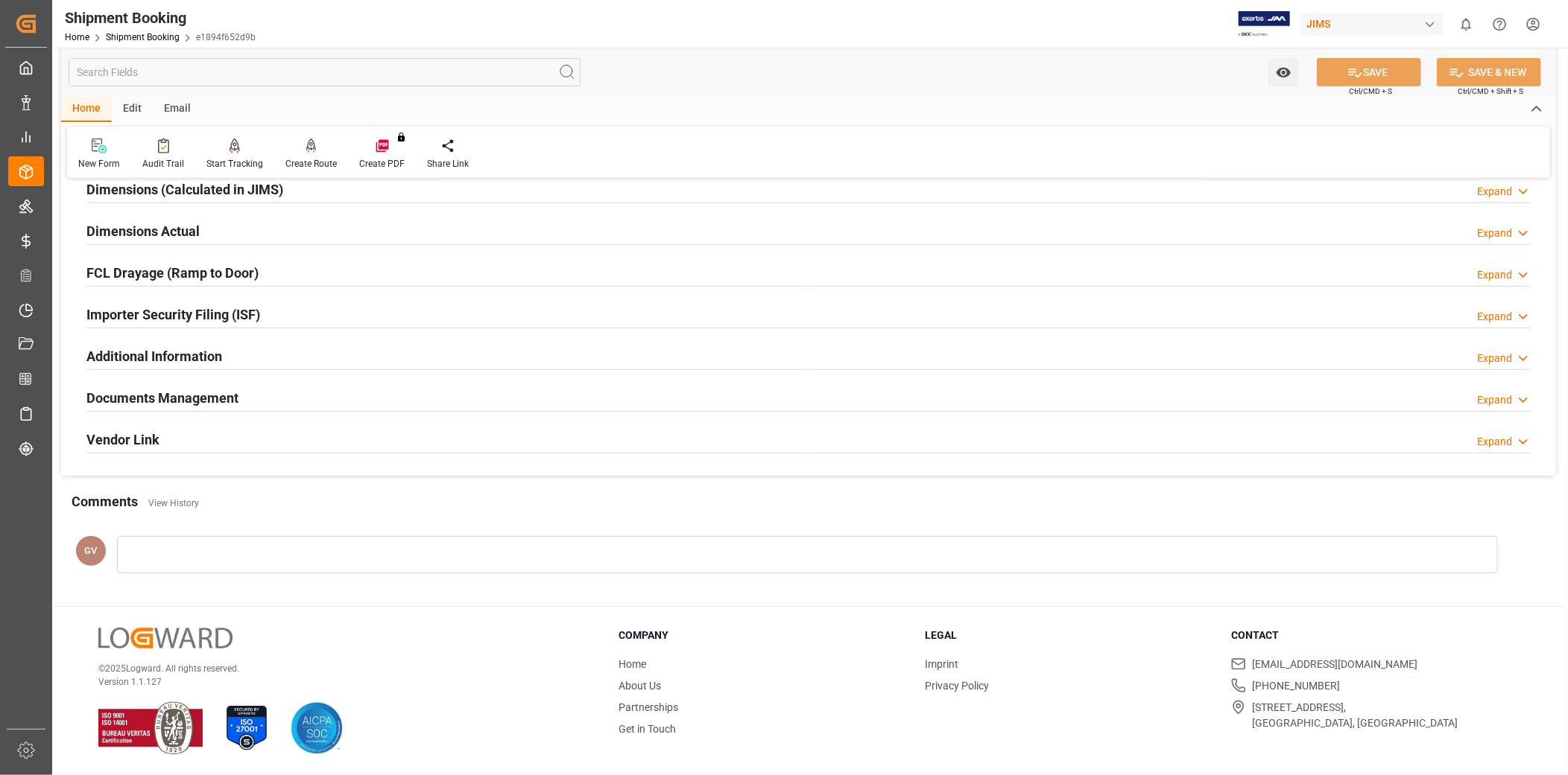
click at [266, 391] on div "Documents Management Expand" at bounding box center [808, 397] width 1444 height 28
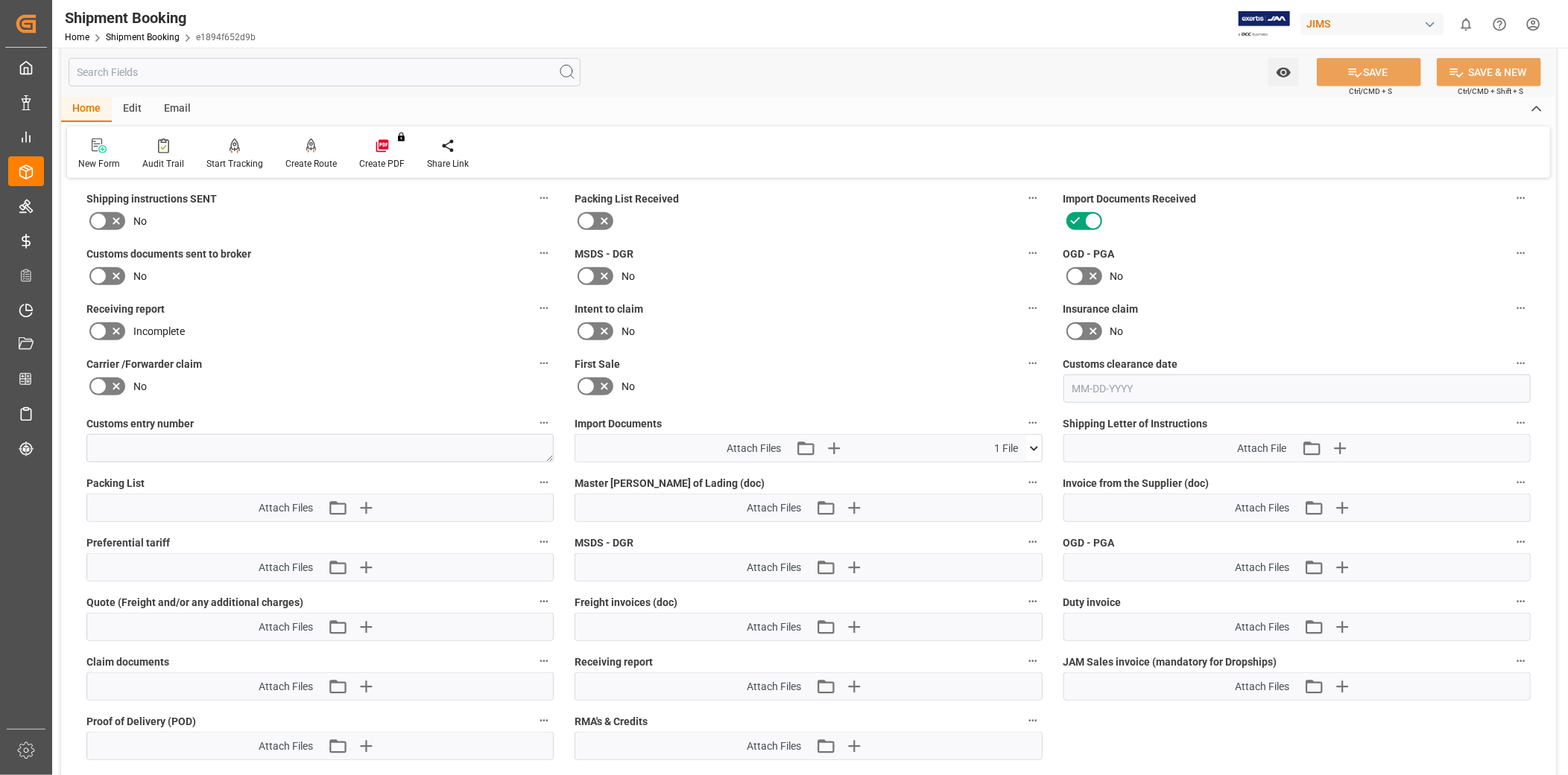
scroll to position [620, 0]
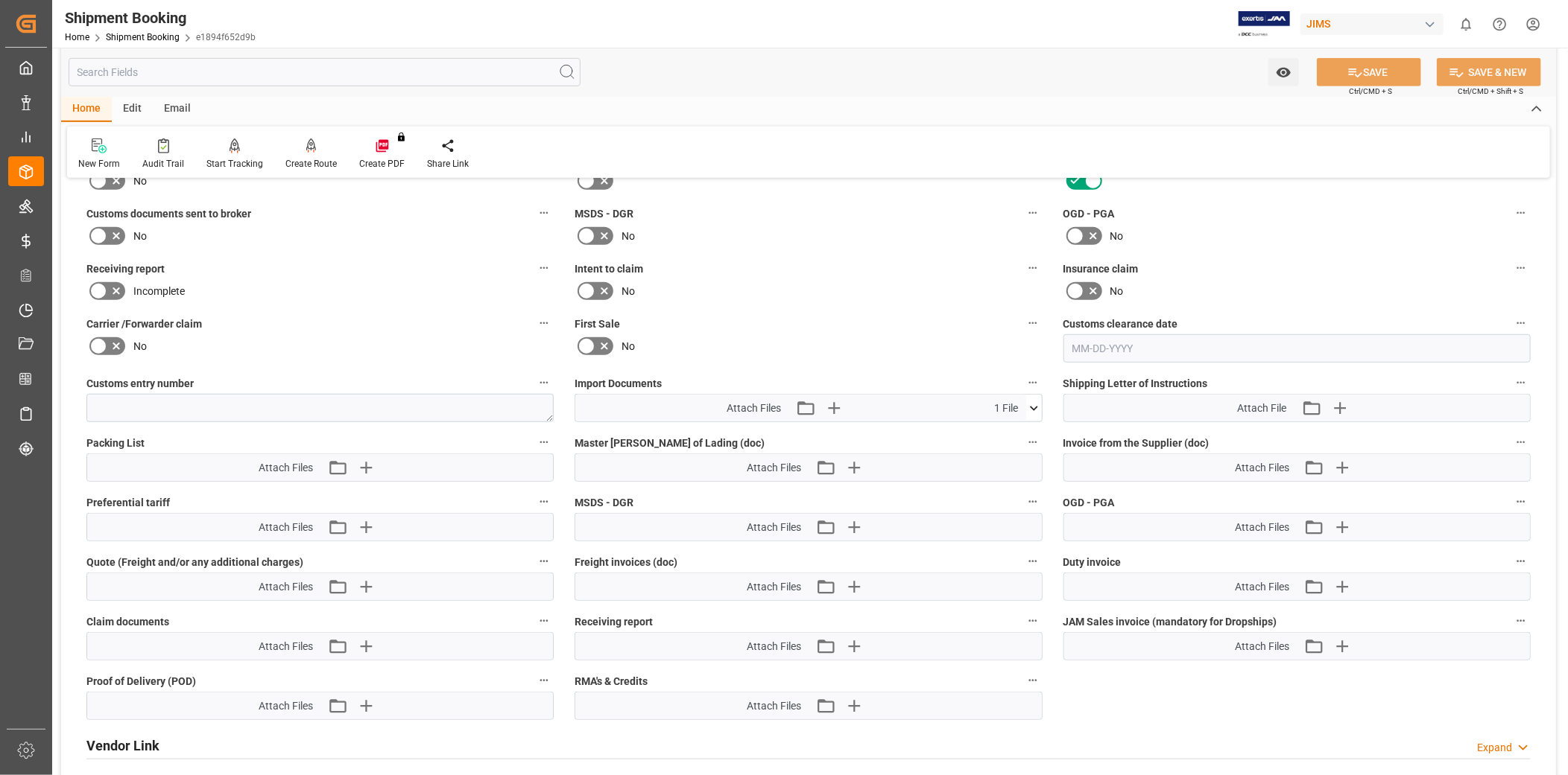
click at [1037, 407] on icon at bounding box center [1034, 408] width 16 height 16
click at [1002, 308] on div "First Sale No" at bounding box center [808, 338] width 488 height 60
click at [881, 291] on div "No" at bounding box center [808, 291] width 467 height 24
click at [1451, 264] on label "Insurance claim" at bounding box center [1297, 268] width 467 height 21
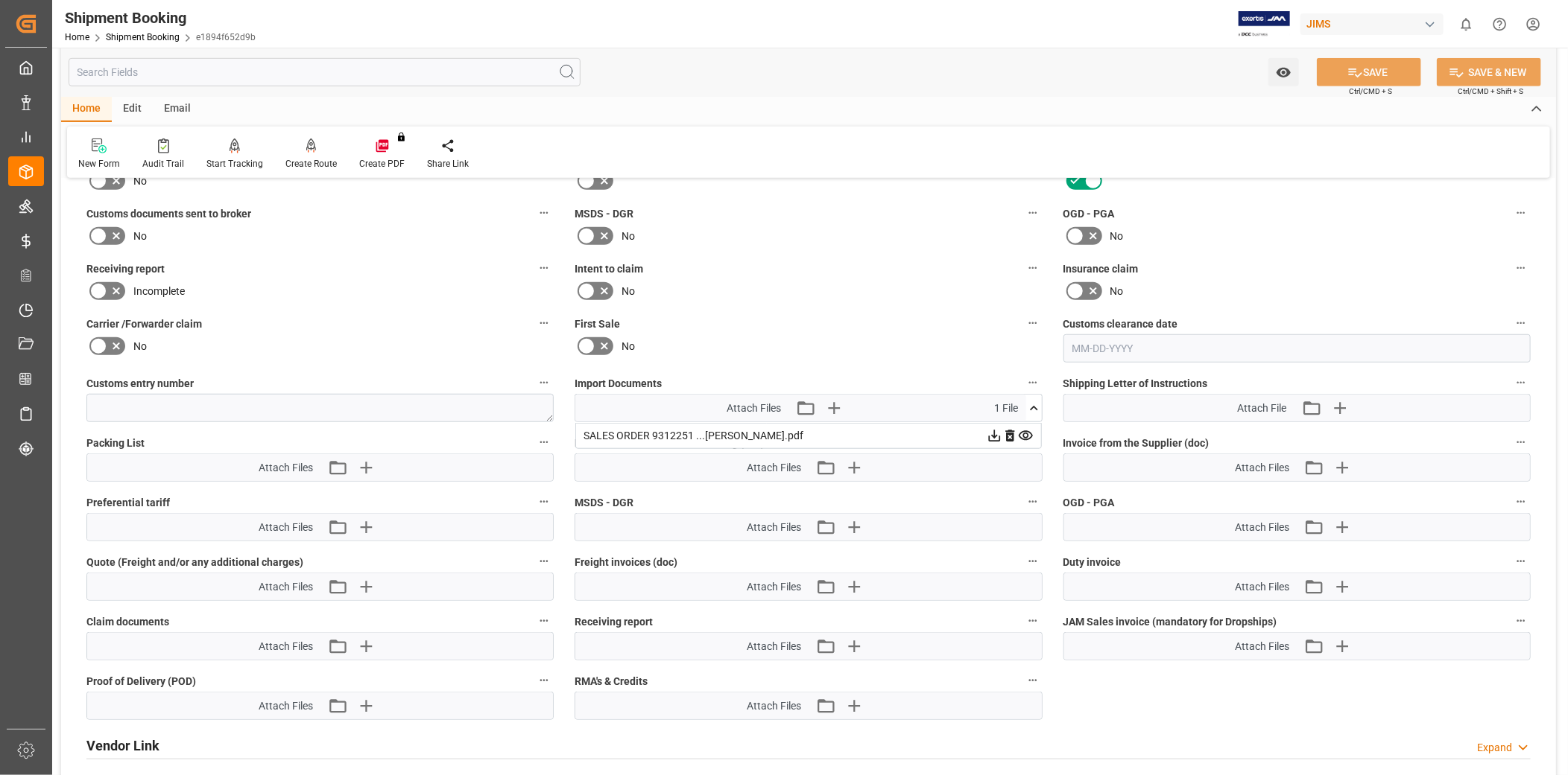
click at [1511, 264] on button "Insurance claim" at bounding box center [1521, 268] width 20 height 20
click at [1032, 409] on div at bounding box center [784, 387] width 1568 height 775
click at [1036, 403] on icon at bounding box center [1034, 408] width 16 height 16
click at [368, 703] on icon "button" at bounding box center [365, 706] width 14 height 14
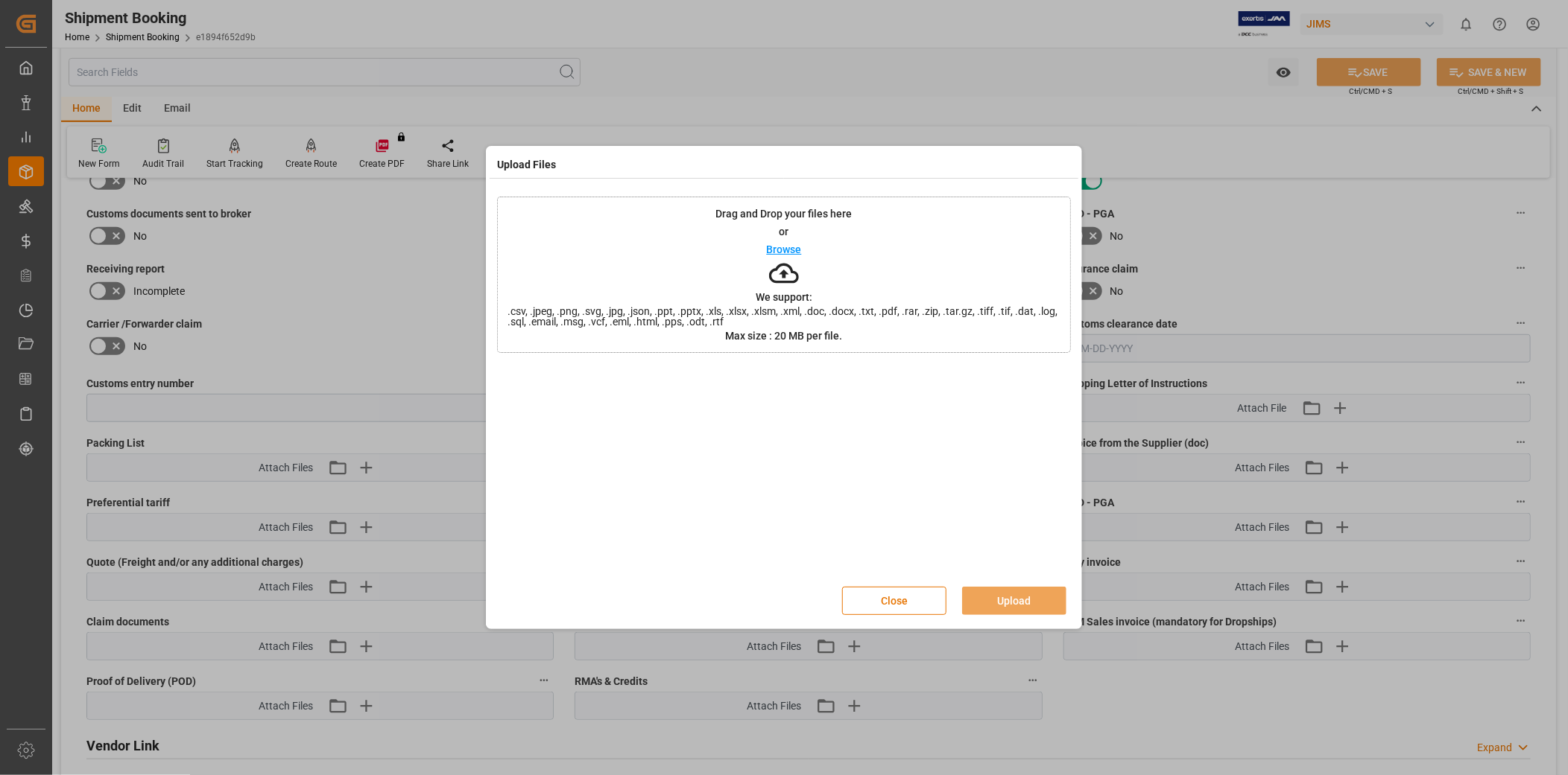
click at [799, 250] on p "Browse" at bounding box center [784, 249] width 35 height 11
click at [997, 593] on button "Upload" at bounding box center [1014, 601] width 104 height 28
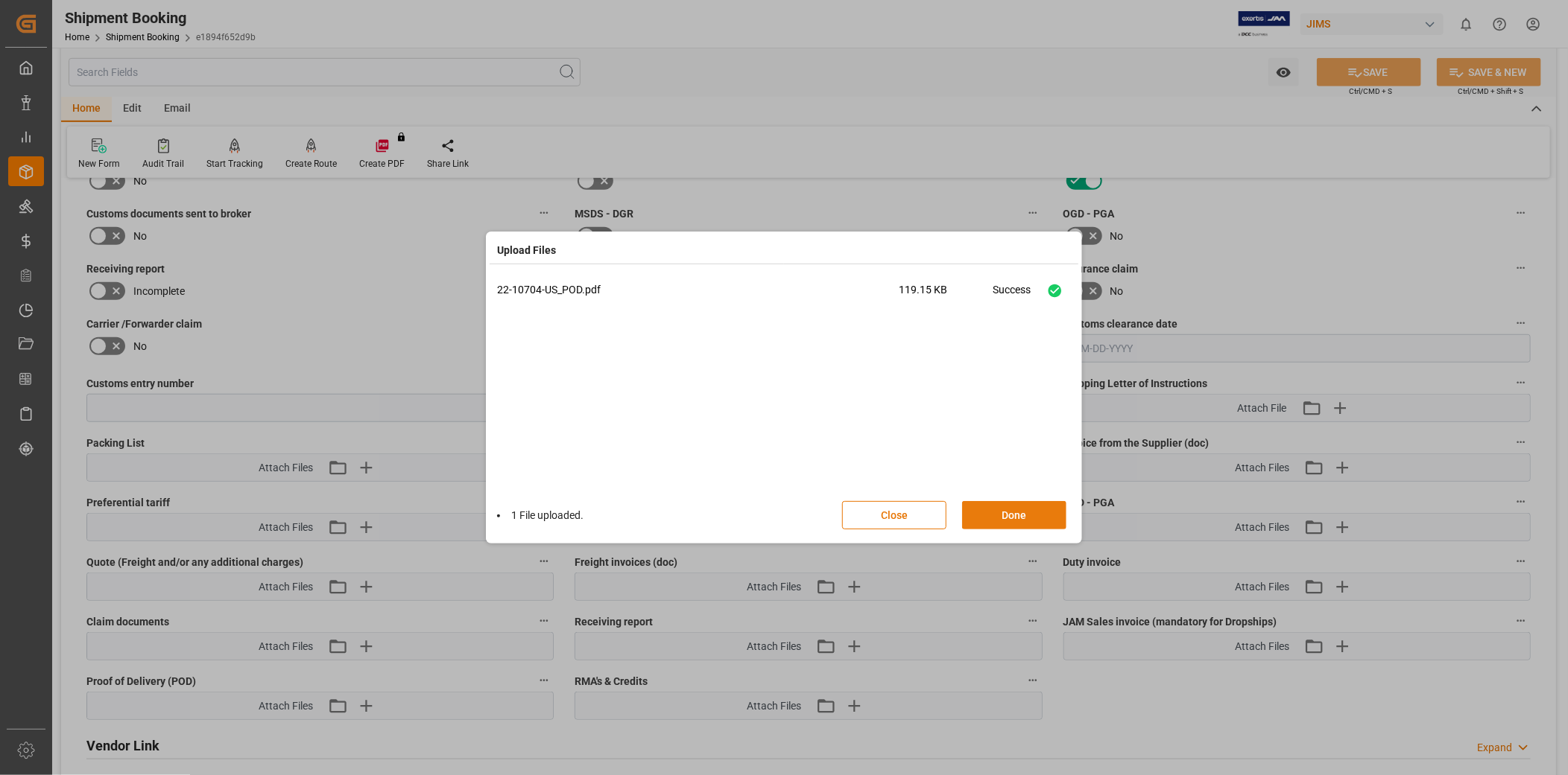
click at [1020, 519] on button "Done" at bounding box center [1014, 515] width 104 height 28
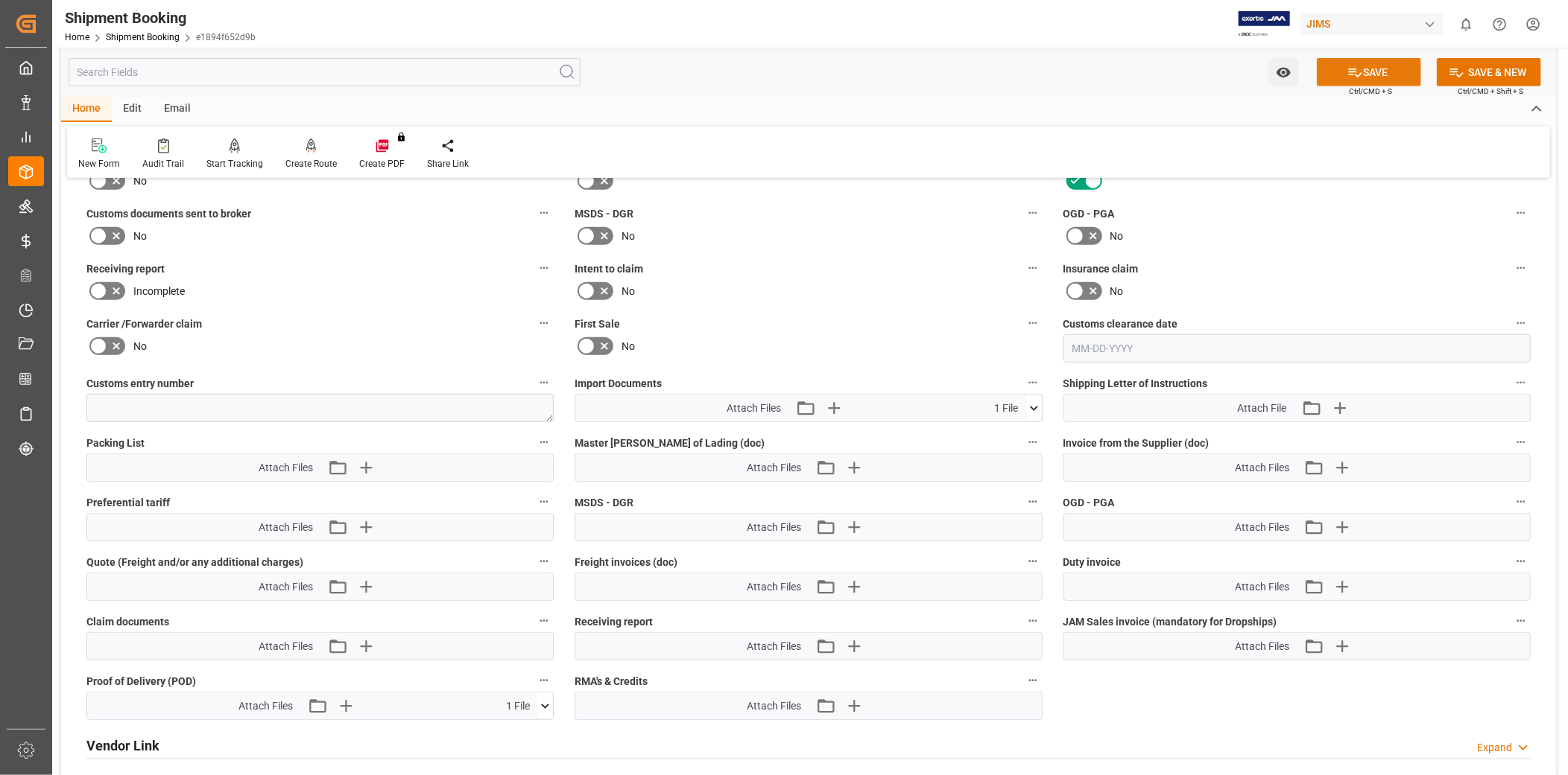
click at [1364, 72] on button "SAVE" at bounding box center [1368, 72] width 104 height 28
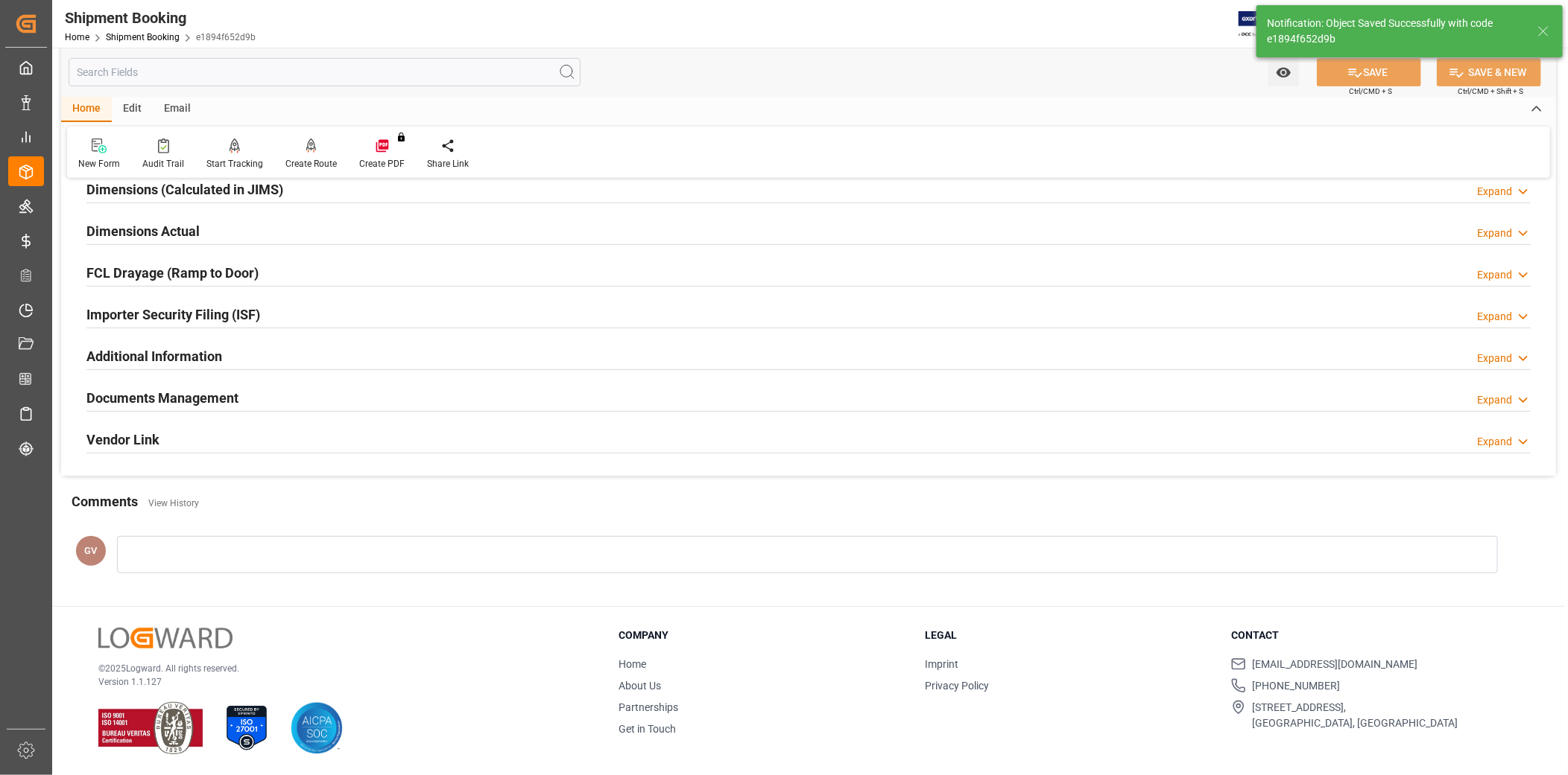
scroll to position [344, 0]
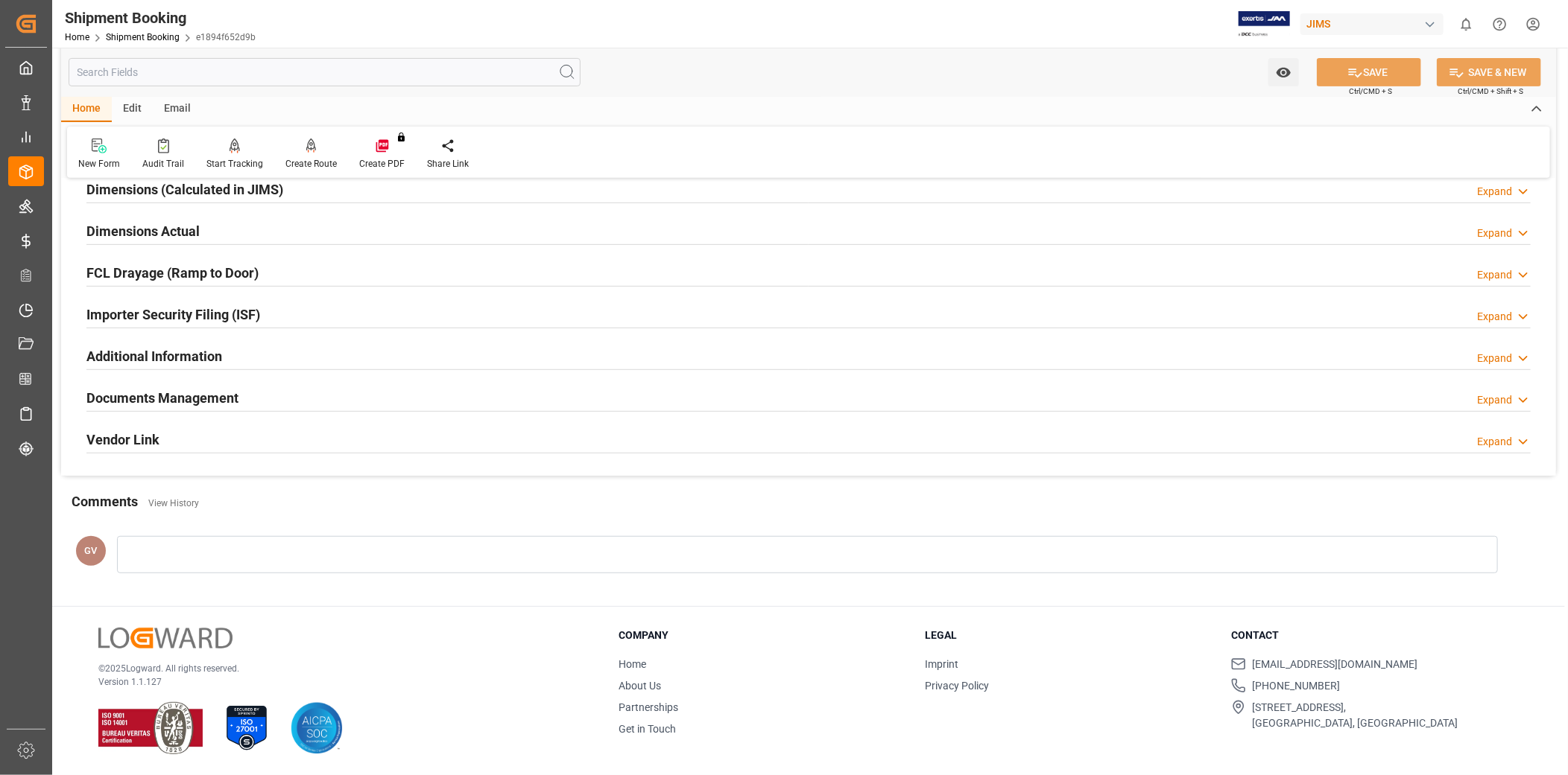
click at [441, 393] on div "Documents Management Expand" at bounding box center [808, 397] width 1444 height 28
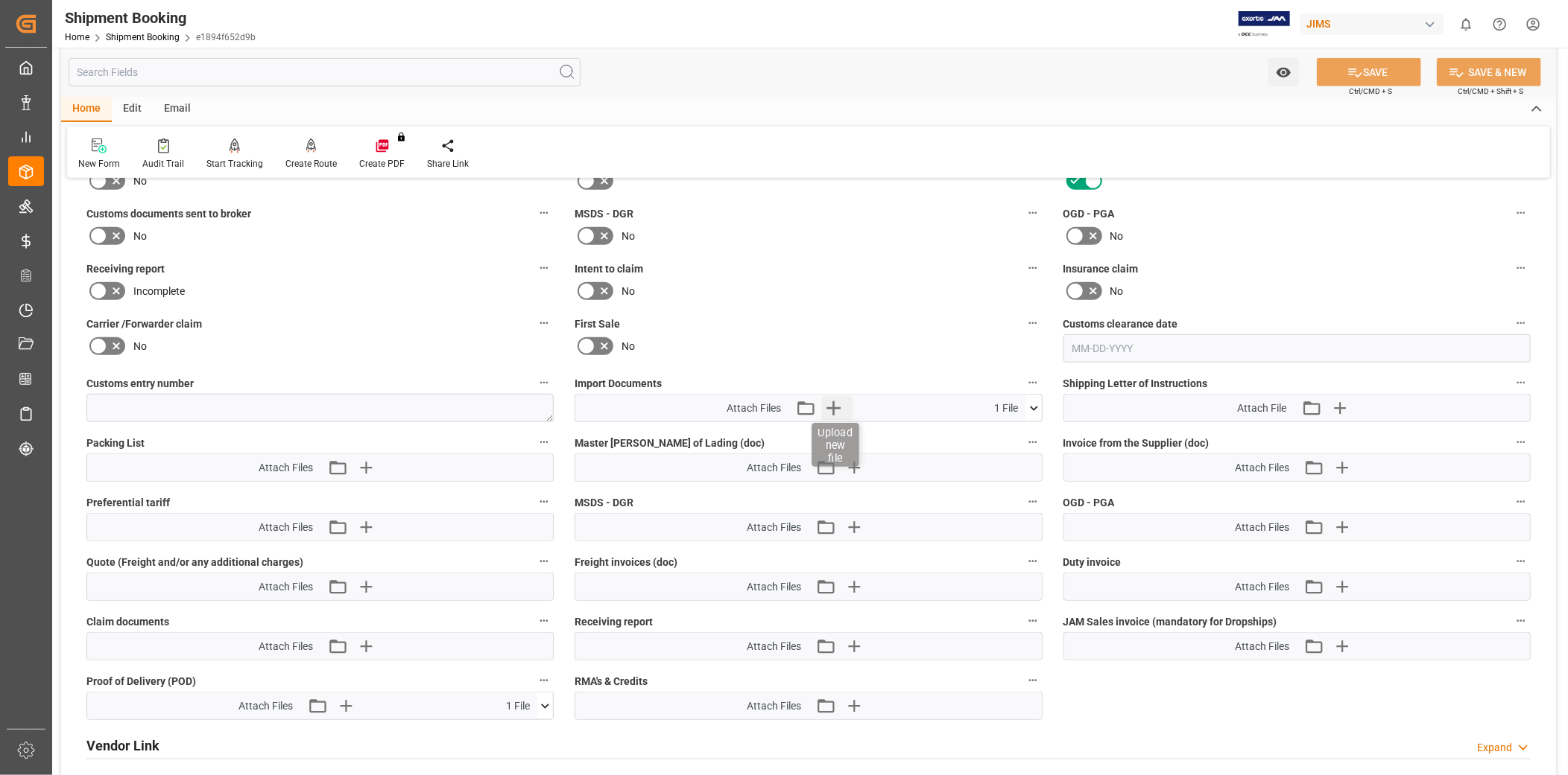
click at [839, 405] on icon "button" at bounding box center [834, 408] width 14 height 14
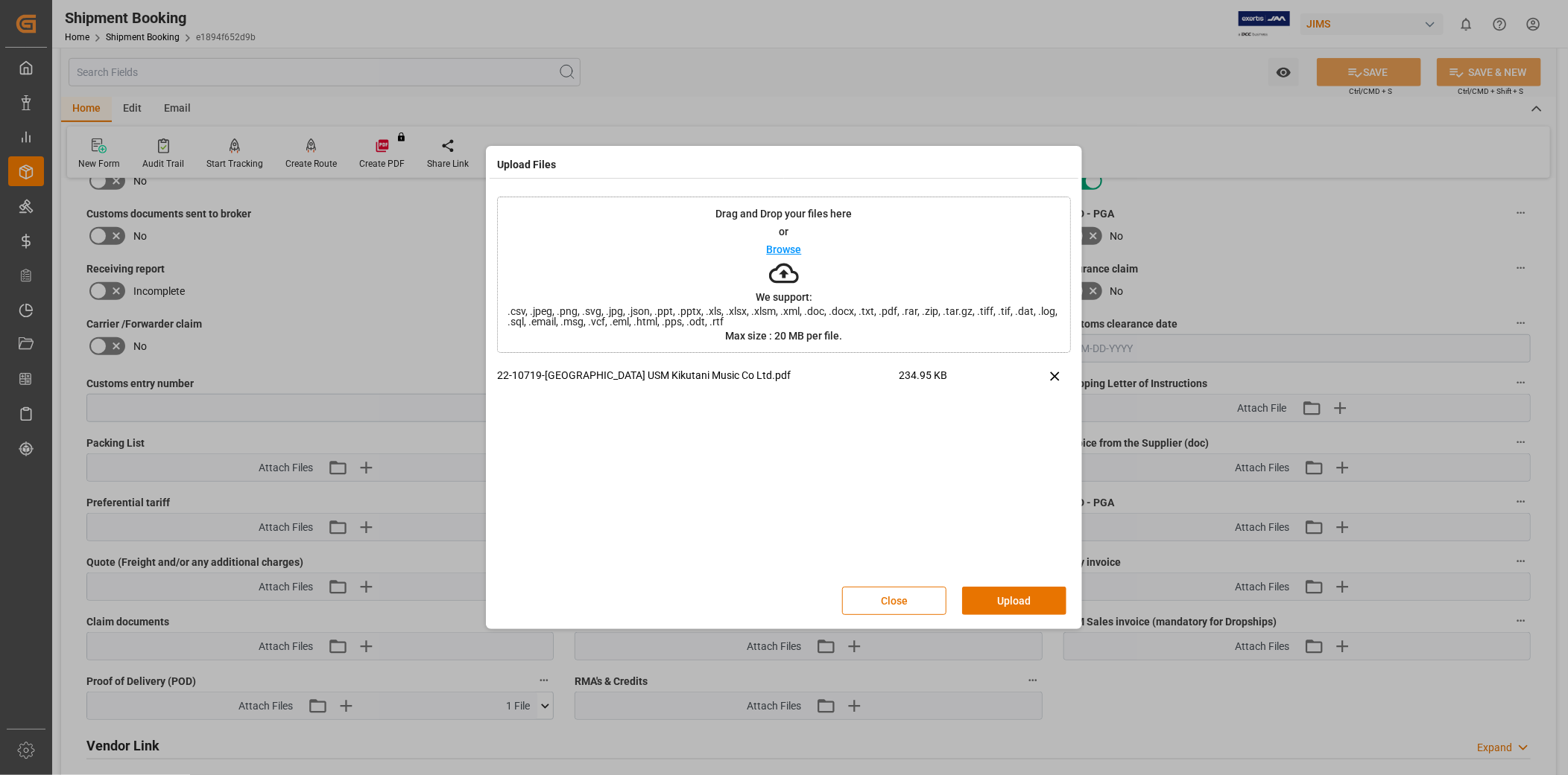
click at [1009, 598] on button "Upload" at bounding box center [1014, 601] width 104 height 28
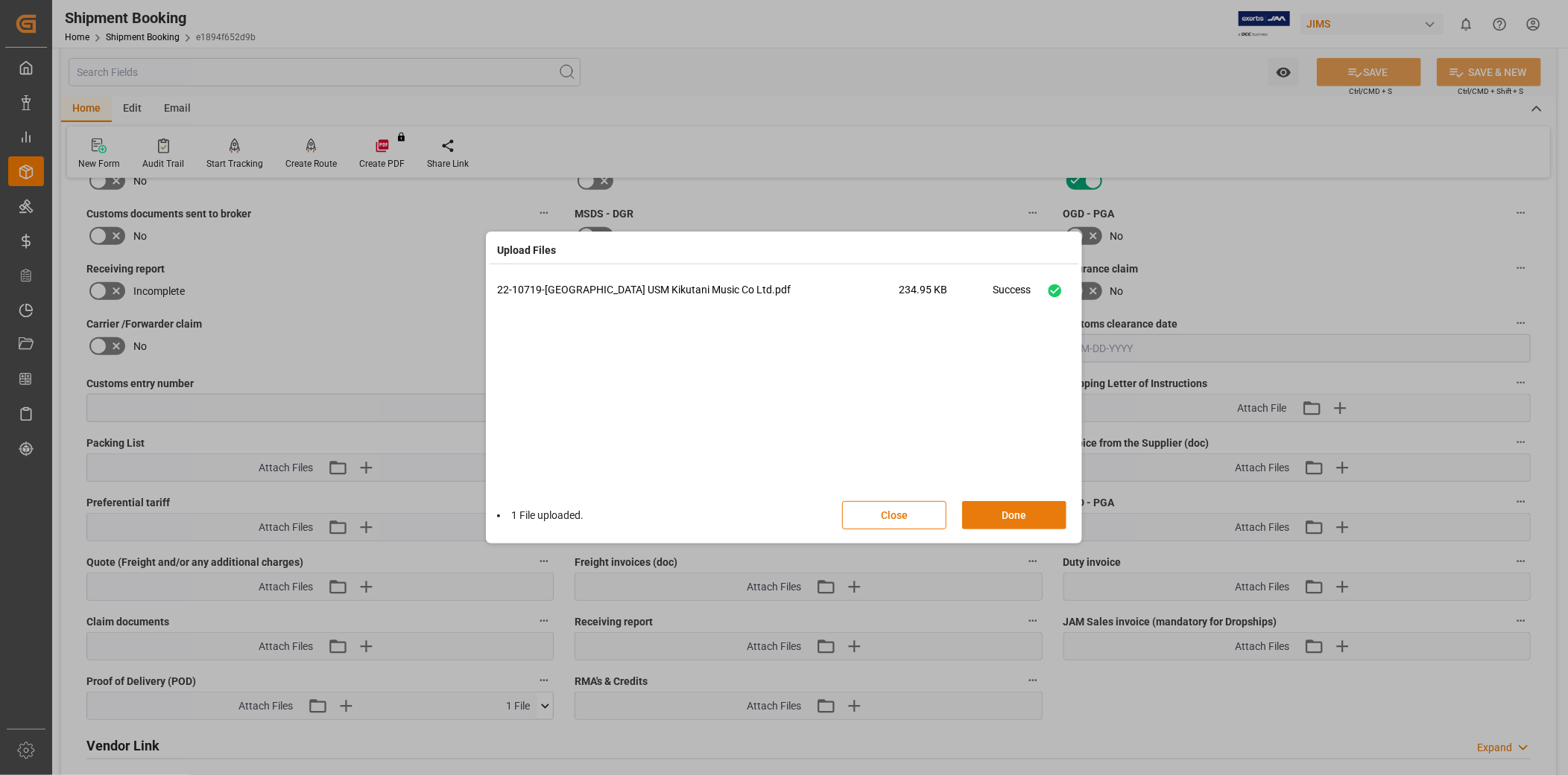
click at [1011, 511] on button "Done" at bounding box center [1014, 515] width 104 height 28
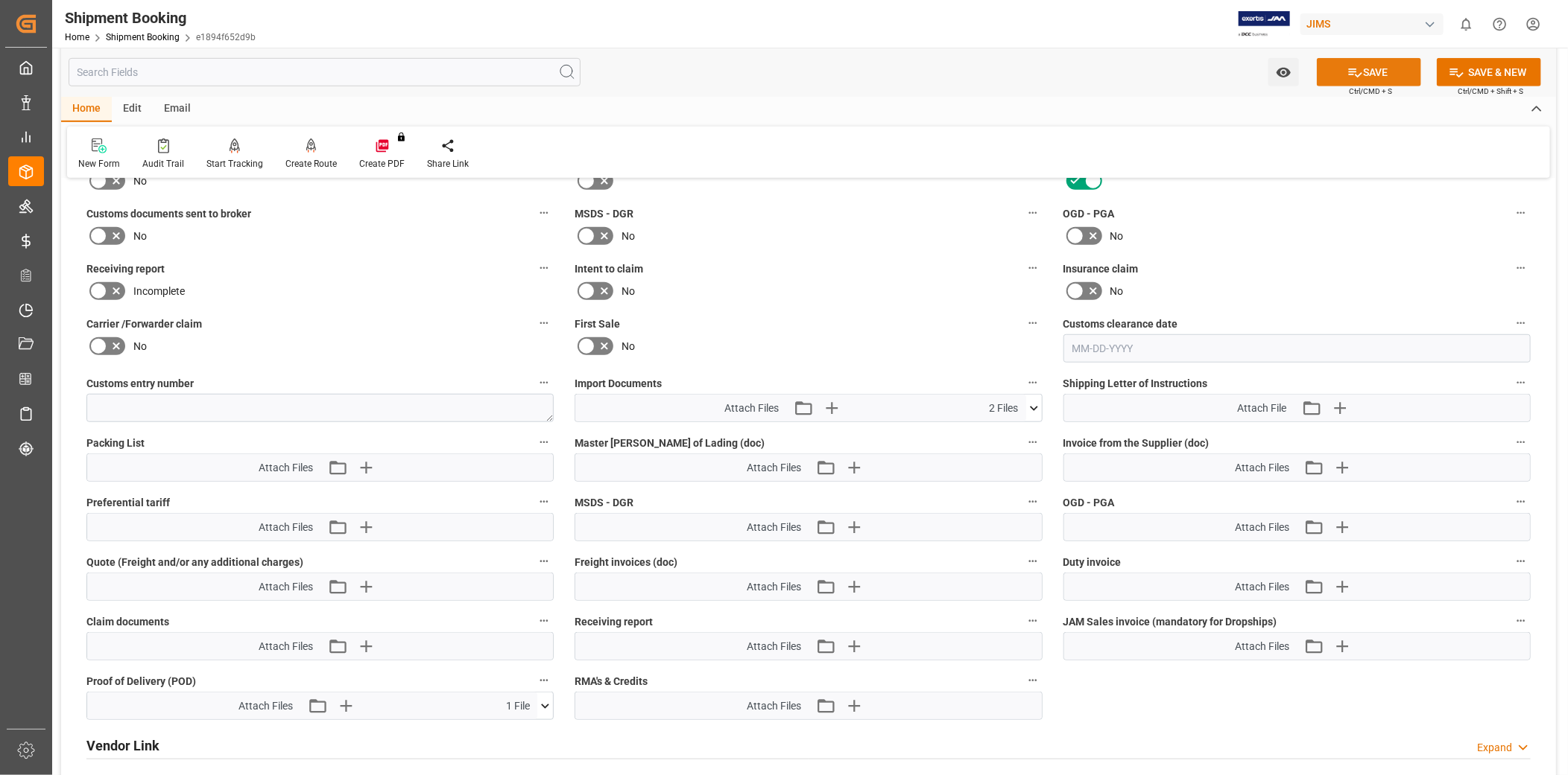
click at [1373, 66] on button "SAVE" at bounding box center [1368, 72] width 104 height 28
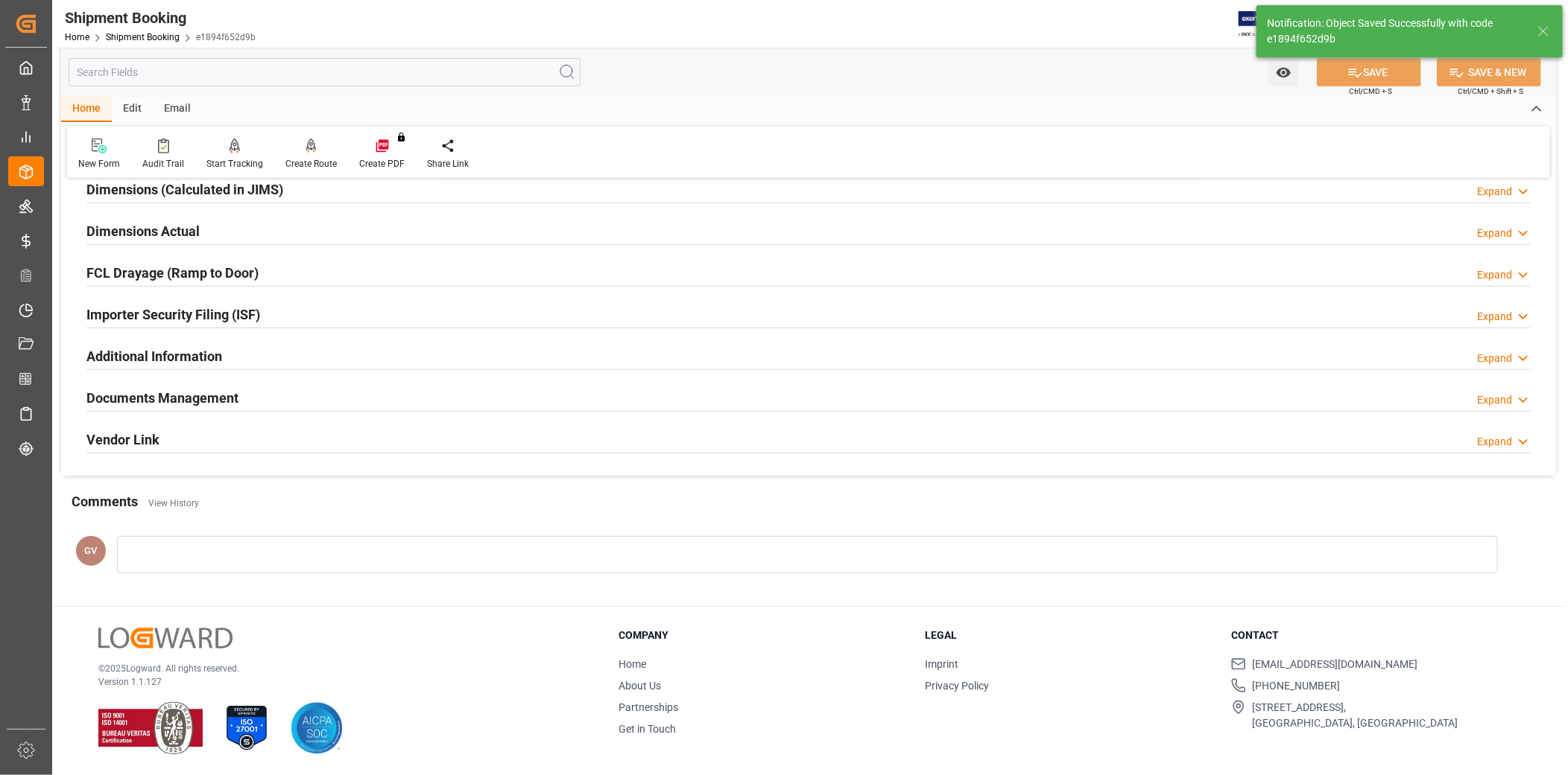
scroll to position [344, 0]
